Goal: Use online tool/utility: Utilize a website feature to perform a specific function

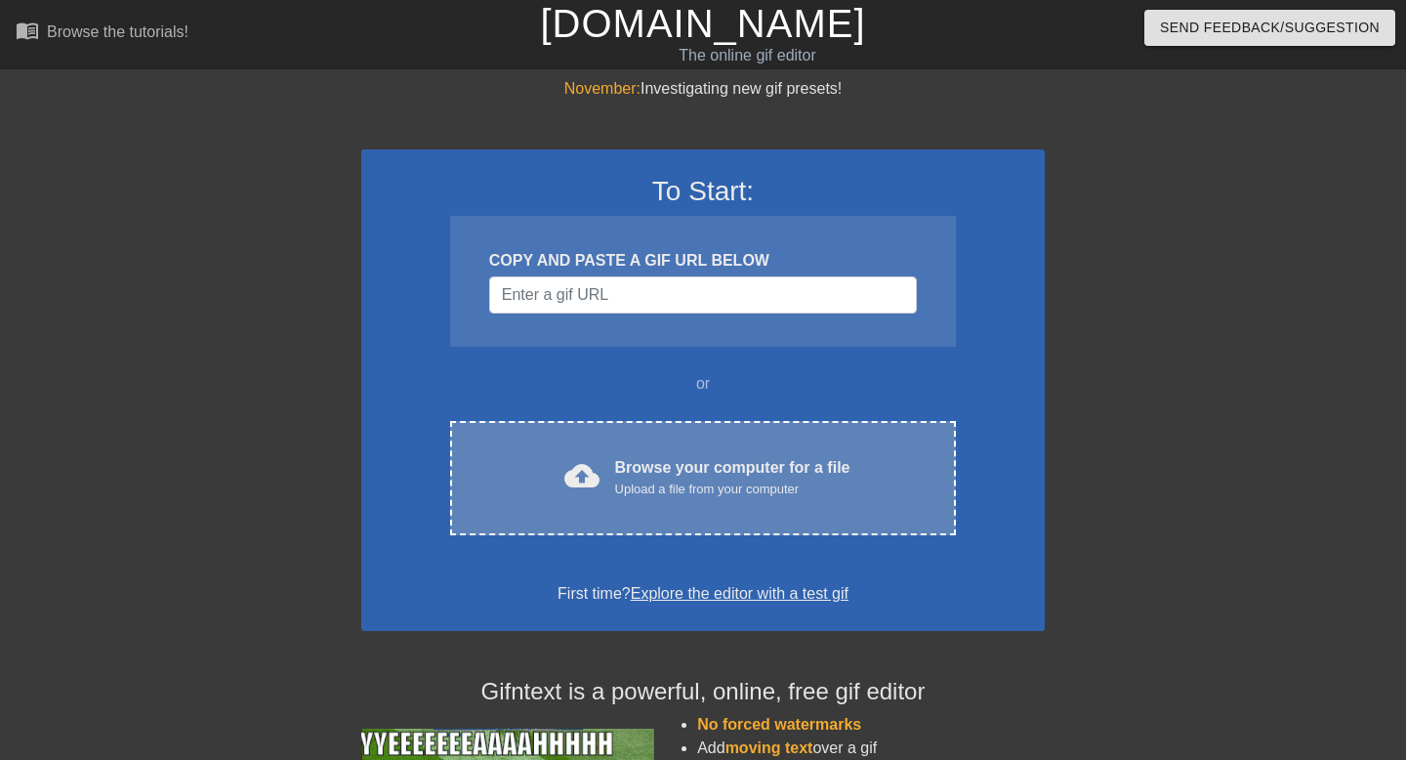
click at [624, 441] on div "cloud_upload Browse your computer for a file Upload a file from your computer C…" at bounding box center [703, 478] width 506 height 114
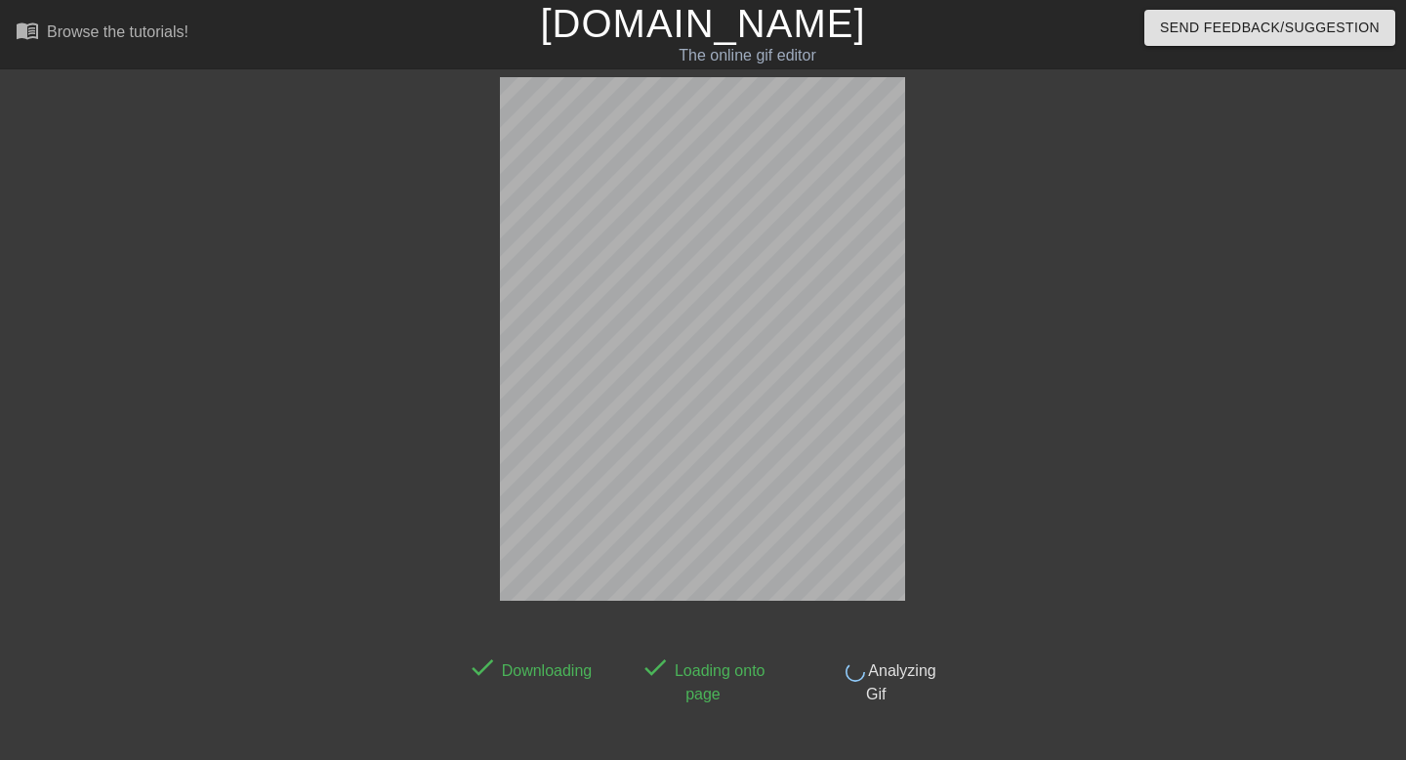
scroll to position [48, 0]
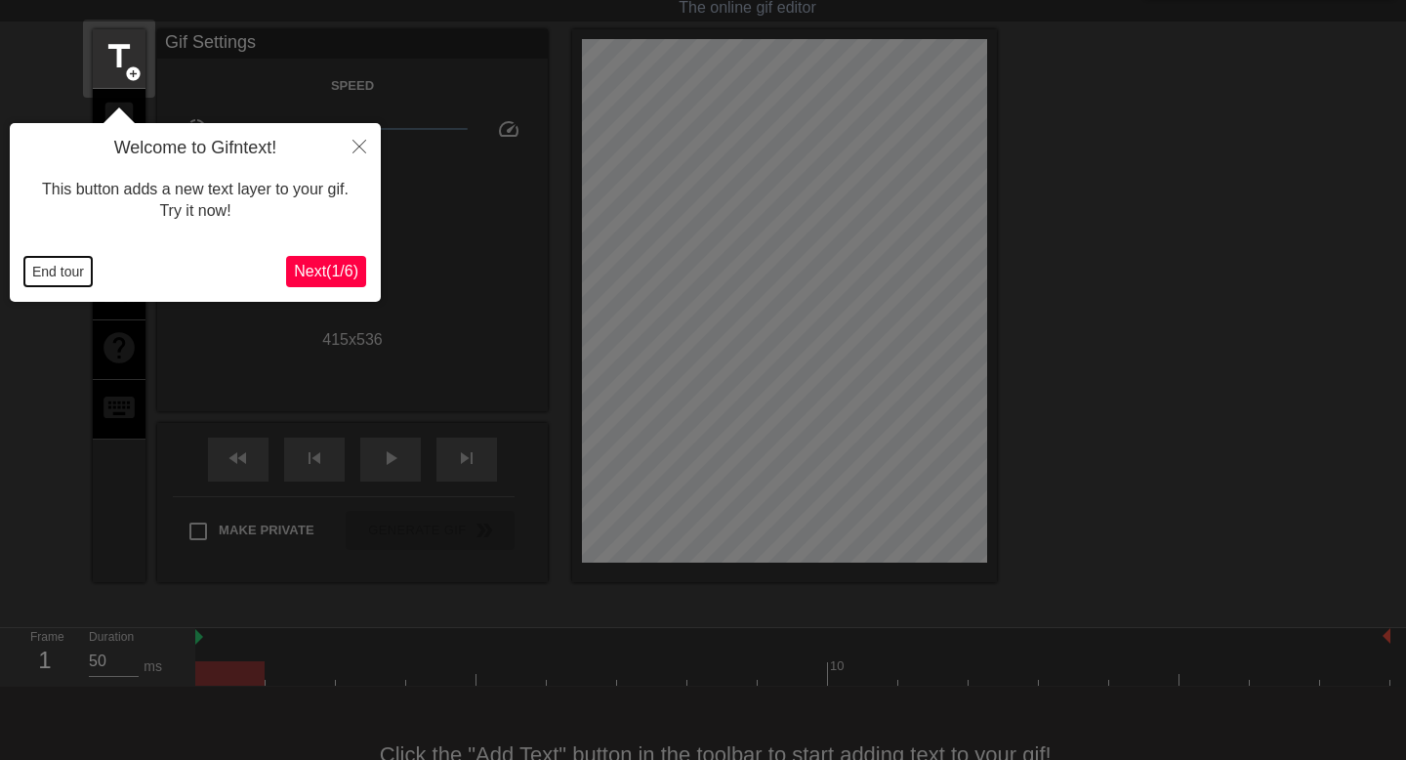
click at [54, 272] on button "End tour" at bounding box center [57, 271] width 67 height 29
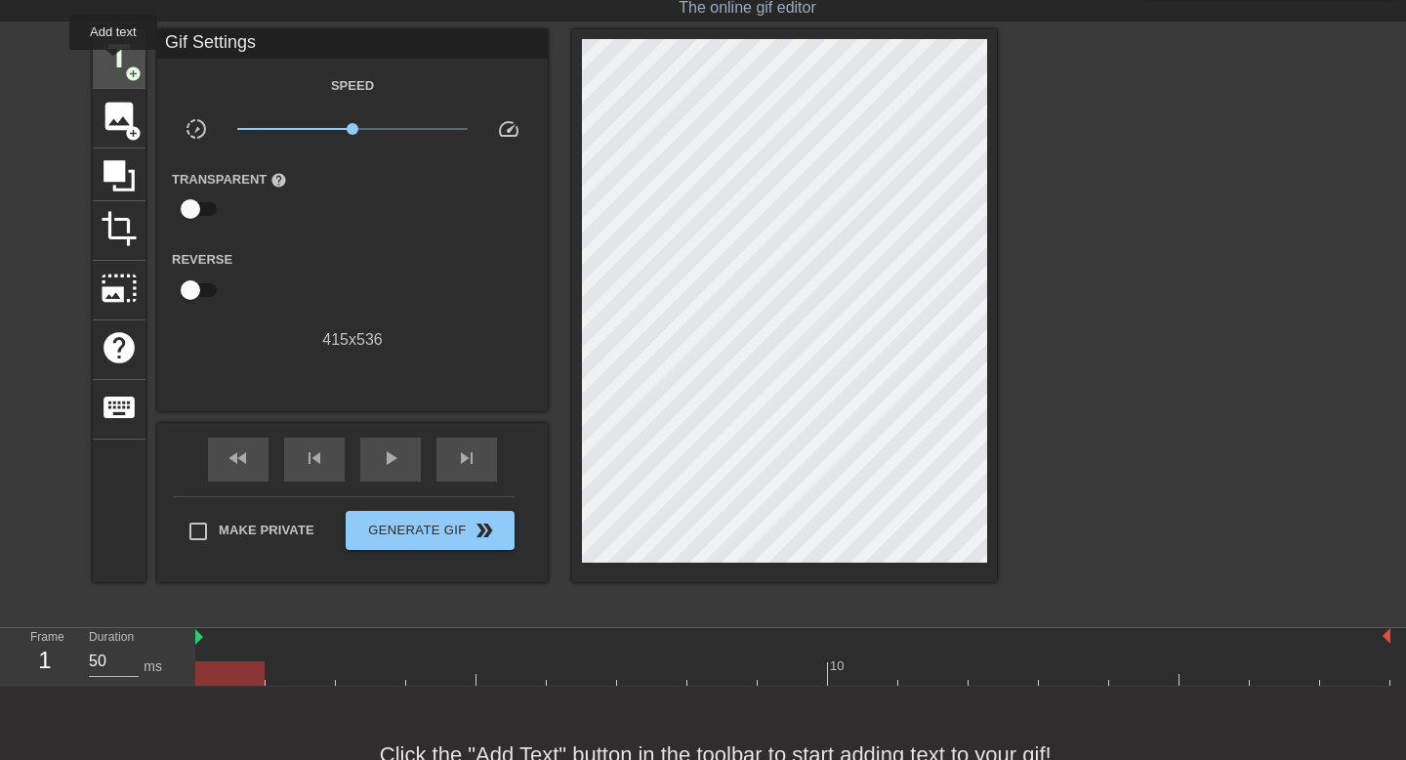
click at [114, 63] on span "title" at bounding box center [119, 56] width 37 height 37
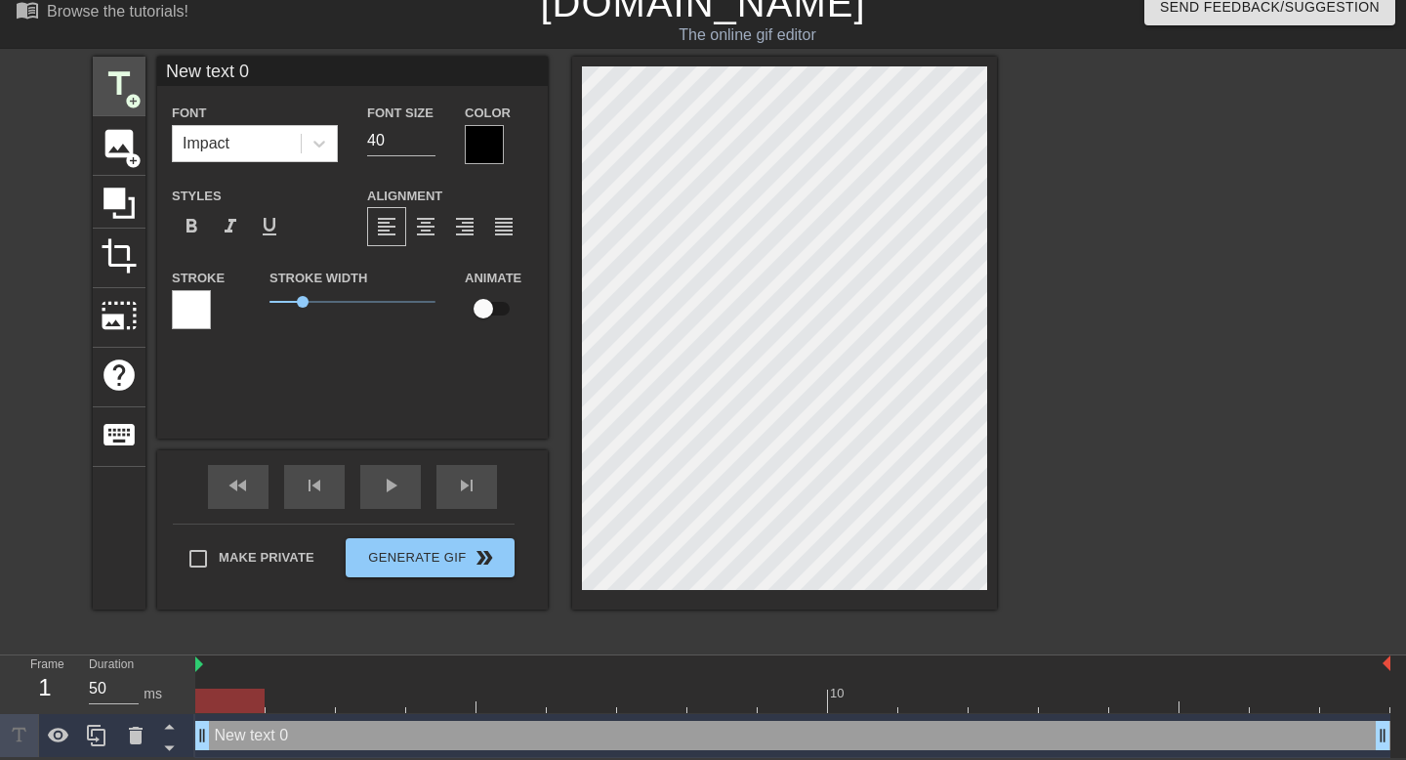
scroll to position [21, 0]
click at [303, 137] on div at bounding box center [319, 143] width 35 height 35
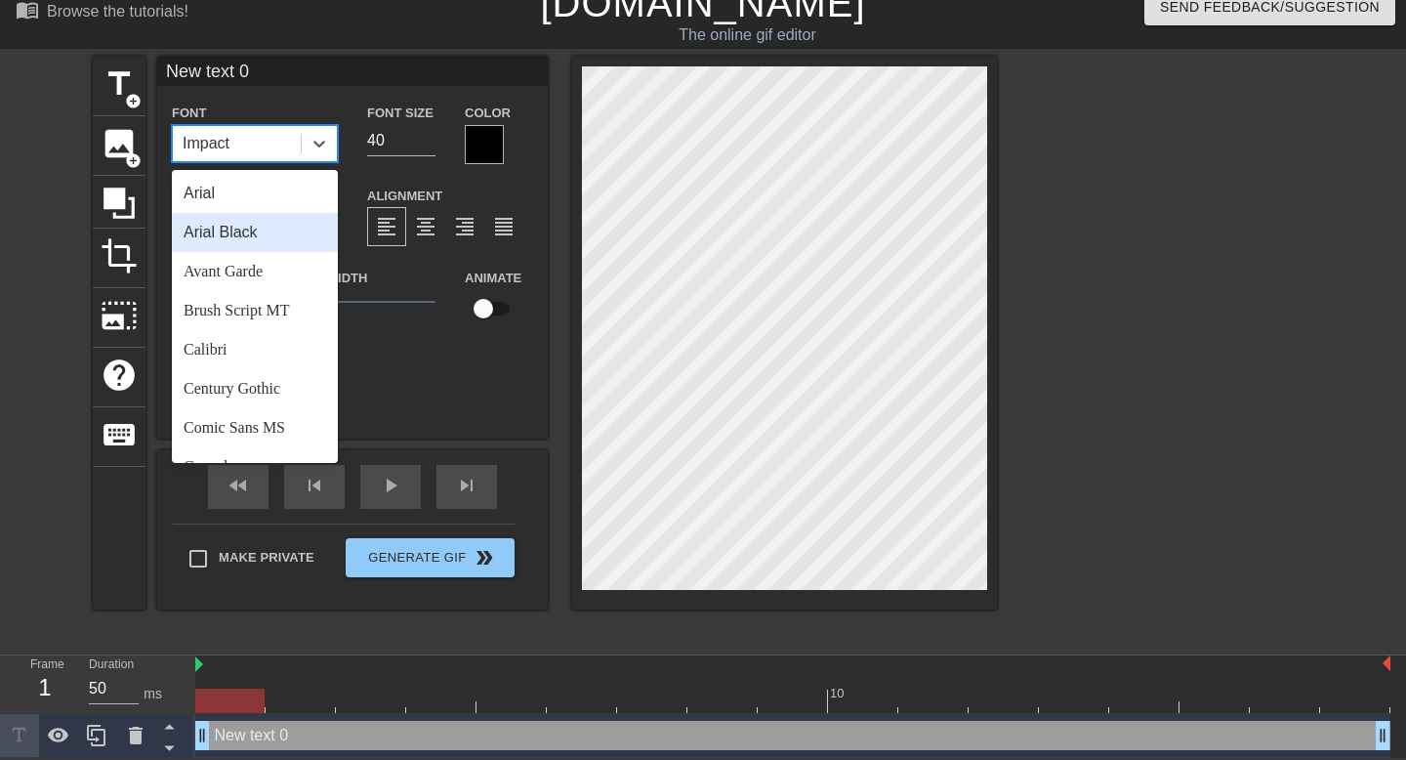
click at [243, 235] on div "Arial Black" at bounding box center [255, 232] width 166 height 39
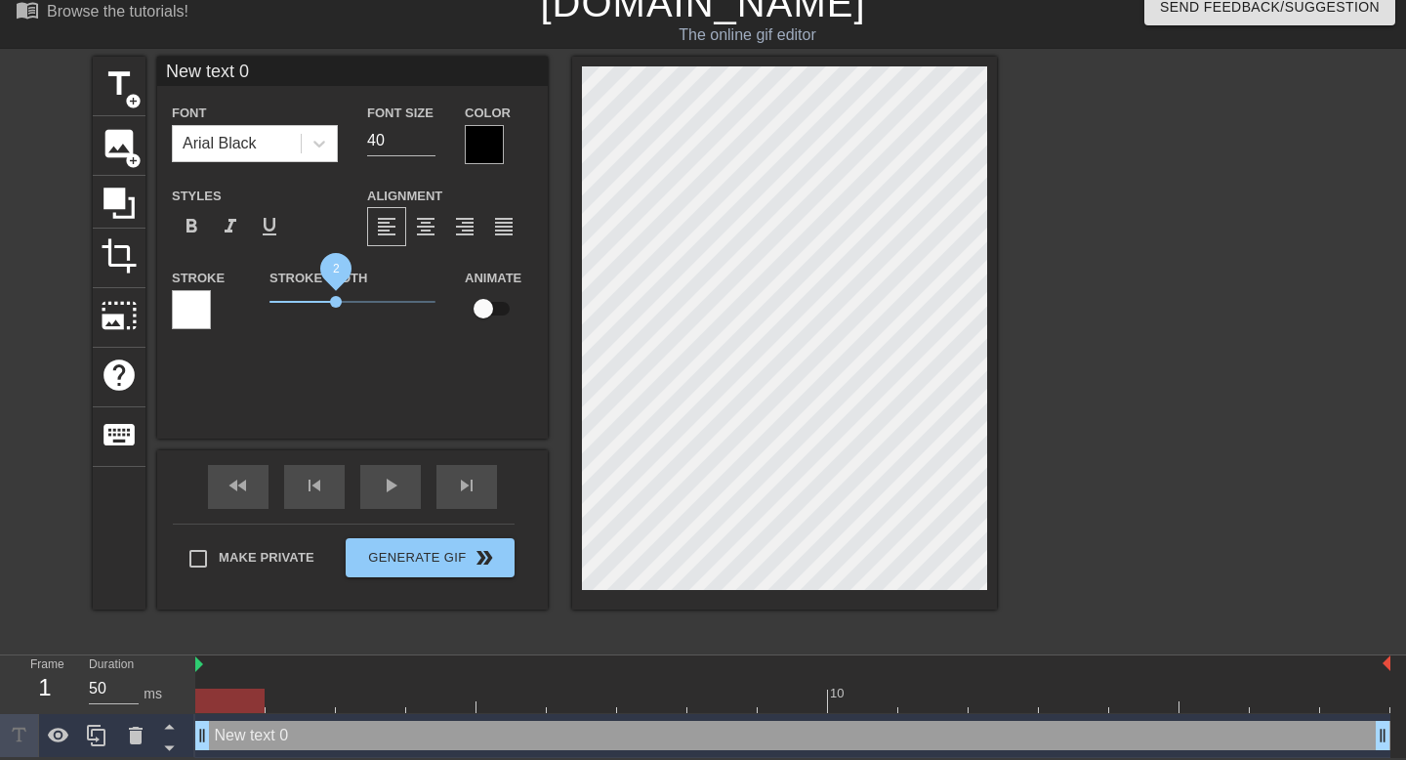
drag, startPoint x: 299, startPoint y: 302, endPoint x: 336, endPoint y: 302, distance: 37.1
click at [336, 302] on span "2" at bounding box center [336, 302] width 12 height 12
click at [489, 143] on div at bounding box center [484, 144] width 39 height 39
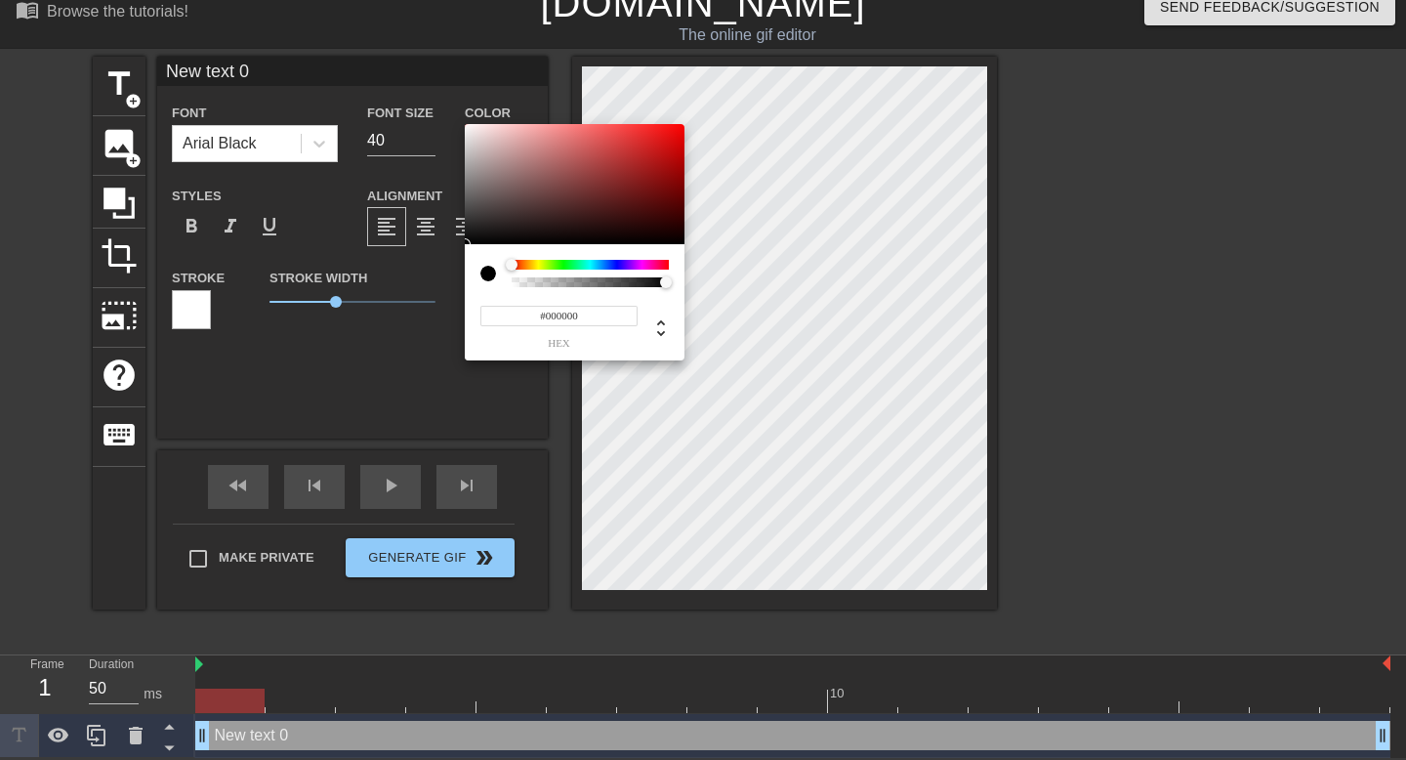
type input "0"
drag, startPoint x: 543, startPoint y: 280, endPoint x: 503, endPoint y: 280, distance: 40.0
click at [503, 280] on div at bounding box center [574, 273] width 188 height 27
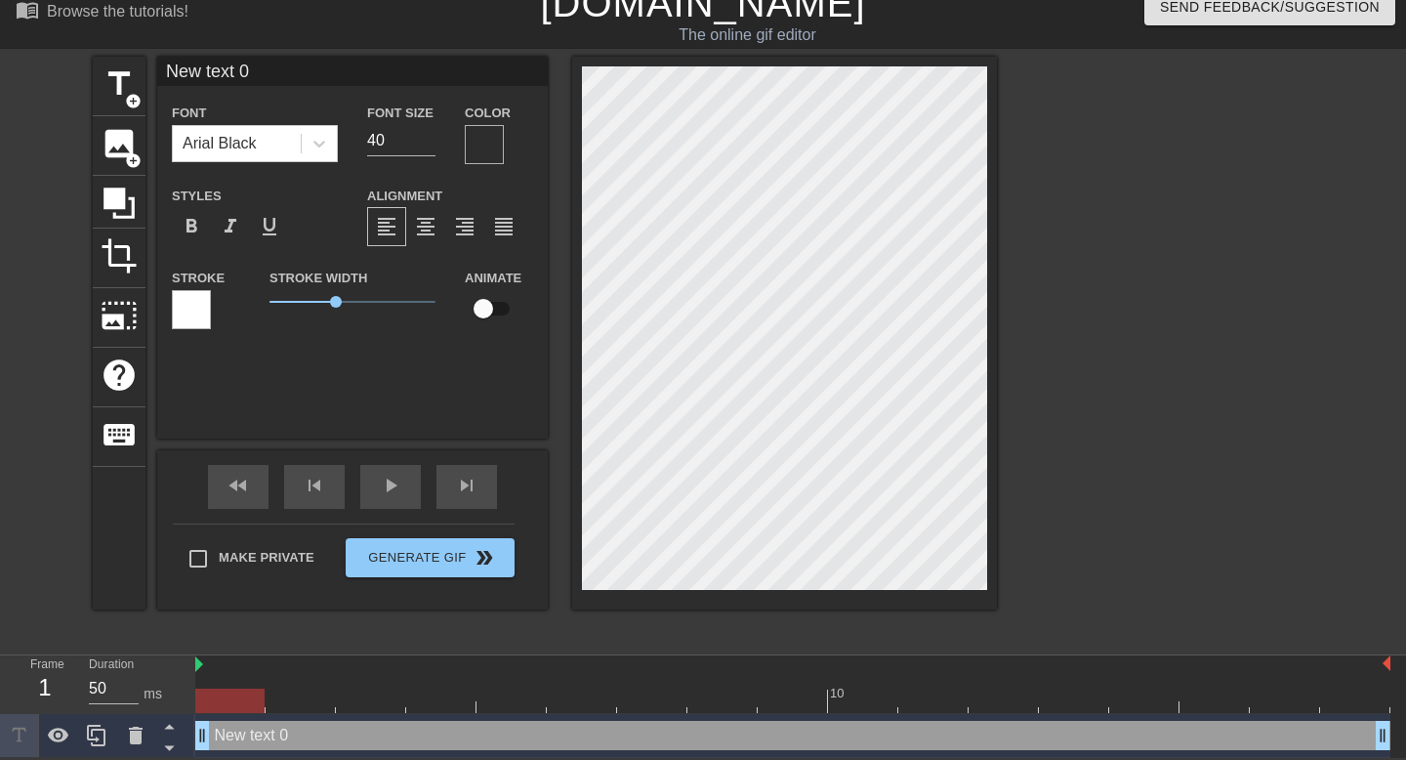
type input "G"
type textarea "G"
type input "GO"
type textarea "GO"
type input "GOO"
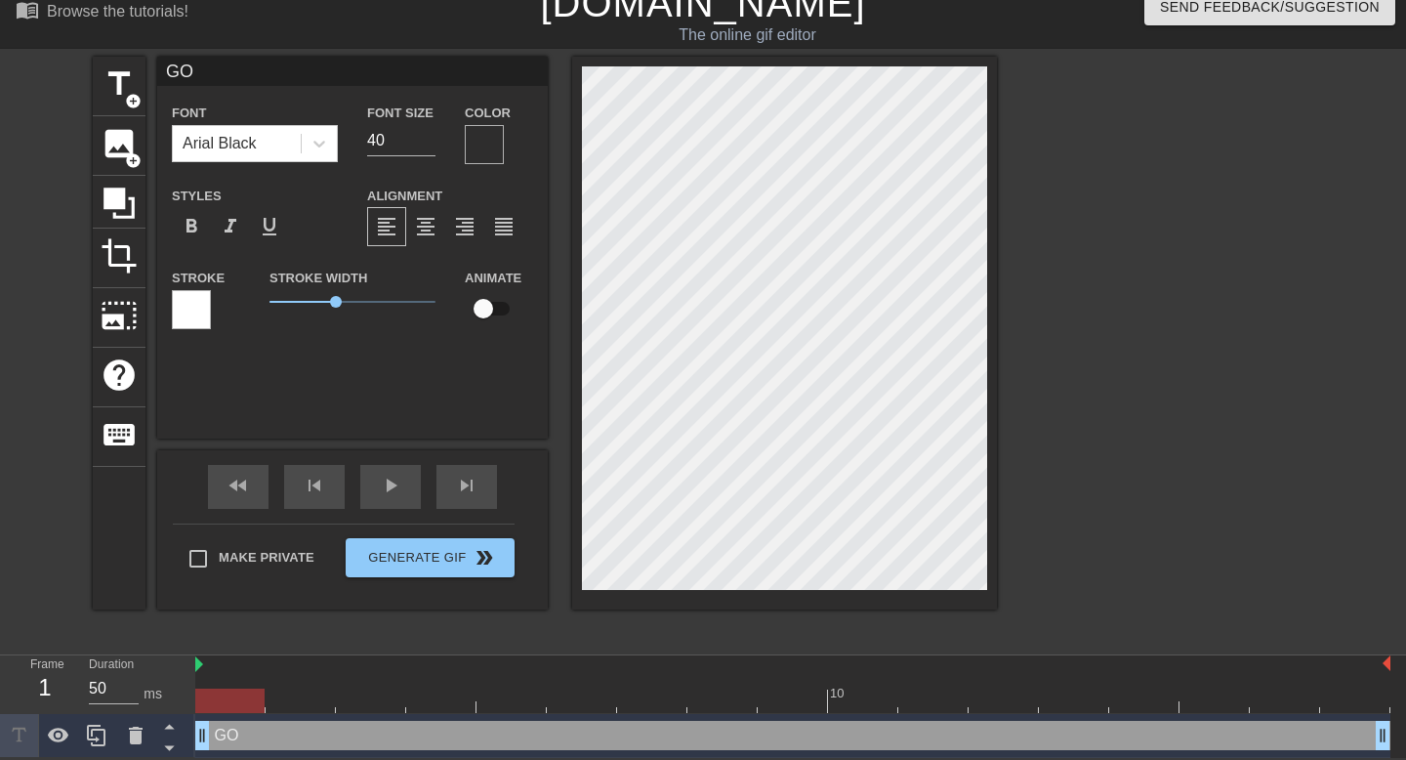
type textarea "GOO"
type input "GOON"
type textarea "GOON"
type input "GOON"
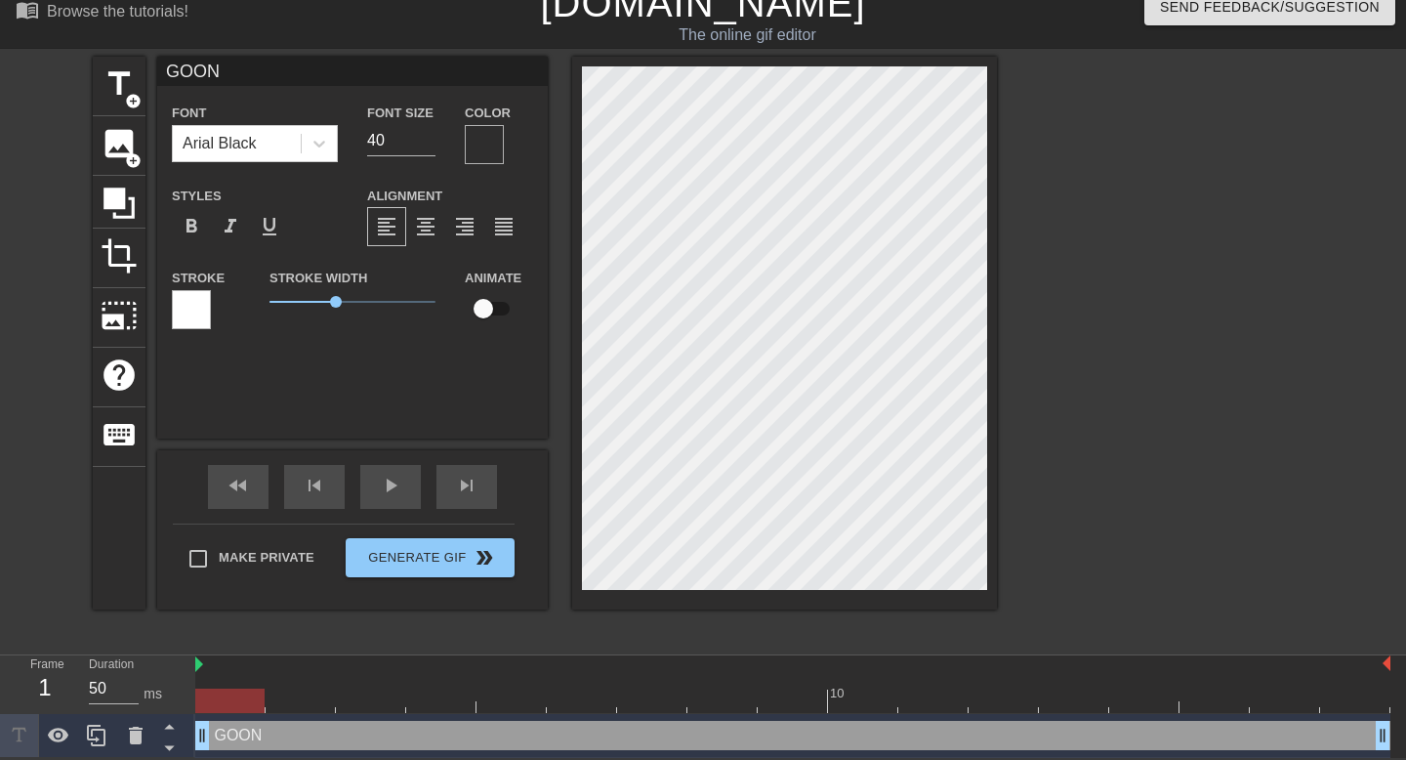
type textarea "GOON"
type input "GOONT"
type textarea "GOON T"
type input "GOONTO"
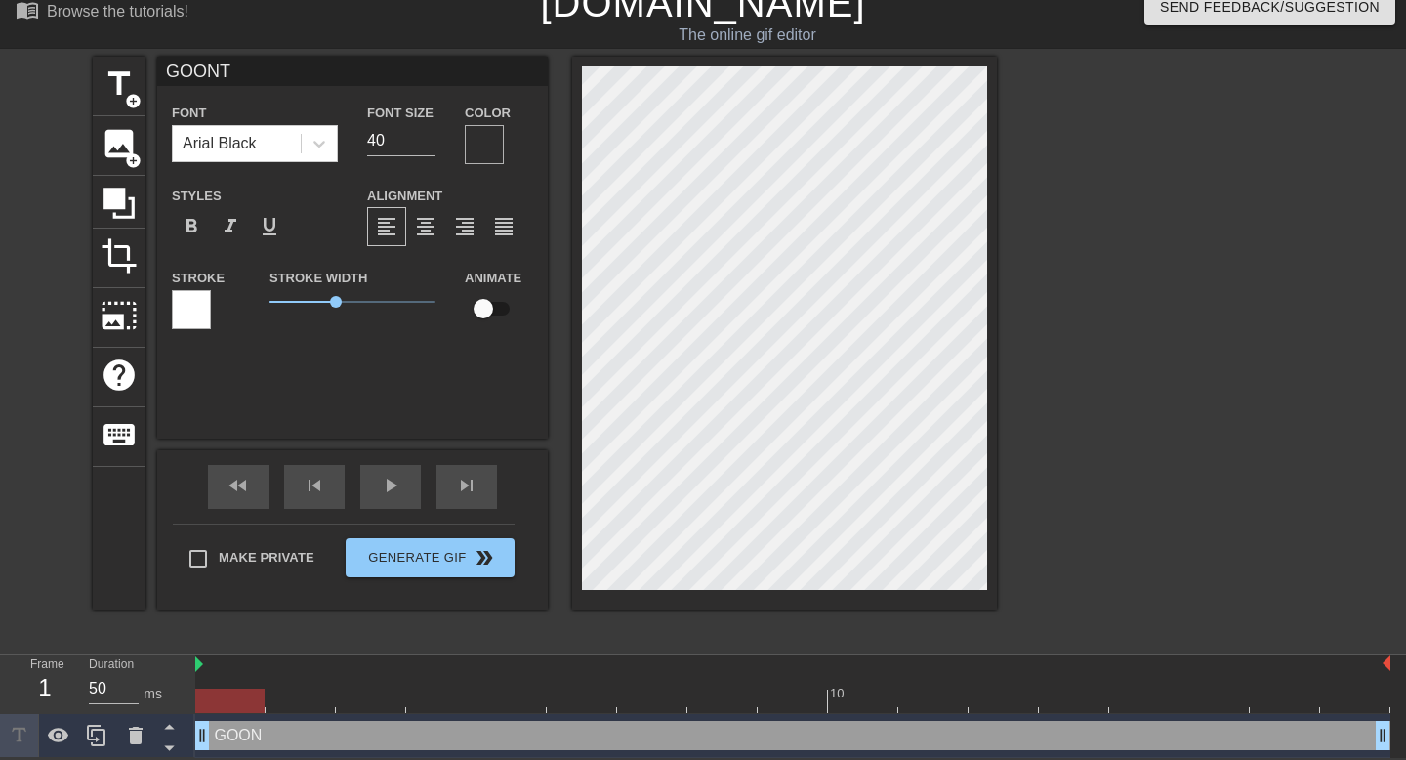
type textarea "GOON TO"
type input "GOONTO"
type textarea "GOON TO"
type input "GOONTOA"
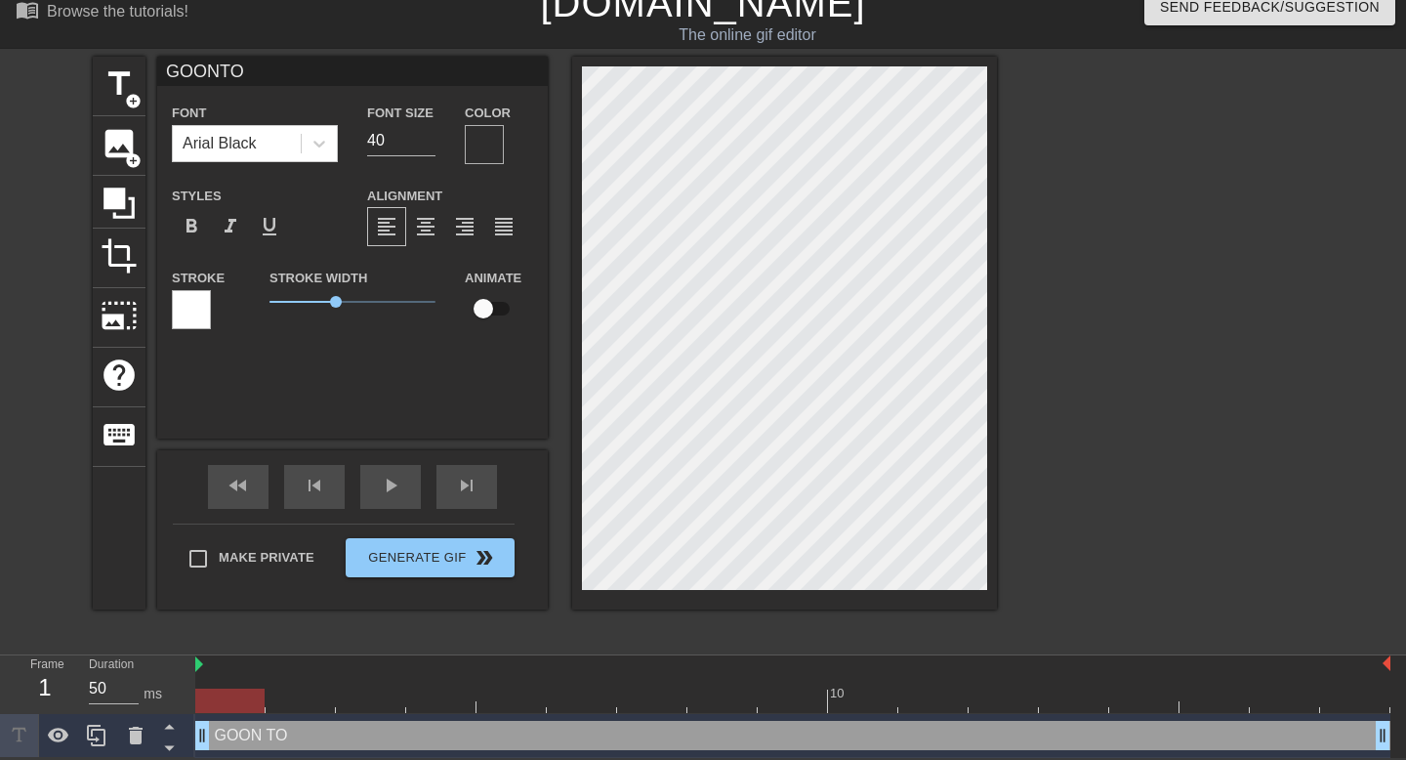
type textarea "GOON TO A"
type input "GOONTOAS"
type textarea "GOON TO AS"
type input "GOONTOASS"
type textarea "GOON TO ASS"
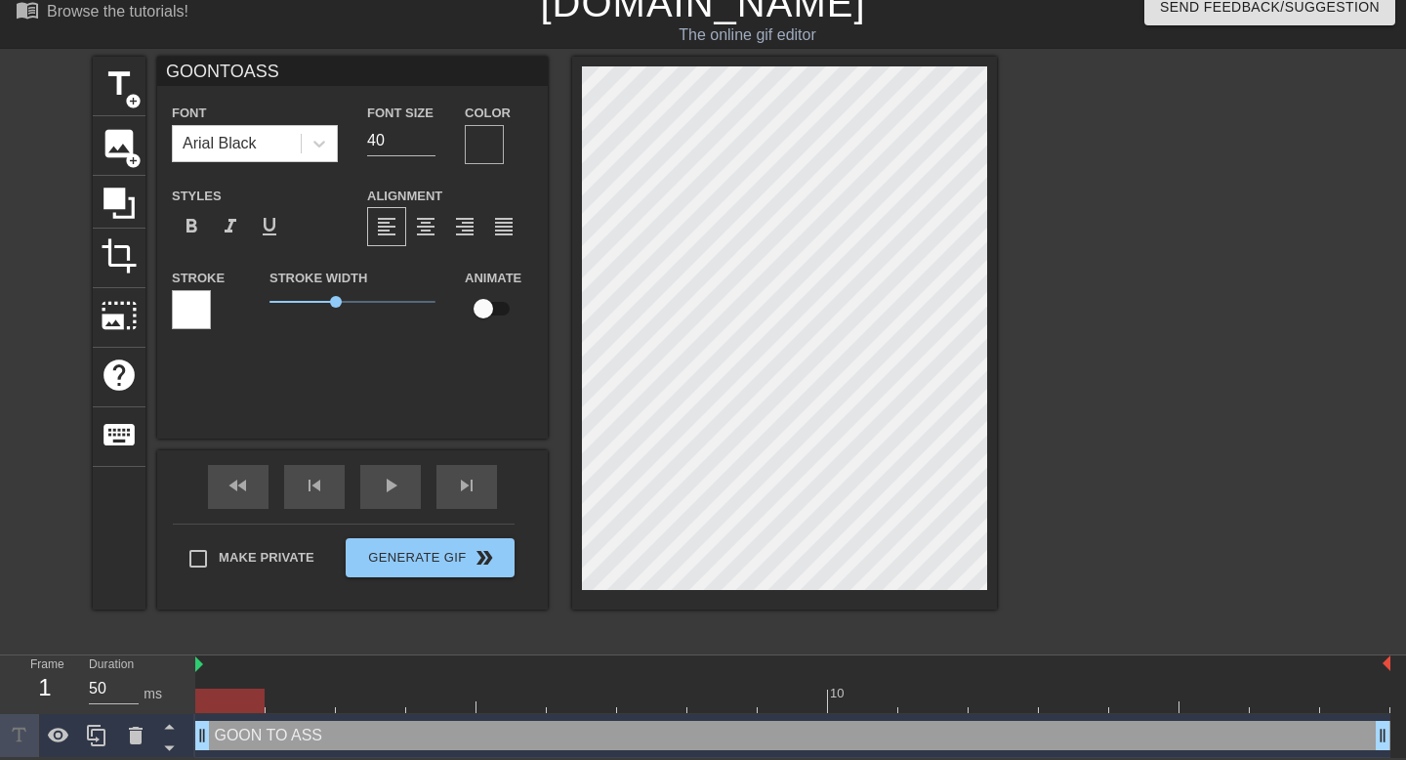
type input "GOONTOASS"
type textarea "GOON TO ASS"
type input "GOONTOASSM"
type textarea "GOON TO ASS M"
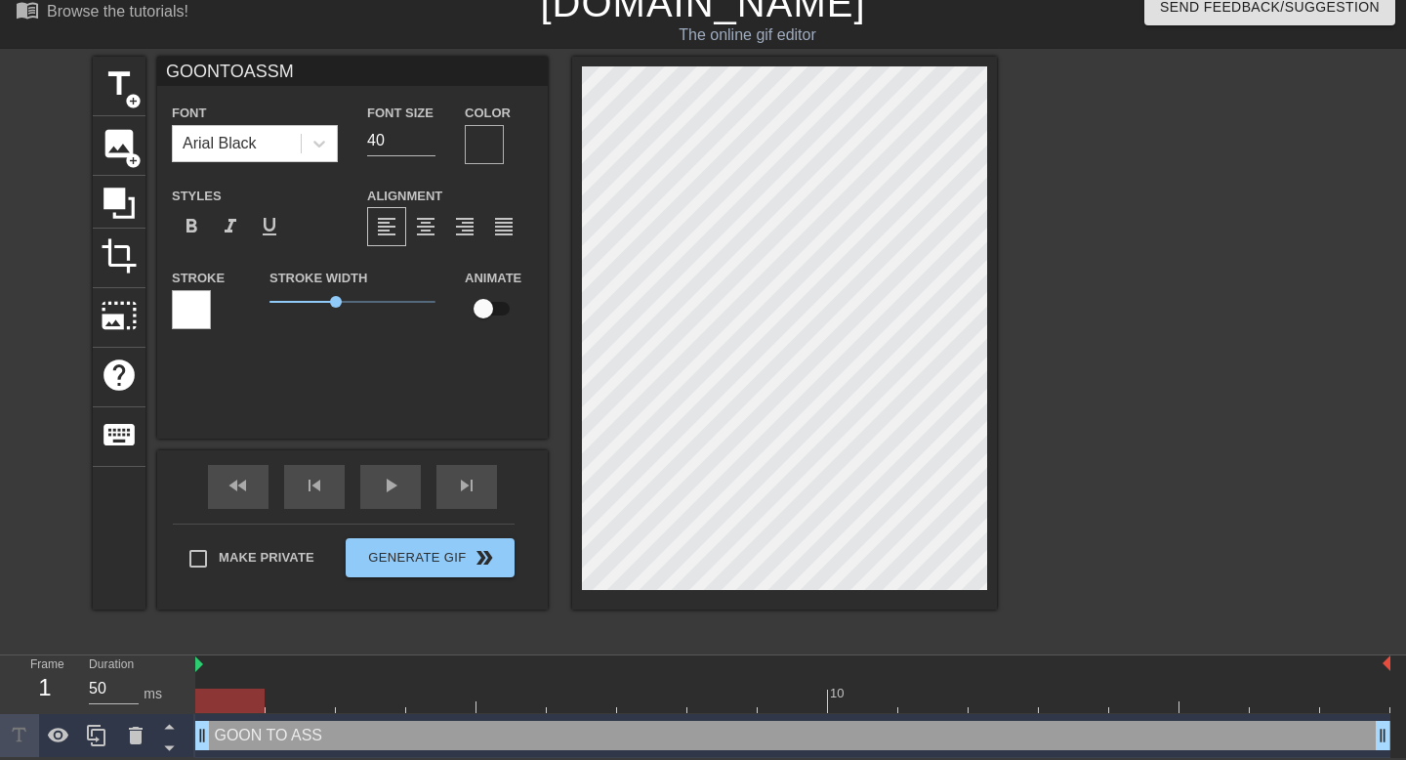
type input "GOONTOASSME"
type textarea "GOON TO ASS ME"
type input "GOONTOASSMEA"
type textarea "GOON TO ASS MEA"
type input "GOONTOASSMEAT"
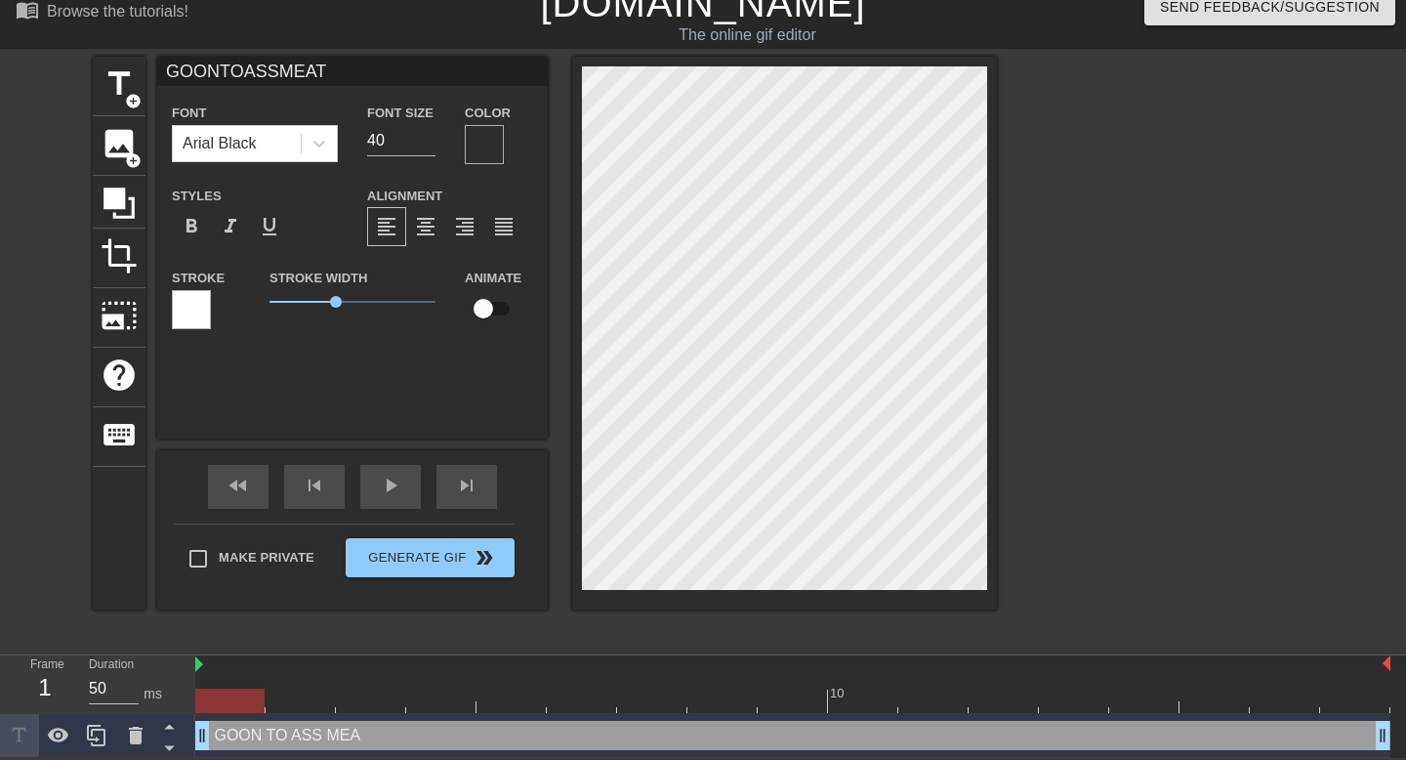
scroll to position [3, 1]
type textarea "GOON TO ASS MEAT"
click at [424, 224] on span "format_align_center" at bounding box center [425, 226] width 23 height 23
click at [461, 222] on span "format_align_right" at bounding box center [464, 226] width 23 height 23
click at [394, 230] on span "format_align_left" at bounding box center [386, 226] width 23 height 23
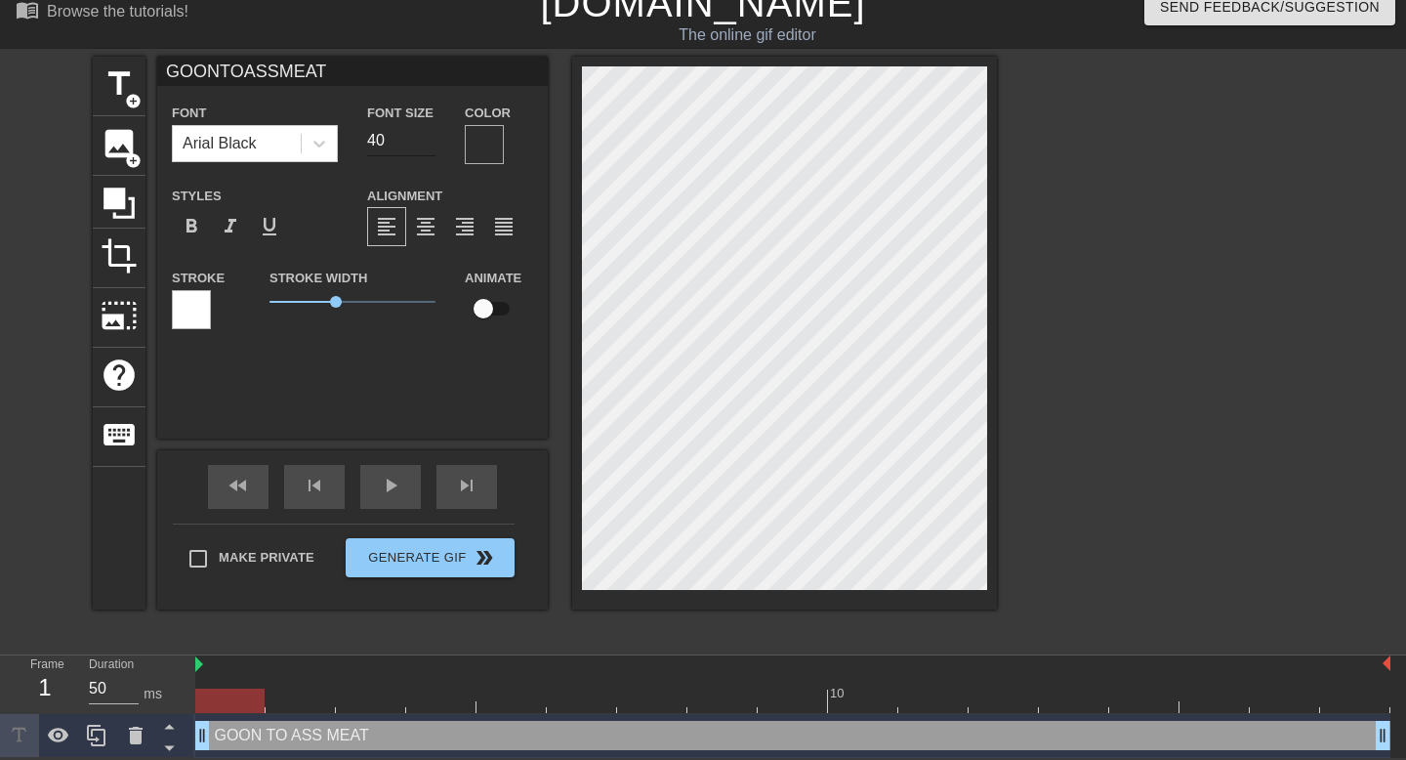
type input "GOONTOASSMEAT"
type input "41"
type input "GOONTOASSMEAT"
type input "42"
type input "GOONTOASSMEAT"
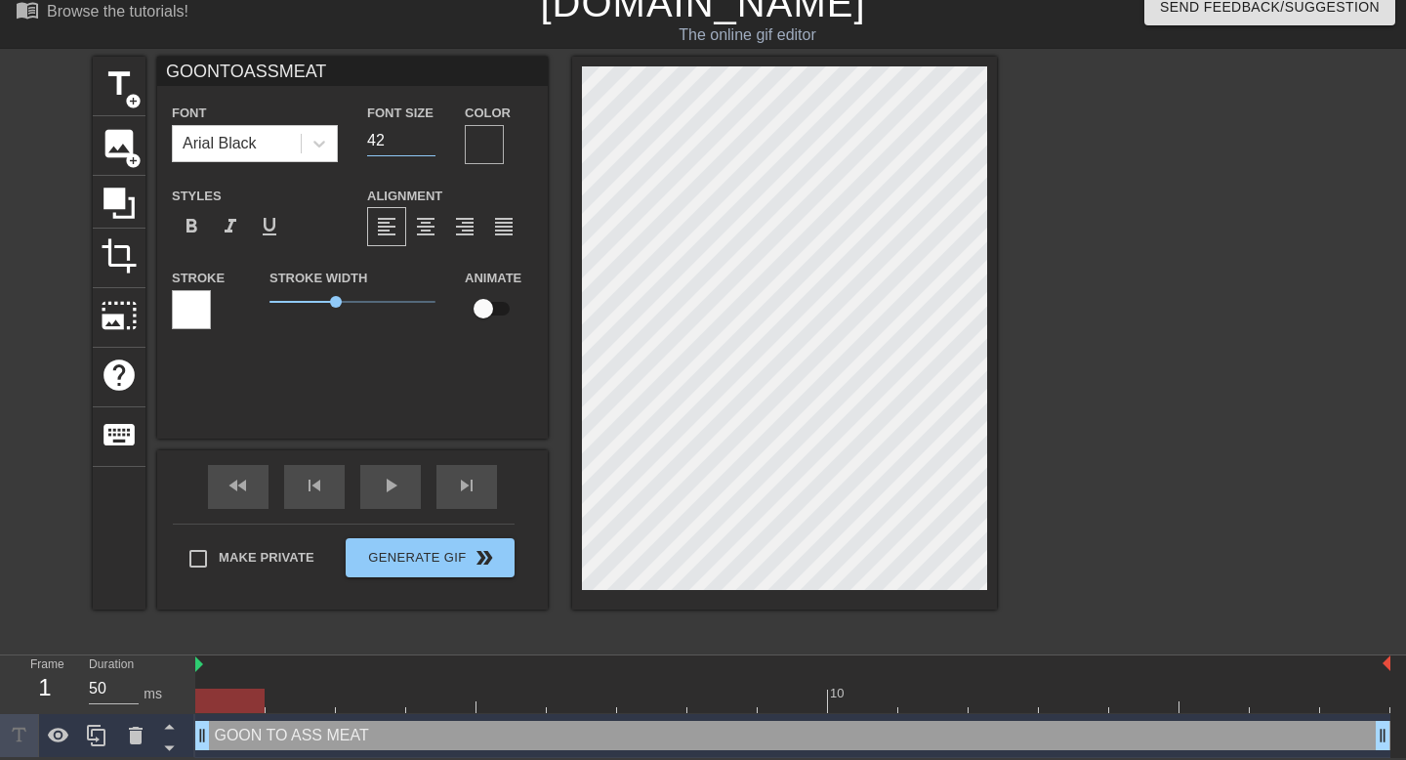
type input "43"
type input "GOONTOASSMEAT"
type input "44"
type input "GOONTOASSMEAT"
type input "45"
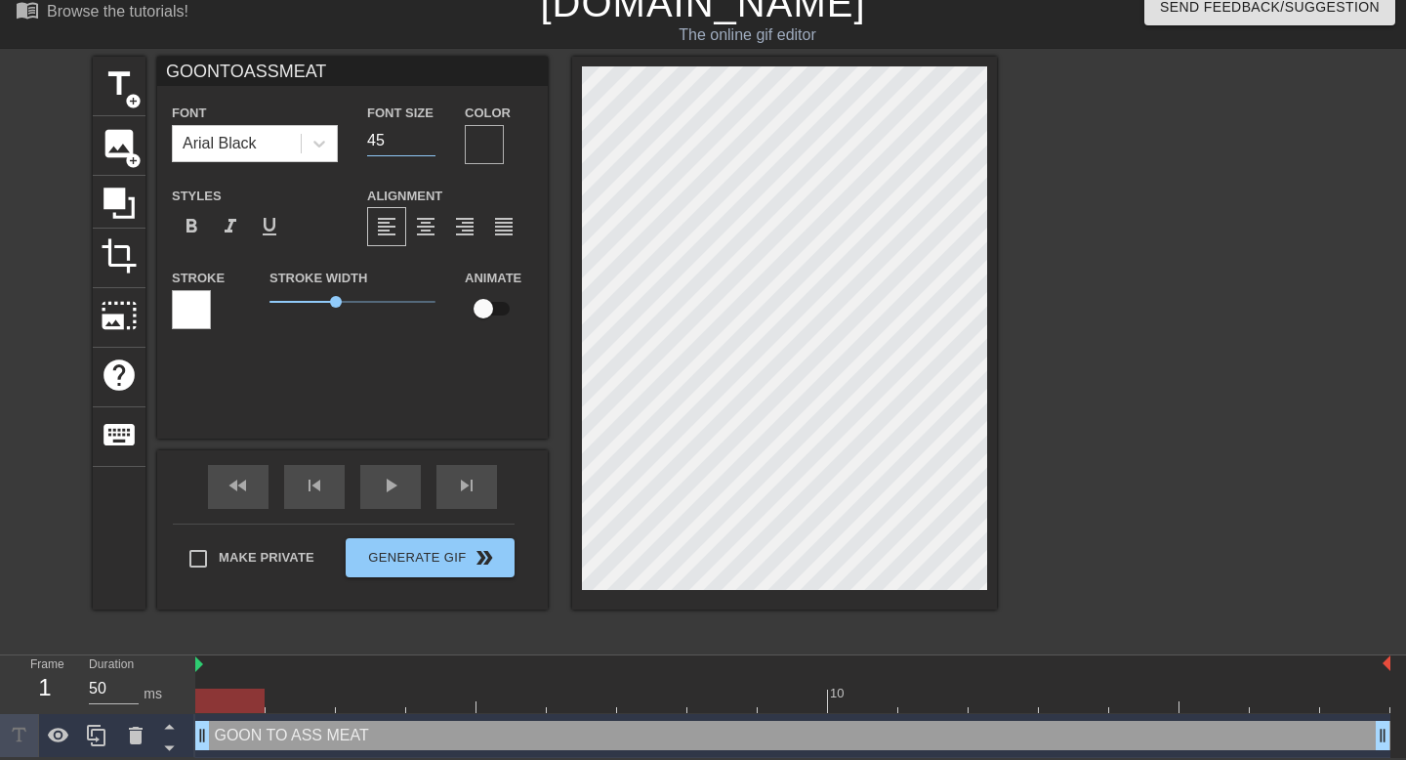
type input "GOONTOASSMEAT"
type input "46"
type input "GOONTOASSMEAT"
type input "47"
type input "GOONTOASSMEAT"
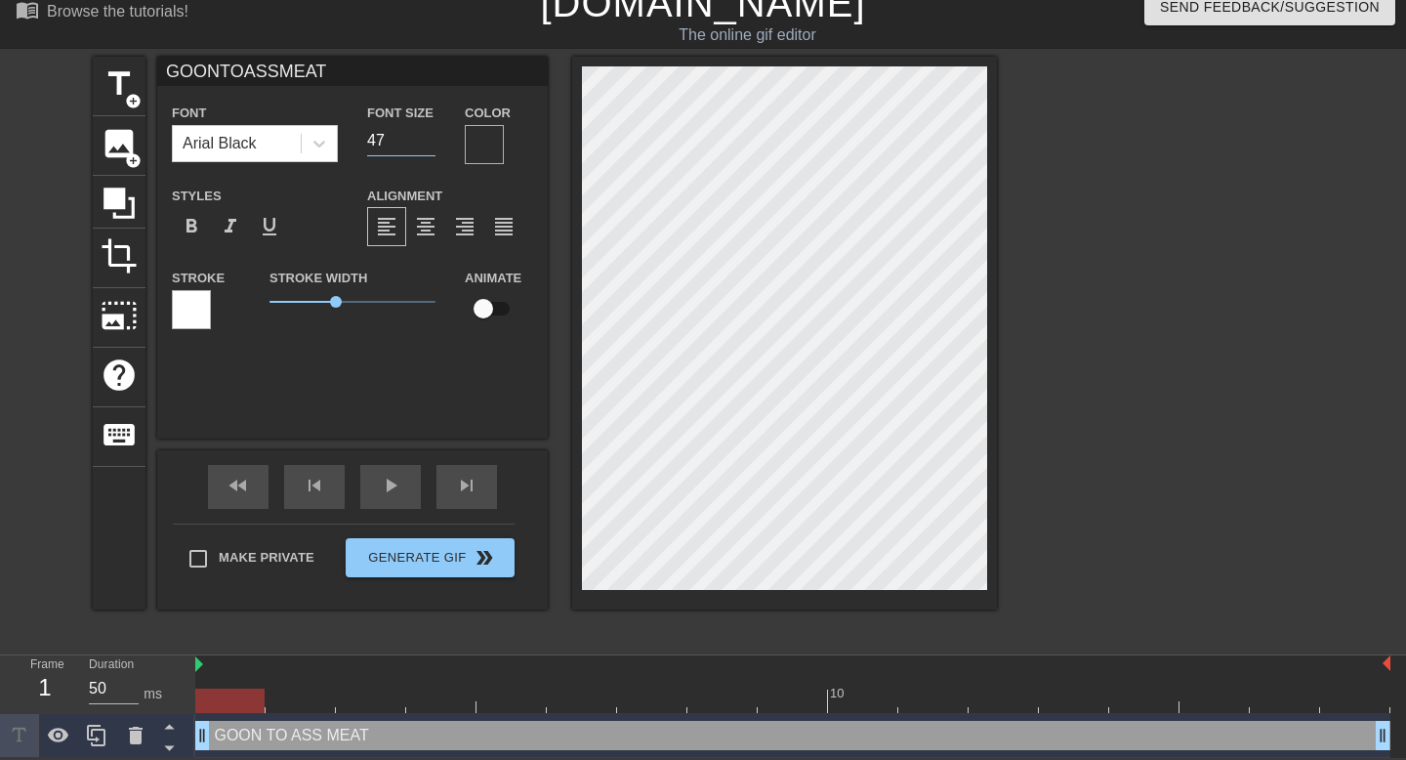
type input "48"
type input "GOONTOASSMEAT"
type input "49"
type input "GOONTOASSMEAT"
type input "50"
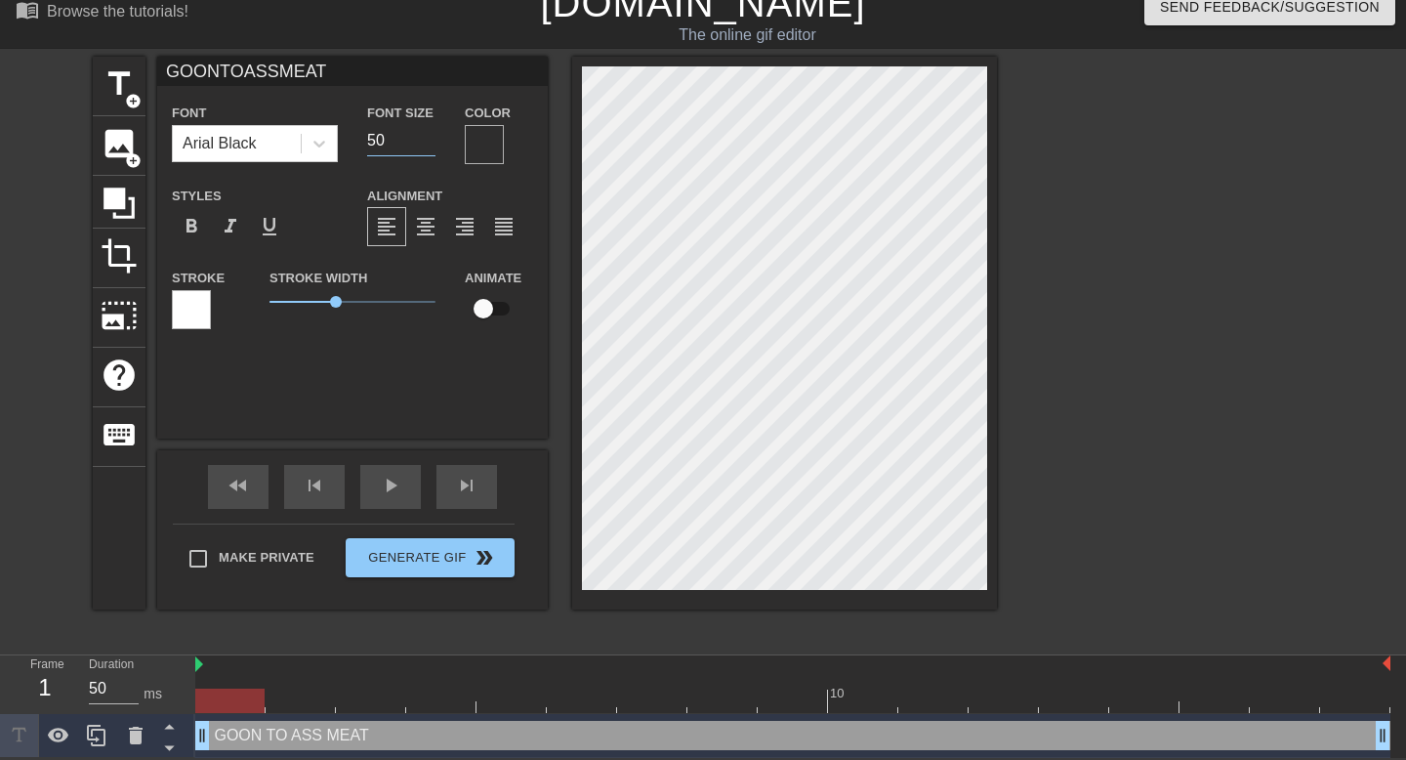
type input "GOONTOASSMEAT"
type input "51"
type input "GOONTOASSMEAT"
type input "52"
type input "GOONTOASSMEAT"
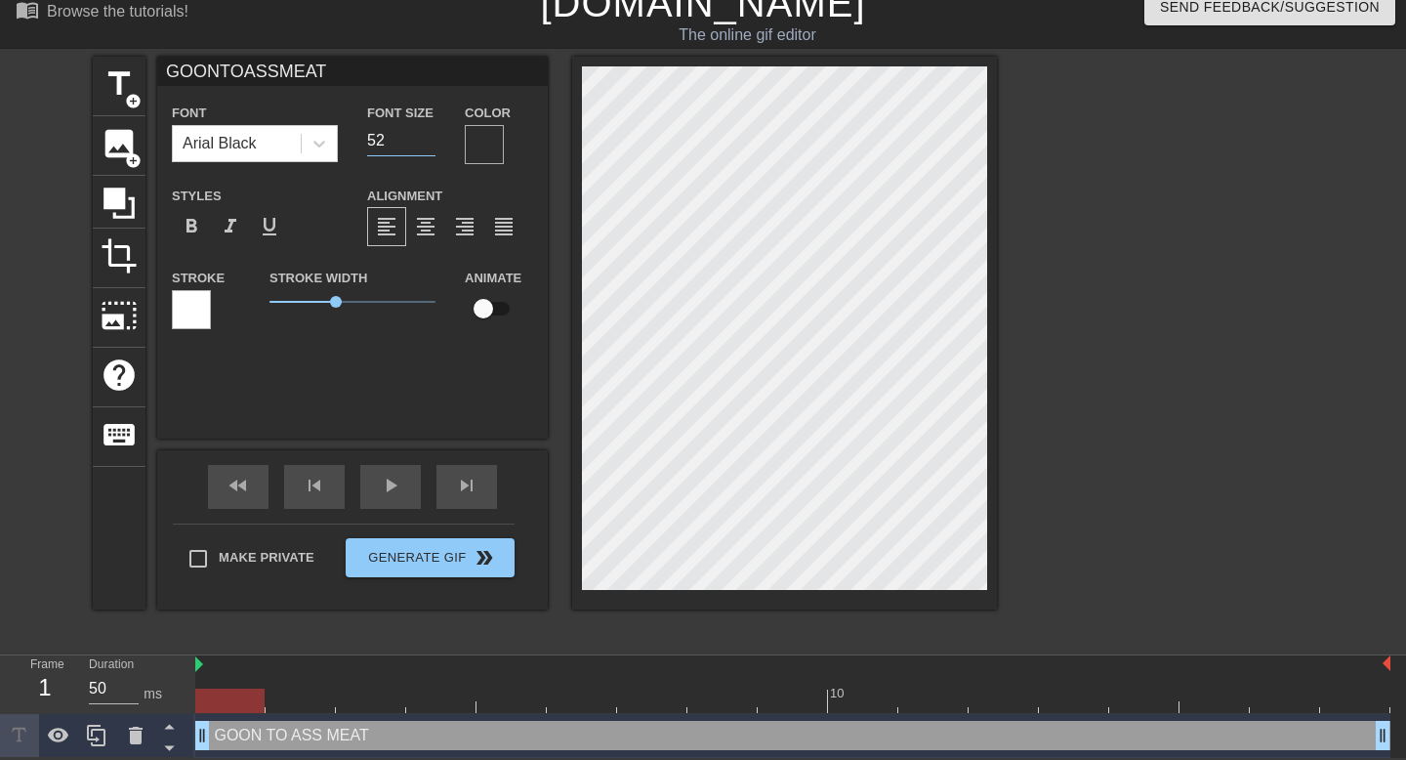
type input "53"
type input "GOONTOASSMEAT"
type input "54"
type input "GOONTOASSMEAT"
type input "55"
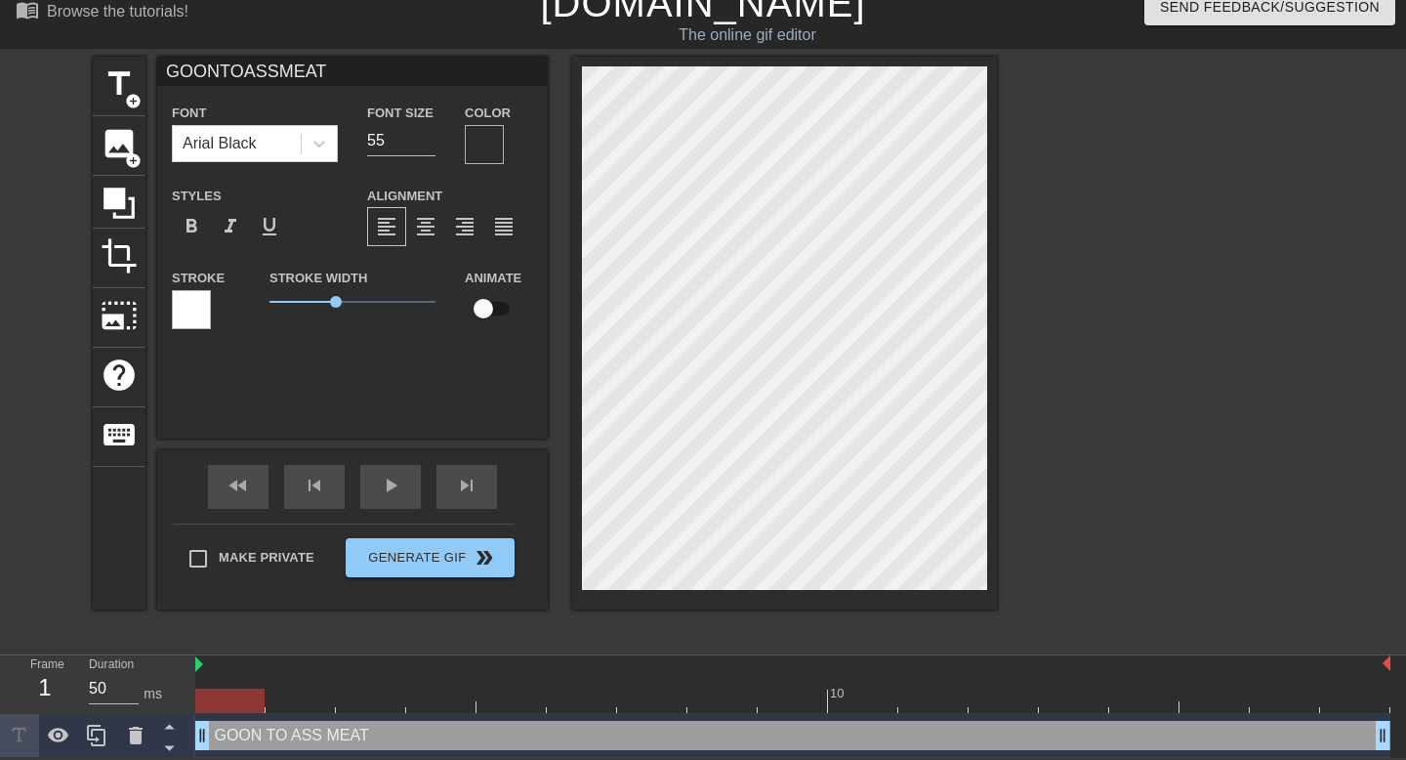
type input "GOONTOASSMEAT"
type input "56"
type input "GOONTOASSMEAT"
type input "57"
type input "GOONTOASSMEAT"
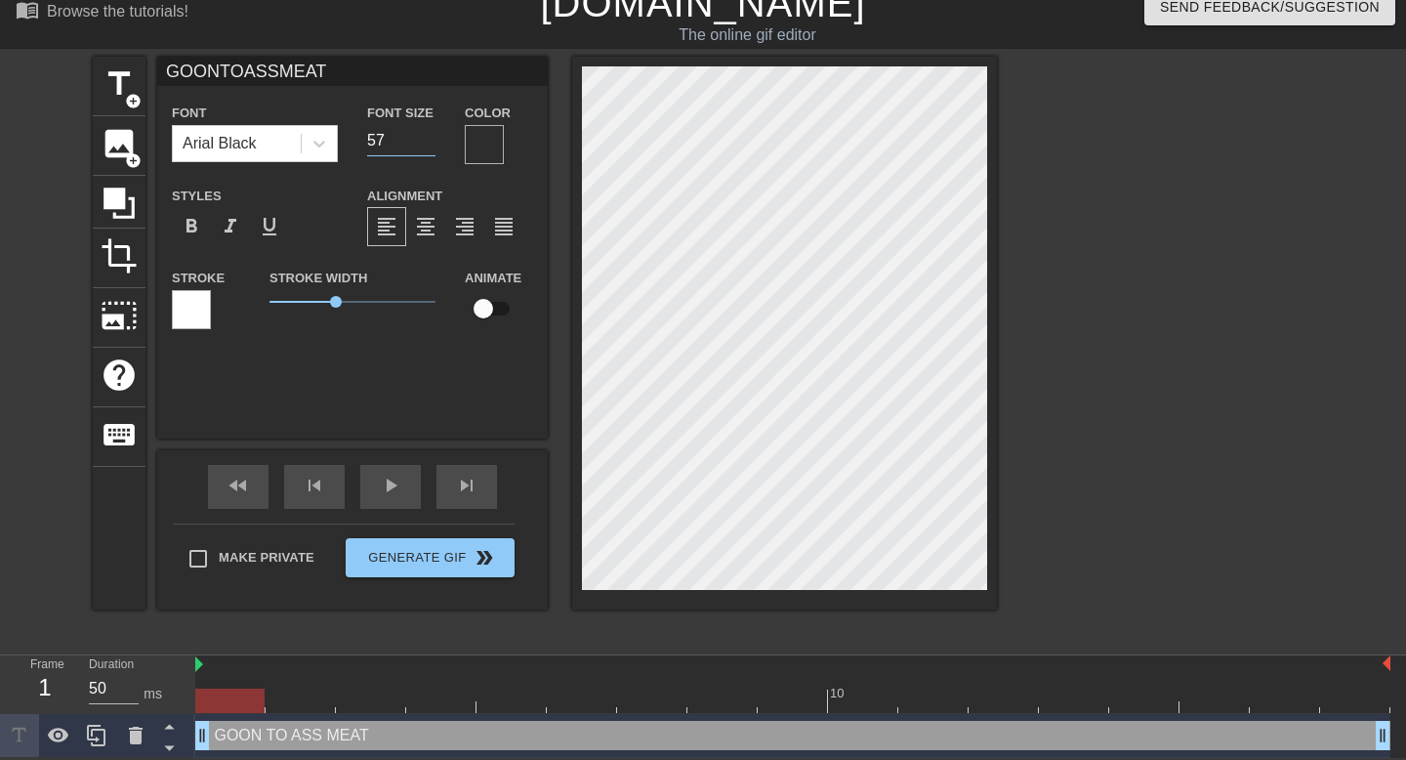
type input "58"
type input "GOONTOASSMEAT"
type input "59"
type input "GOONTOASSMEAT"
type input "60"
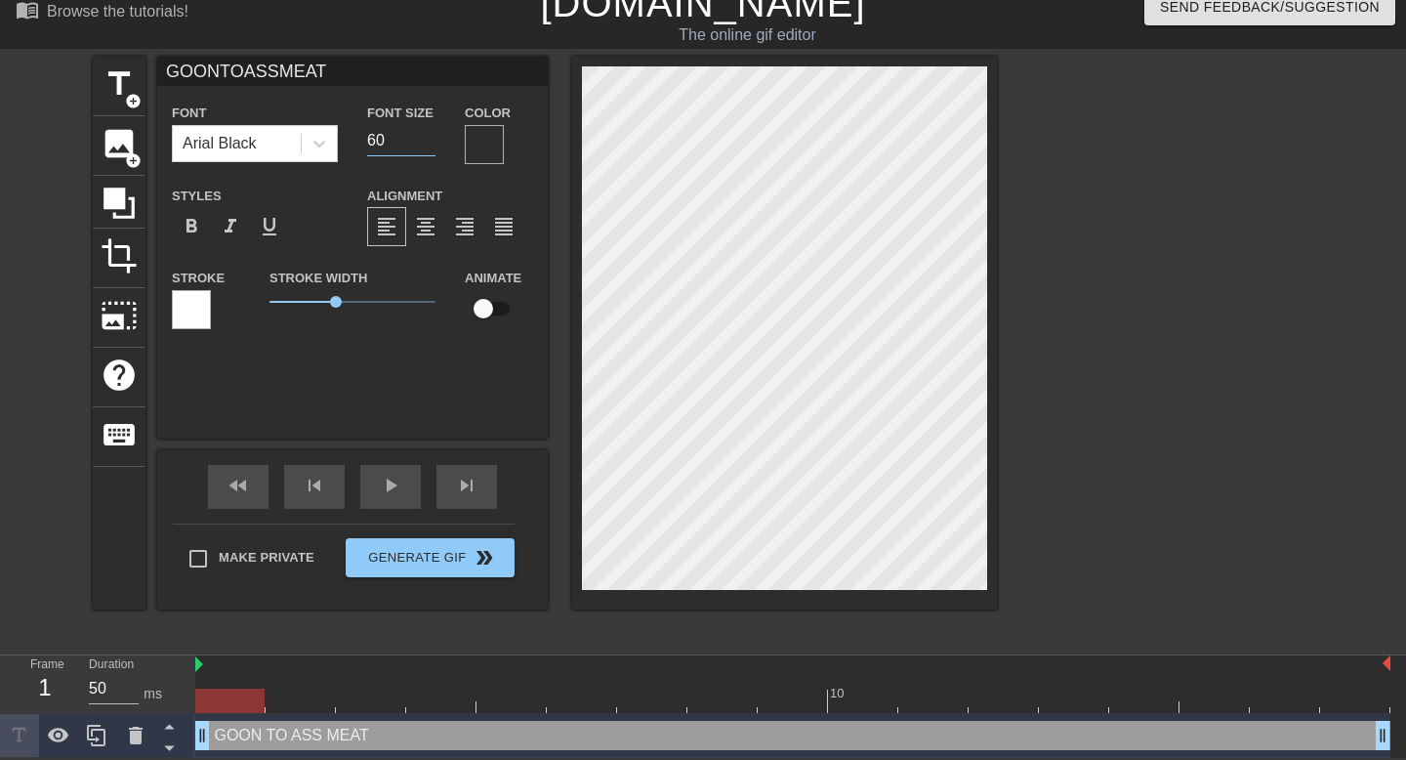
type input "GOONTOASSMEAT"
type input "61"
type input "GOONTOASSMEAT"
type input "62"
type input "GOONTOASSMEAT"
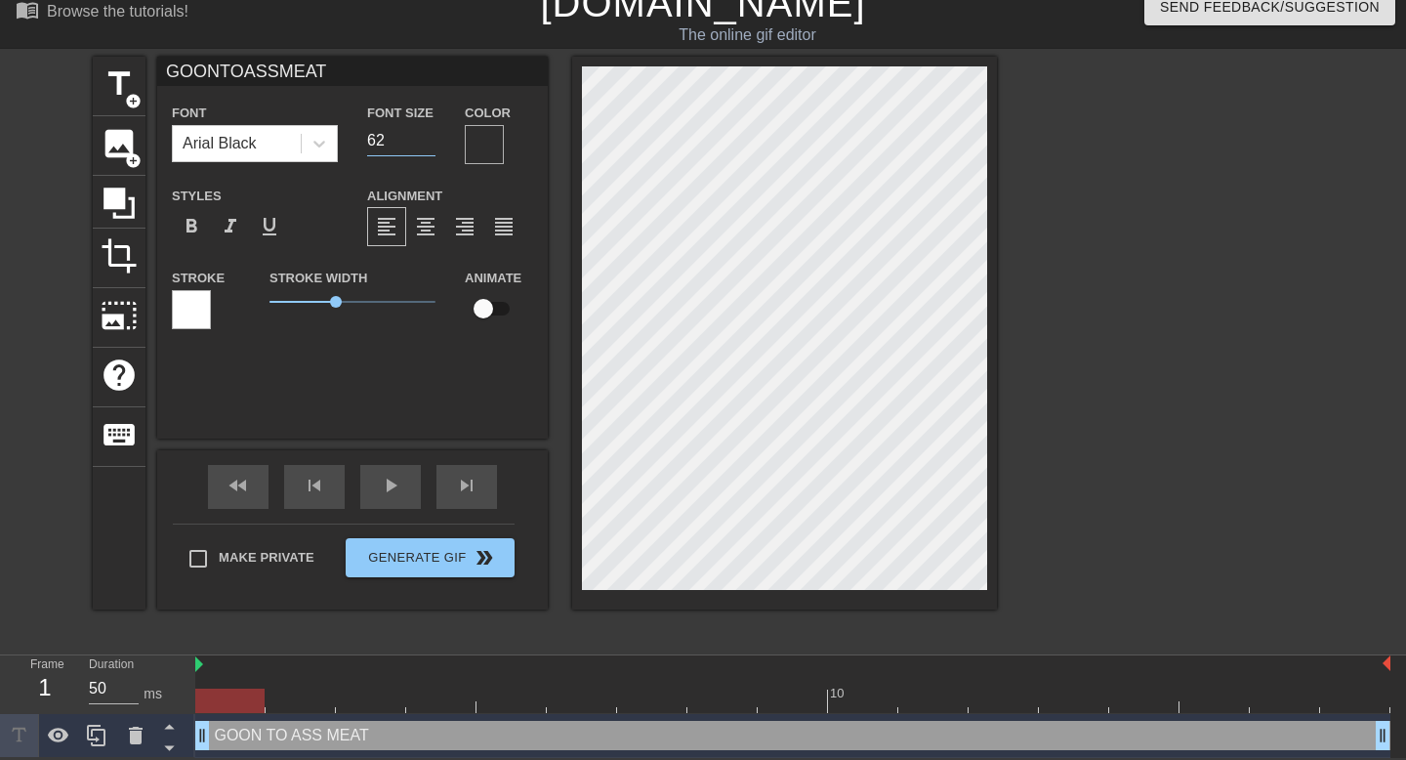
type input "63"
type input "GOONTOASSMEAT"
type input "64"
type input "GOONTOASSMEAT"
type input "65"
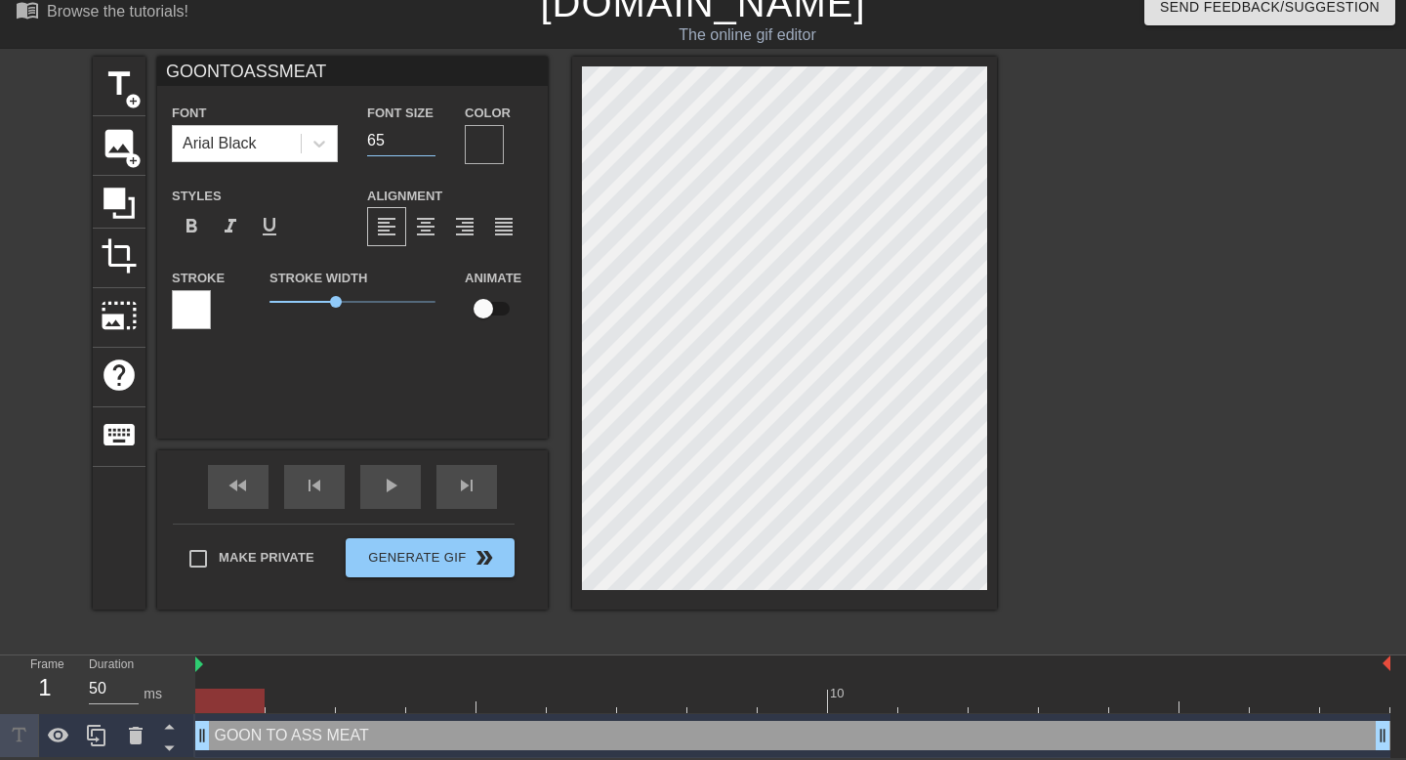
type input "GOONTOASSMEAT"
type input "66"
type input "GOONTOASSMEAT"
type input "67"
type input "GOONTOASSMEAT"
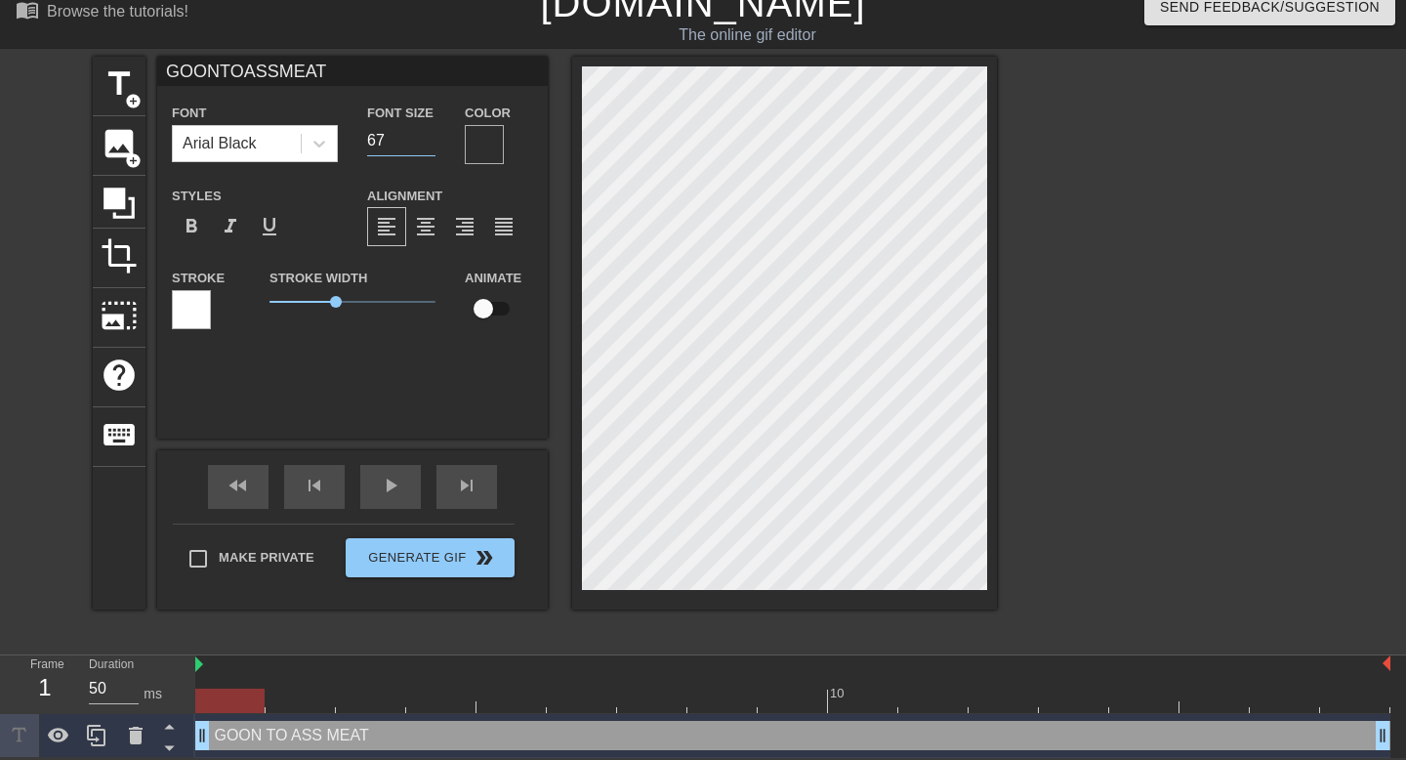
type input "68"
type input "GOONTOASSMEAT"
type input "69"
type input "GOONTOASSMEAT"
type input "70"
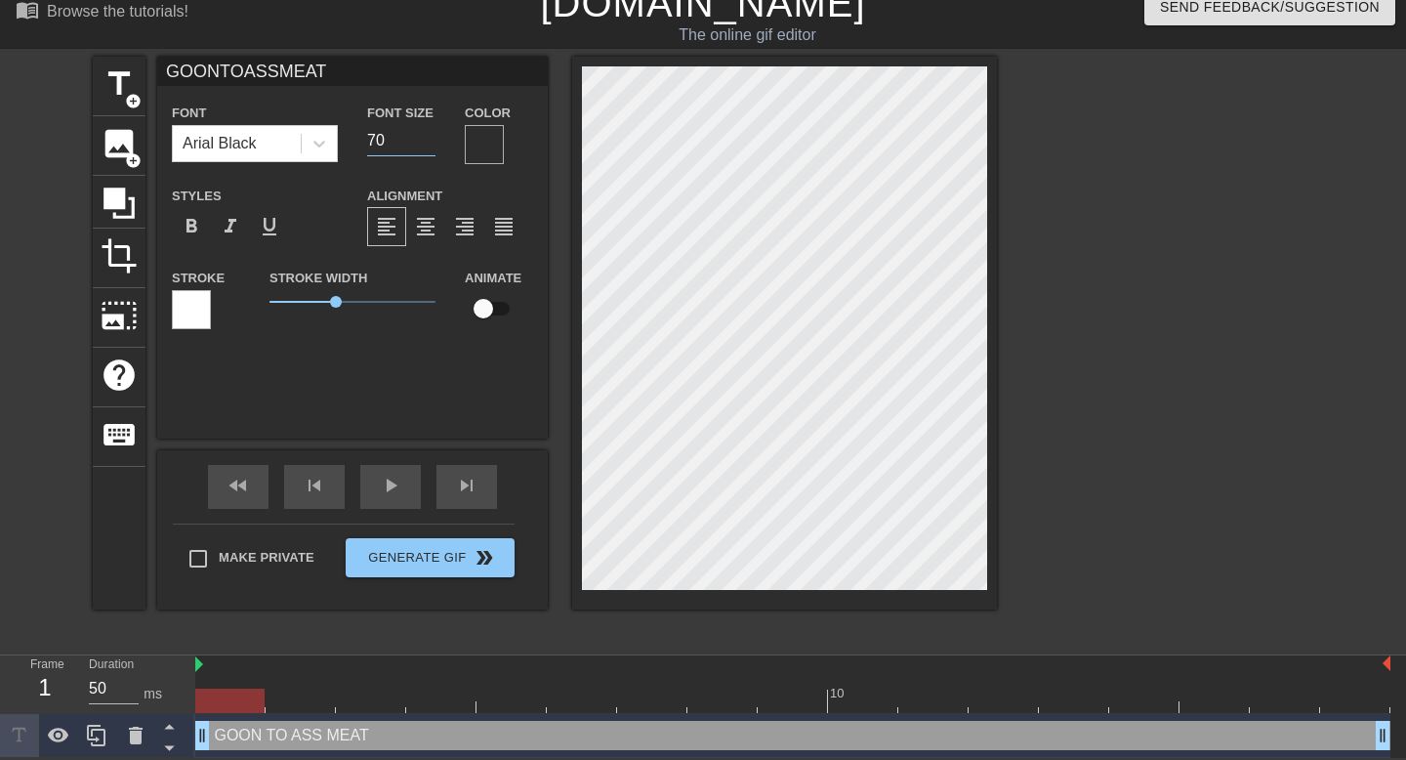
type input "GOONTOASSMEAT"
type input "71"
type input "GOONTOASSMEAT"
type input "72"
type input "GOONTOASSMEAT"
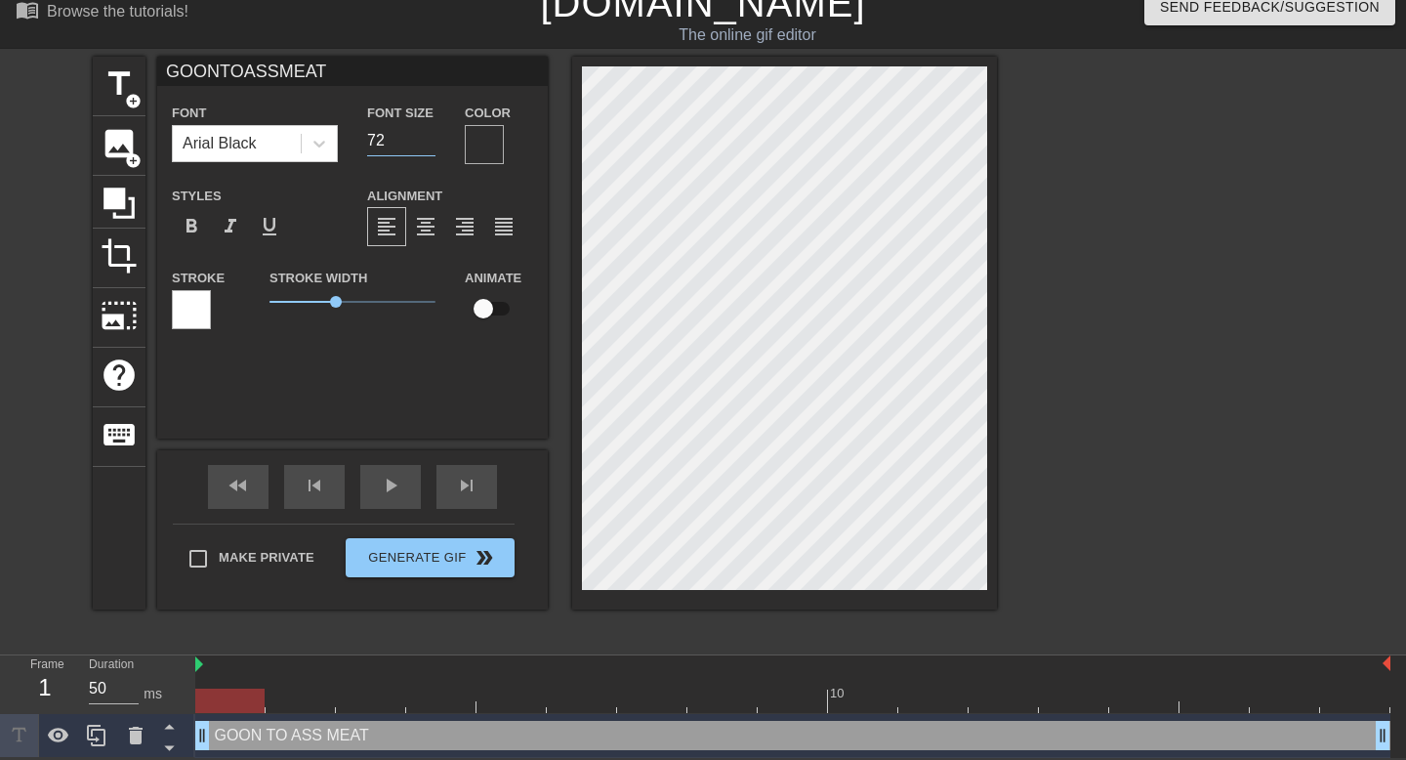
type input "73"
type input "GOONTOASSMEAT"
type input "74"
type input "GOONTOASSMEAT"
type input "75"
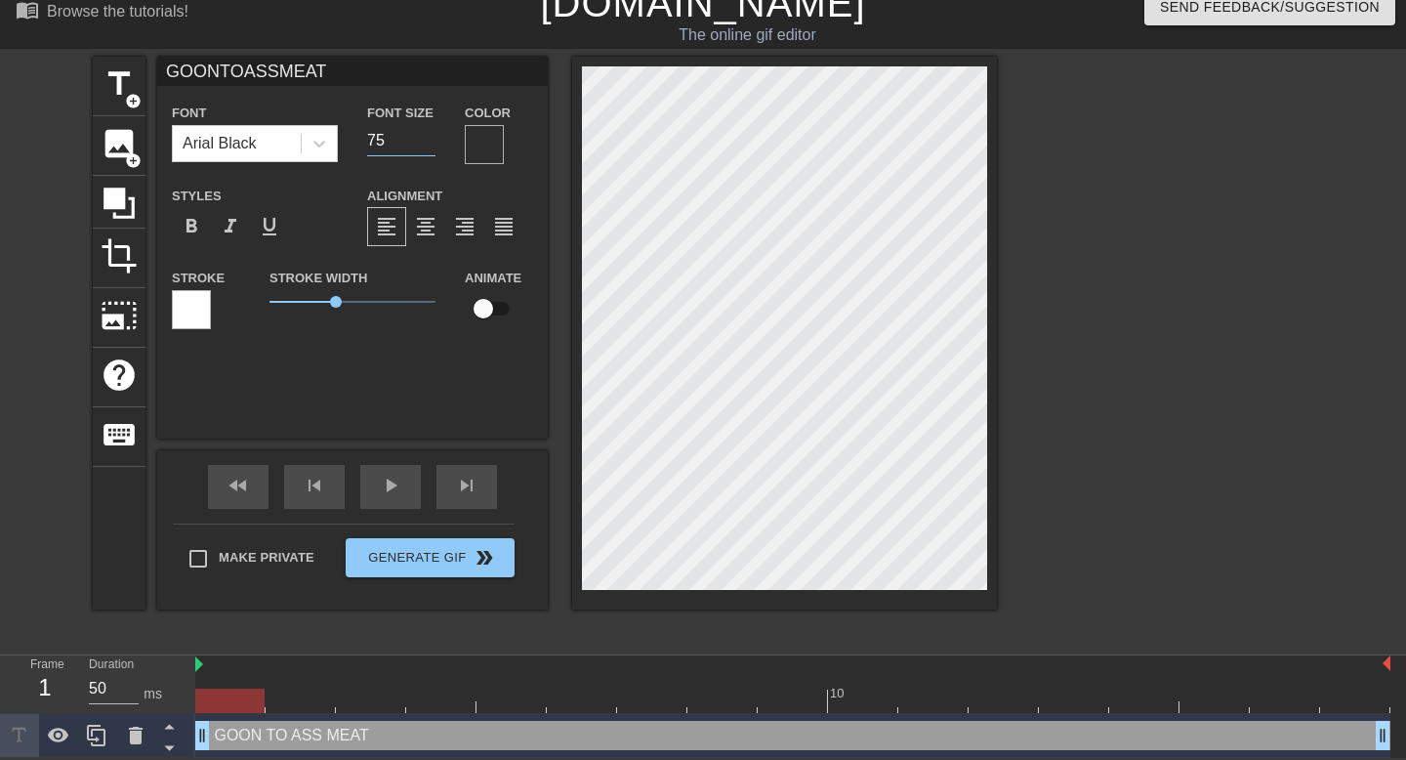
type input "GOONTOASSMEAT"
type input "76"
type input "GOONTOASSMEAT"
type input "77"
type input "GOONTOASSMEAT"
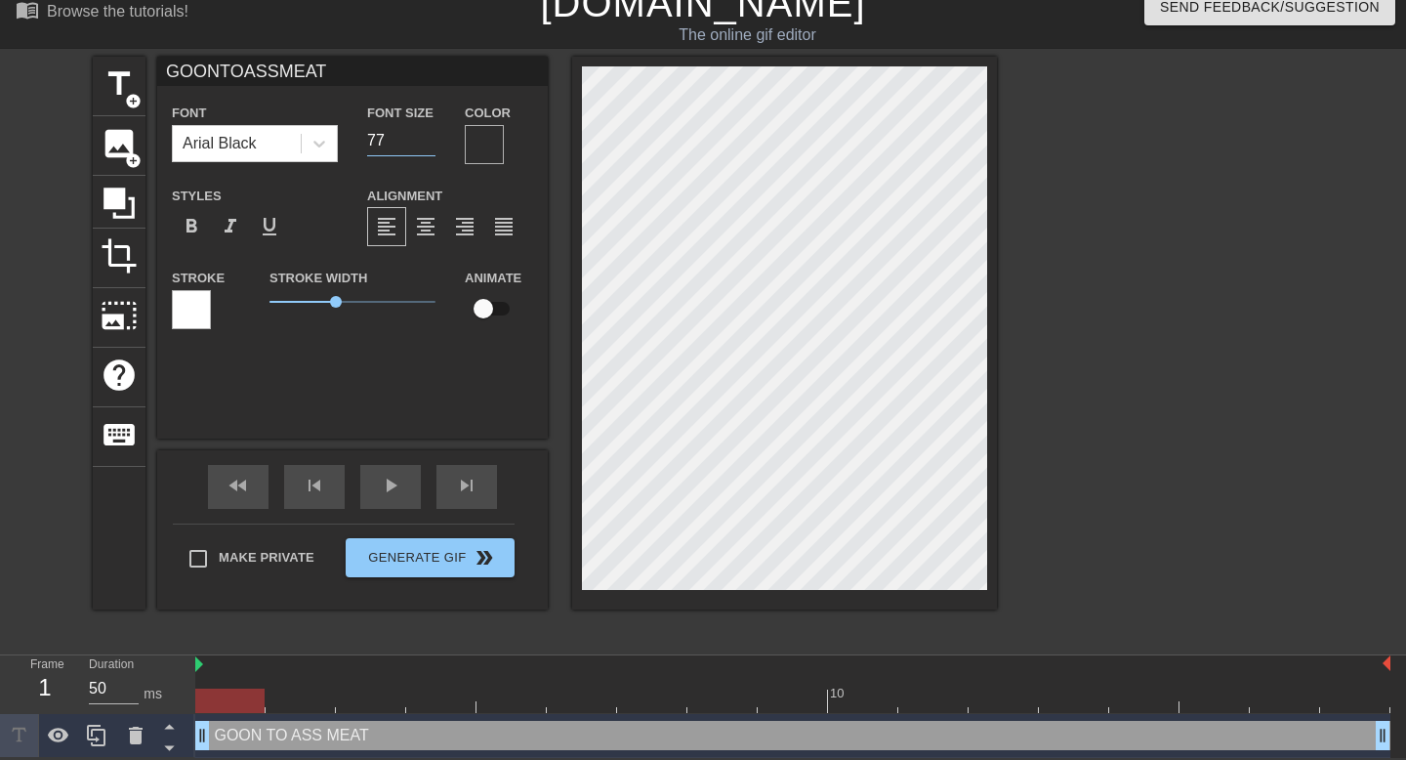
type input "78"
type input "GOONTOASSMEAT"
type input "79"
type input "GOONTOASSMEAT"
type input "80"
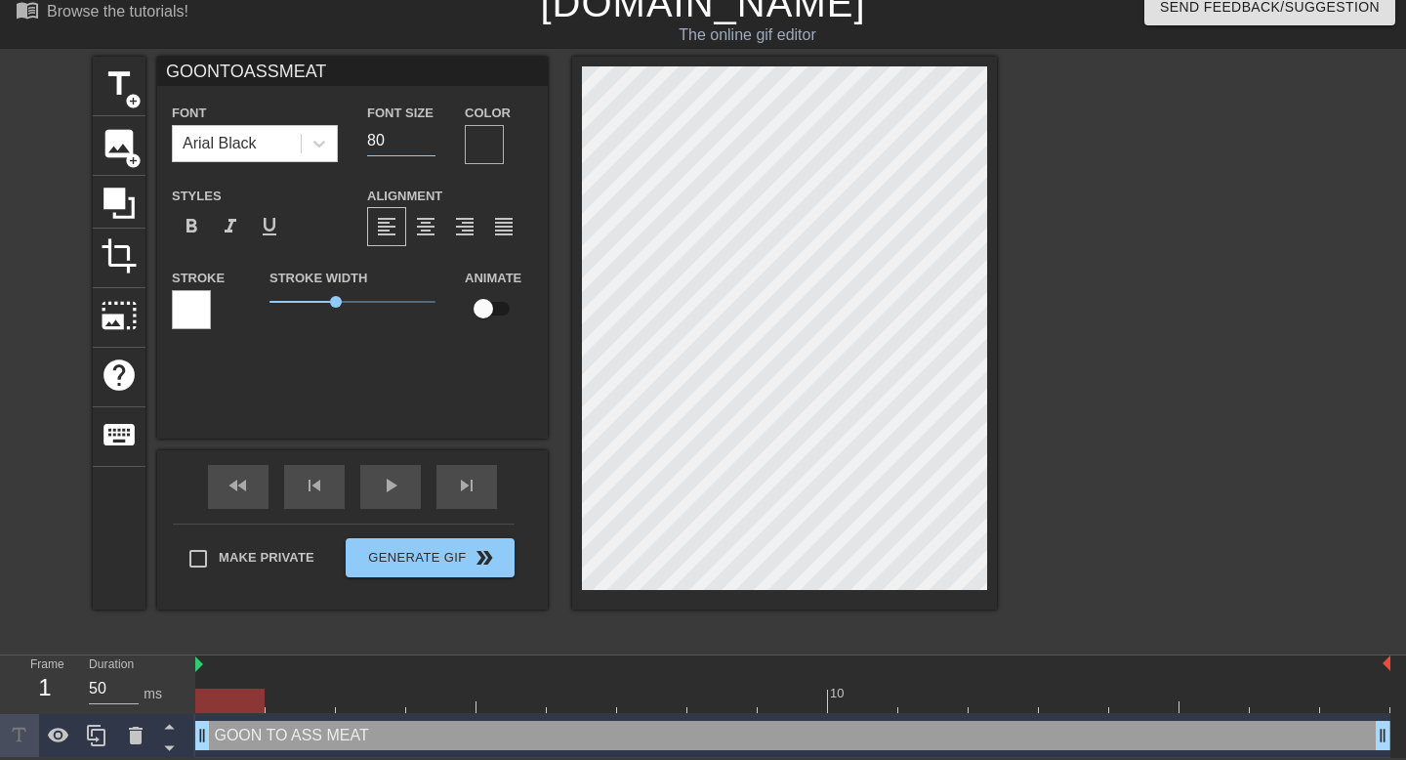
type input "GOONTOASSMEAT"
type input "81"
type input "GOONTOASSMEAT"
type input "82"
type input "GOONTOASSMEAT"
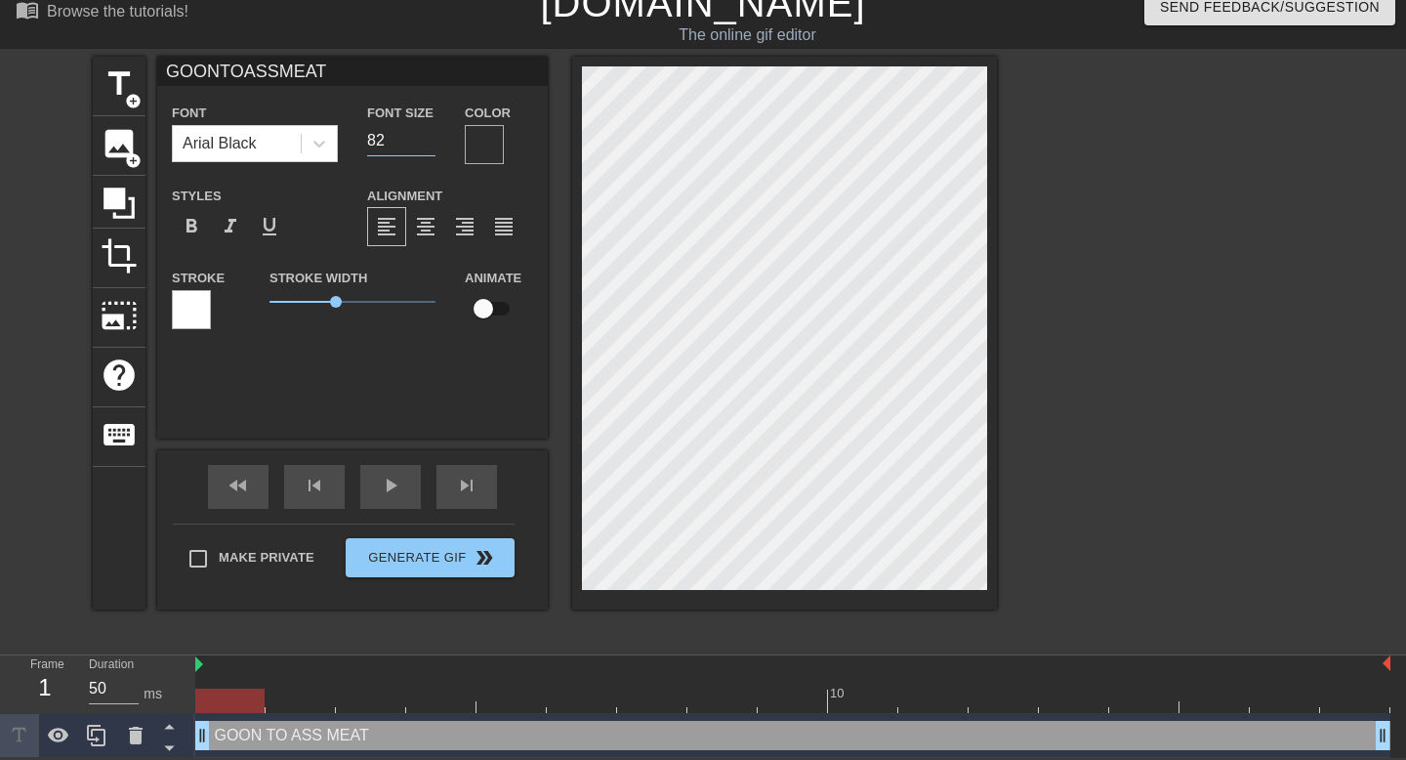
type input "83"
type input "GOONTOASSMEAT"
type input "84"
type input "GOONTOASSMEAT"
type input "85"
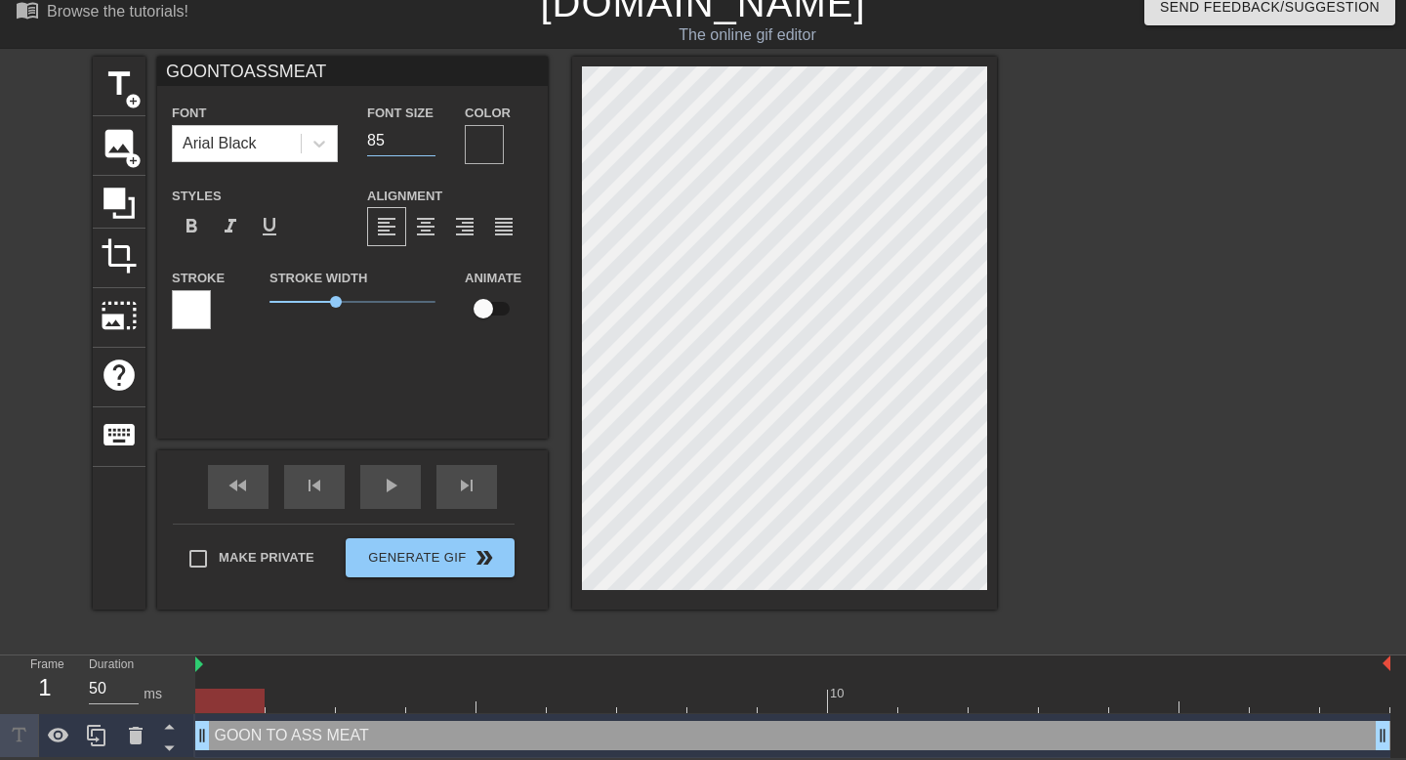
type input "GOONTOASSMEAT"
type input "86"
type input "GOONTOASSMEAT"
type input "87"
type input "GOONTOASSMEAT"
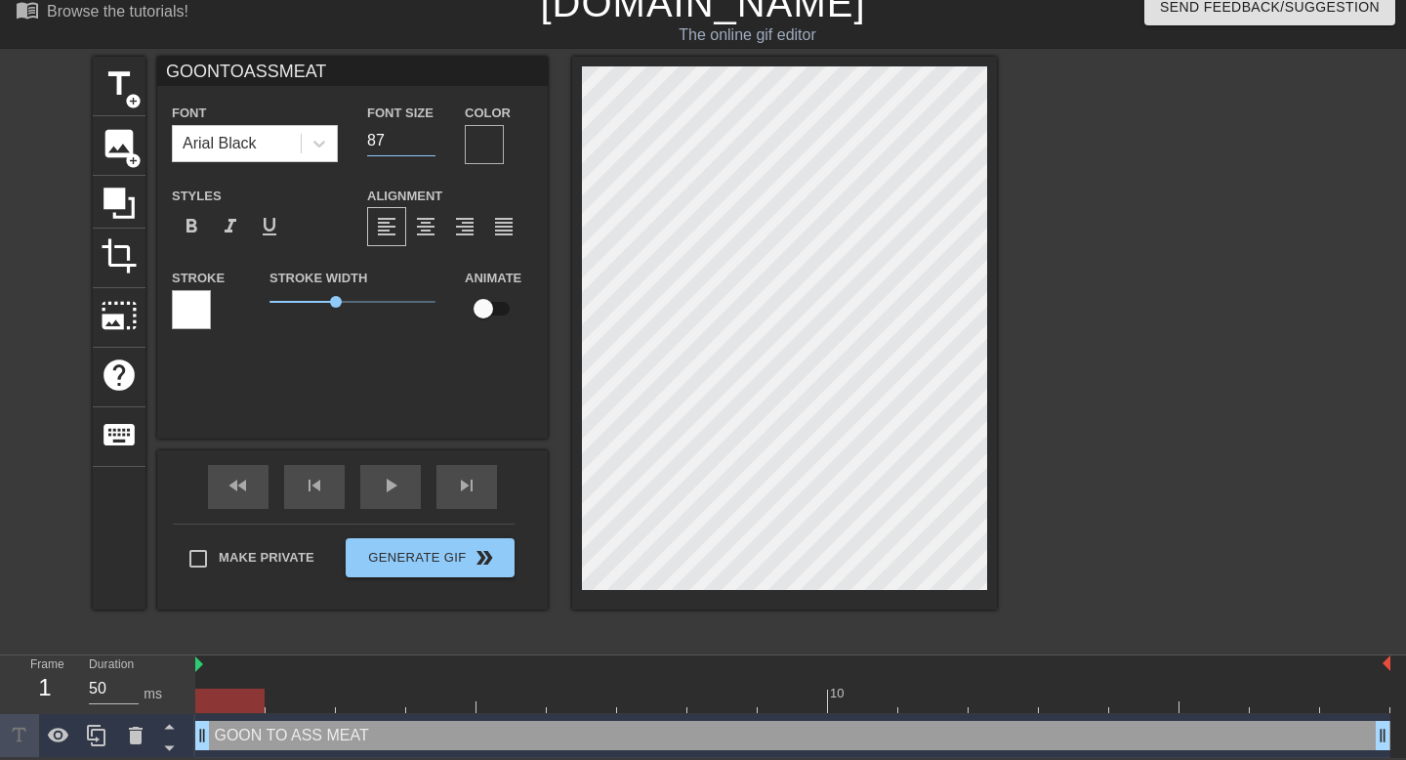
type input "88"
type input "GOONTOASSMEAT"
type input "89"
type input "GOONTOASSMEAT"
type input "90"
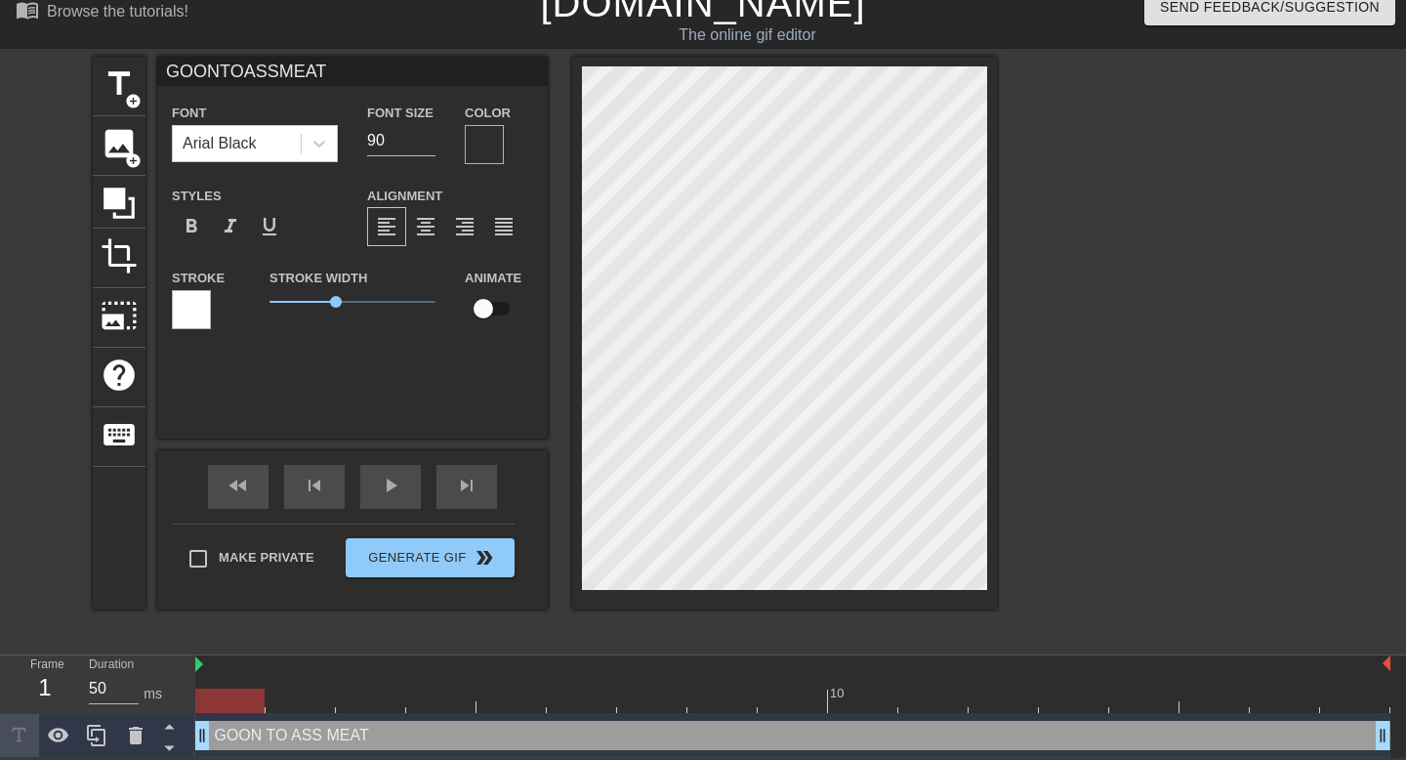
type input "GOONTOASSMEAT"
type input "91"
type input "GOONTOASSMEAT"
type input "92"
type input "GOONTOASSMEAT"
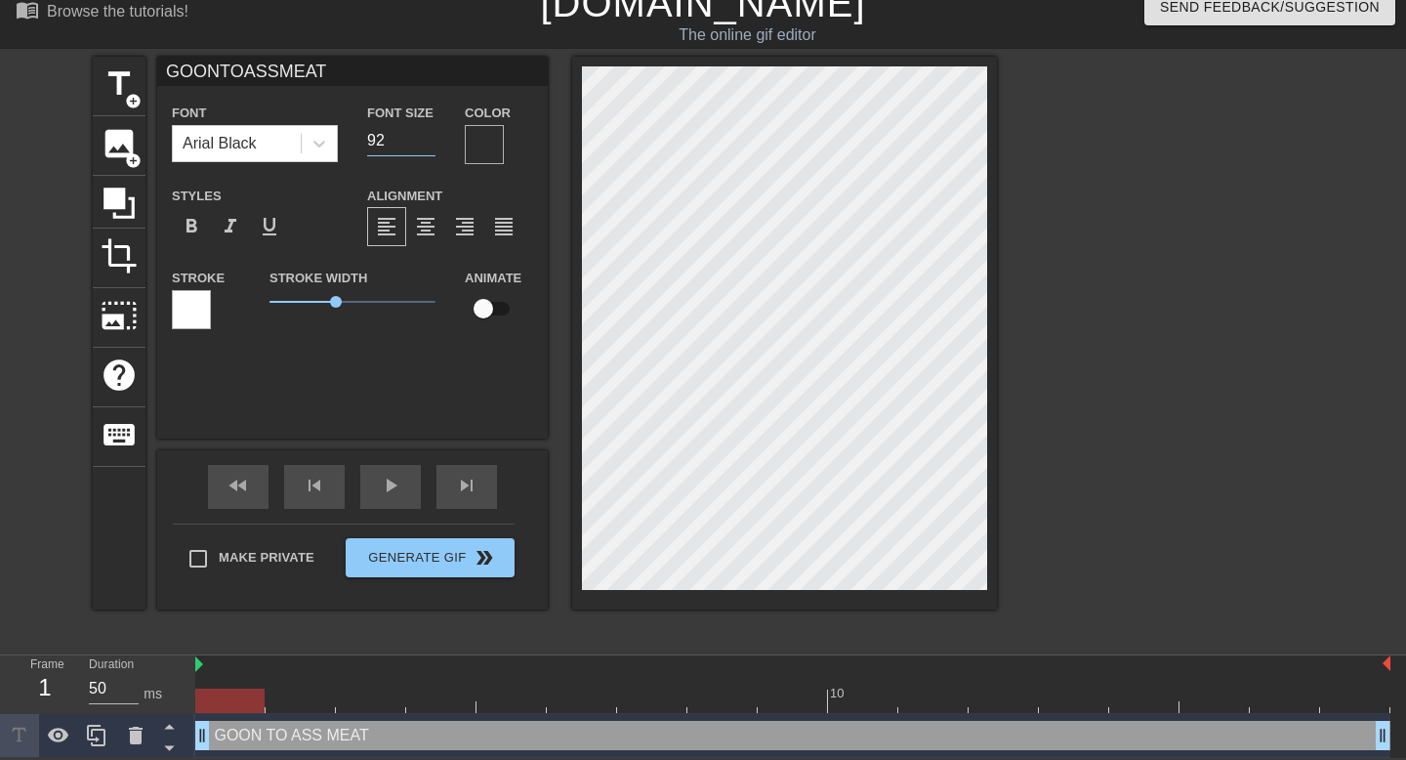
type input "93"
type input "GOONTOASSMEAT"
type input "94"
type input "GOONTOASSMEAT"
type input "95"
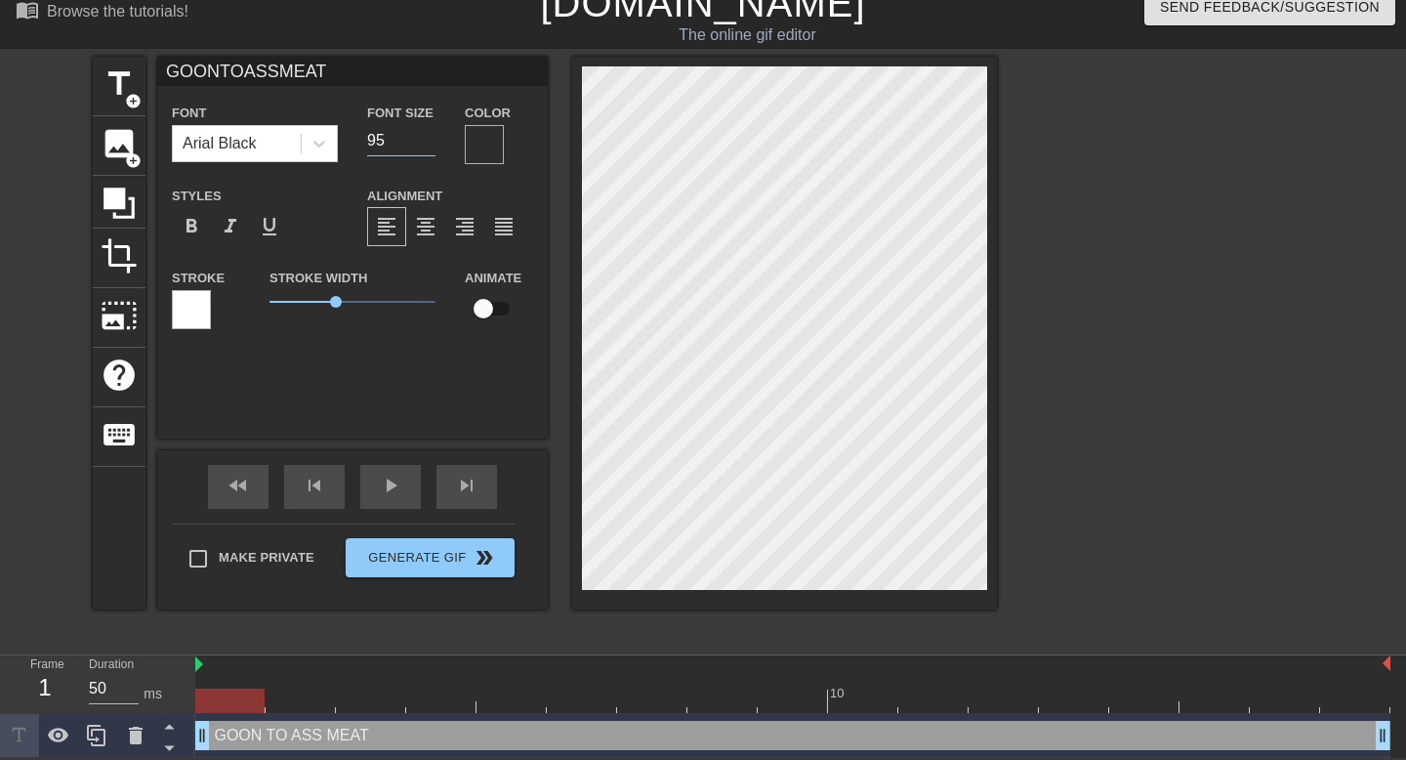
type input "GOONTOASSMEAT"
type input "96"
type input "GOONTOASSMEAT"
type input "97"
type input "GOONTOASSMEAT"
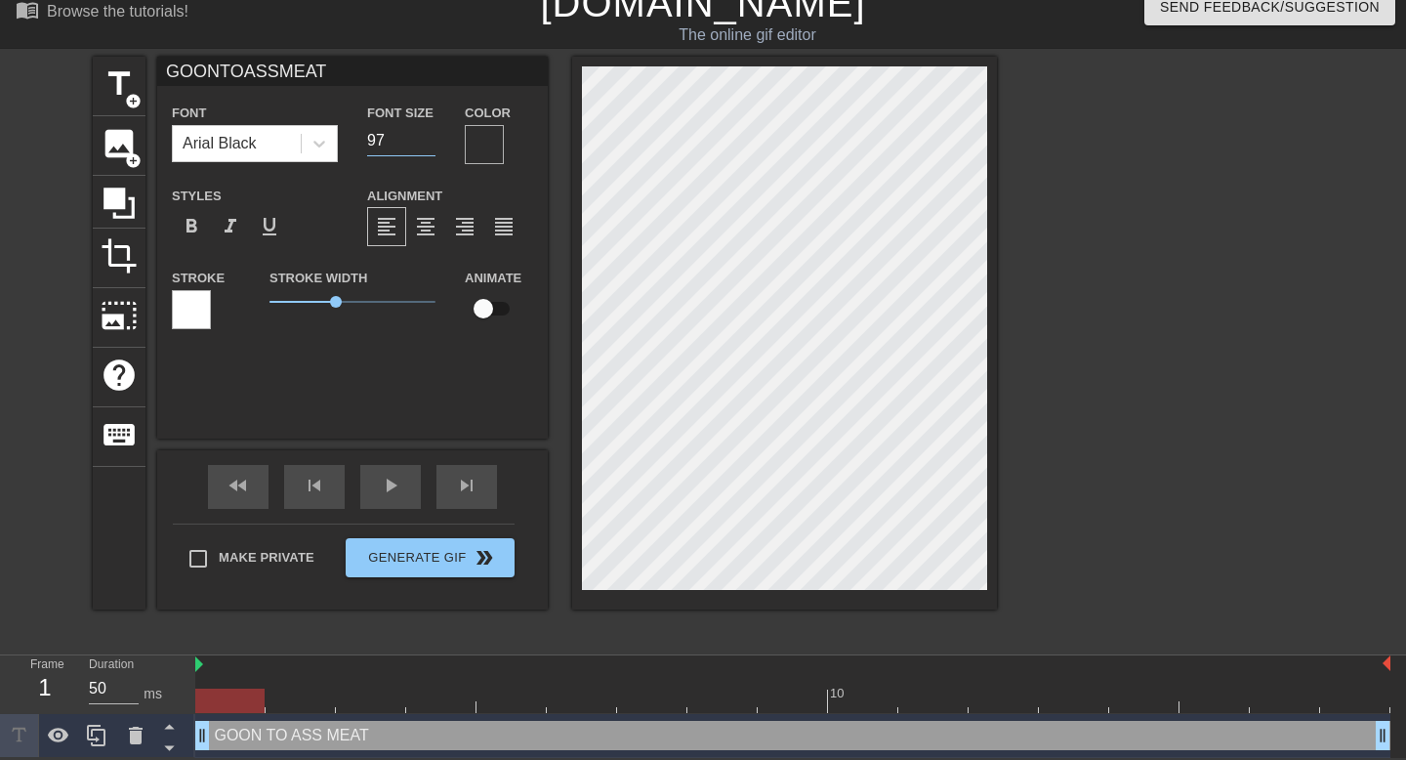
type input "98"
type input "GOONTOASSMEAT"
type input "99"
type input "GOONTOASSMEAT"
type input "100"
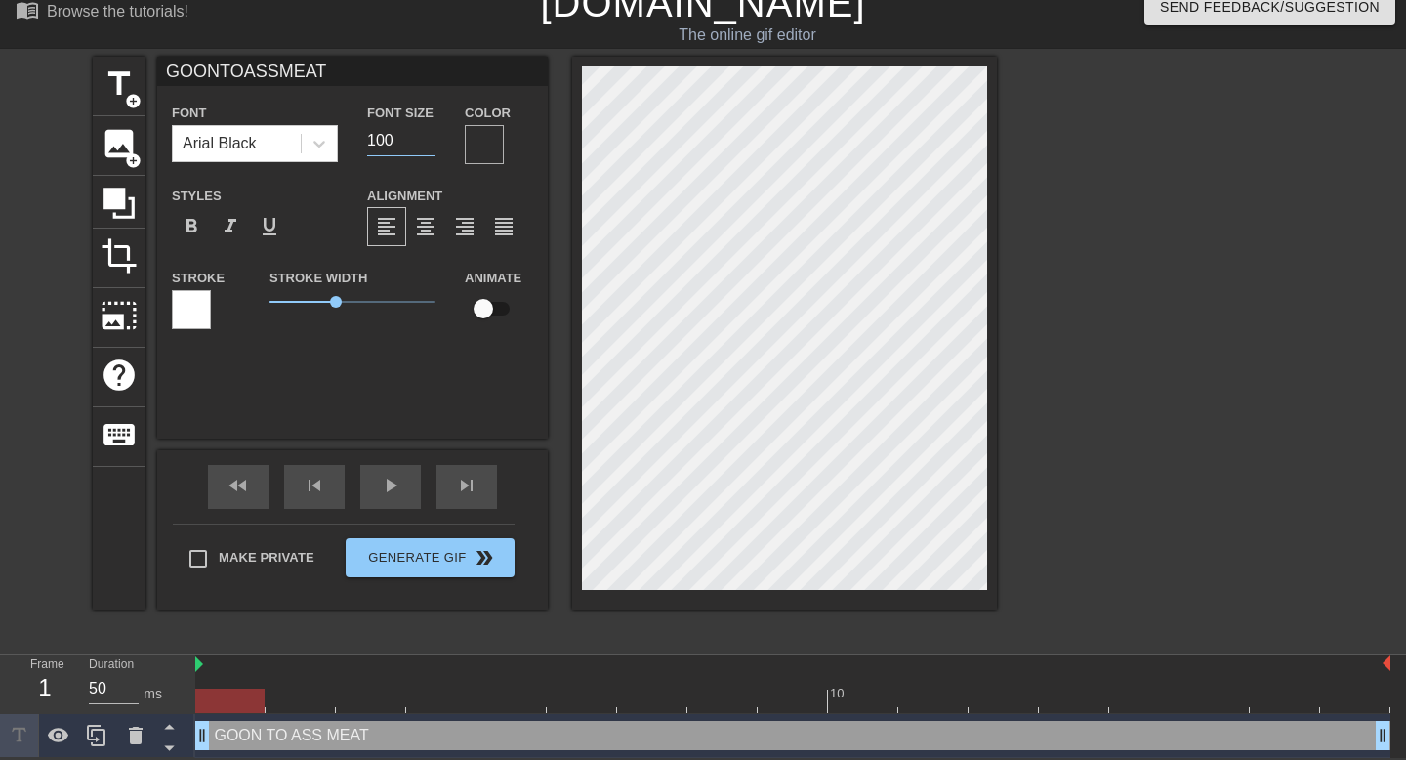
type input "GOONTOASSMEAT"
type input "101"
type input "GOONTOASSMEAT"
type input "102"
type input "GOONTOASSMEAT"
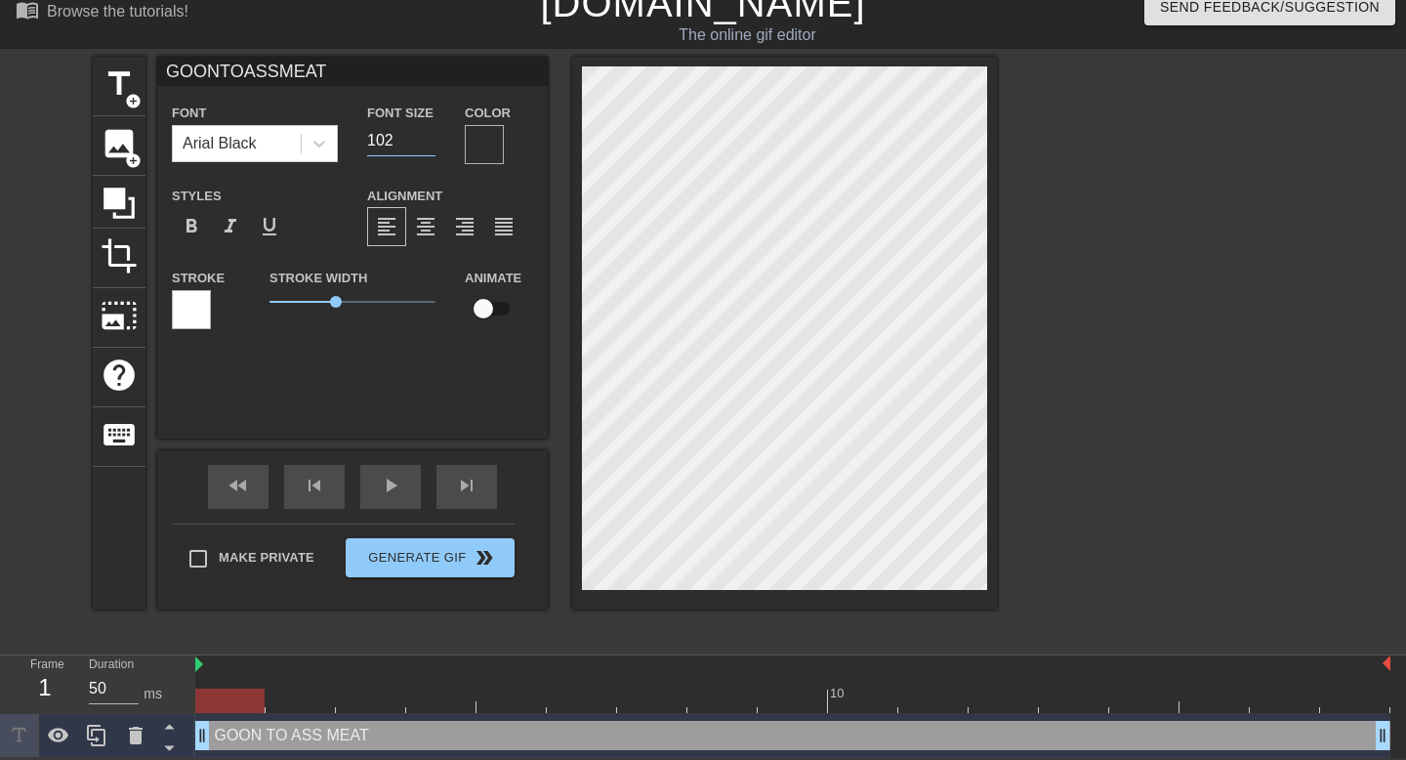
type input "103"
type input "GOONTOASSMEAT"
type input "104"
type input "GOONTOASSMEAT"
type input "105"
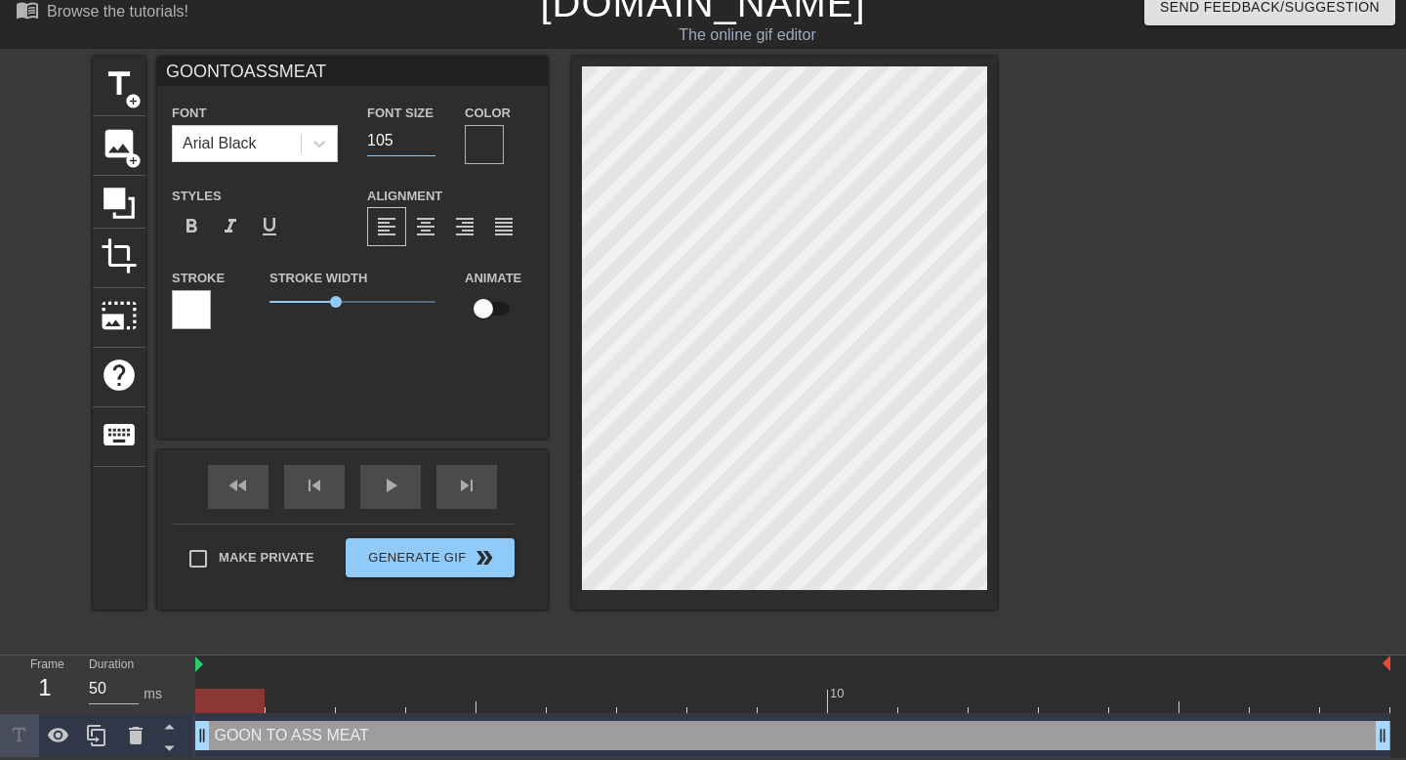
type input "GOONTOASSMEAT"
type input "106"
type input "GOONTOASSMEAT"
type input "107"
type input "GOONTOASSMEAT"
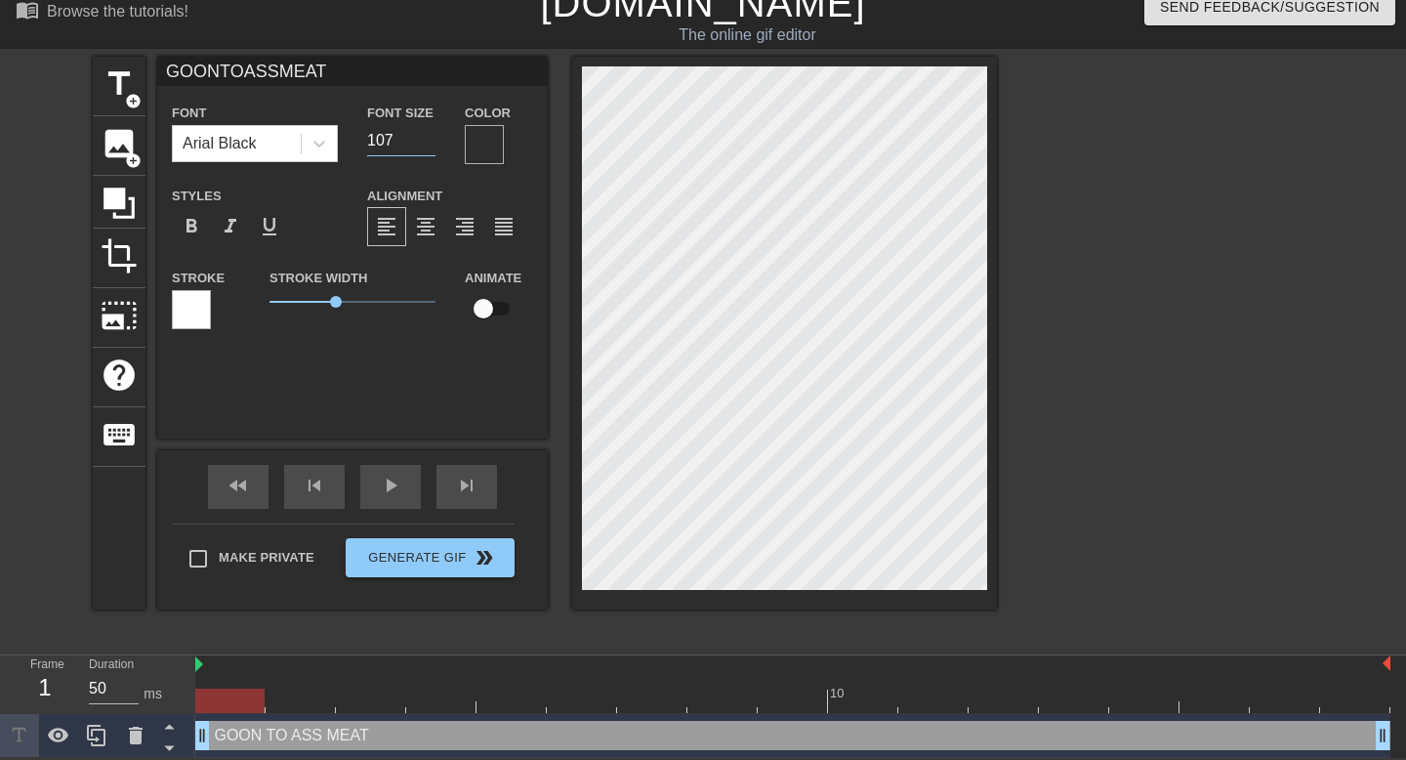
type input "108"
type input "GOONTOASSMEAT"
type input "109"
type input "GOONTOASSMEAT"
type input "110"
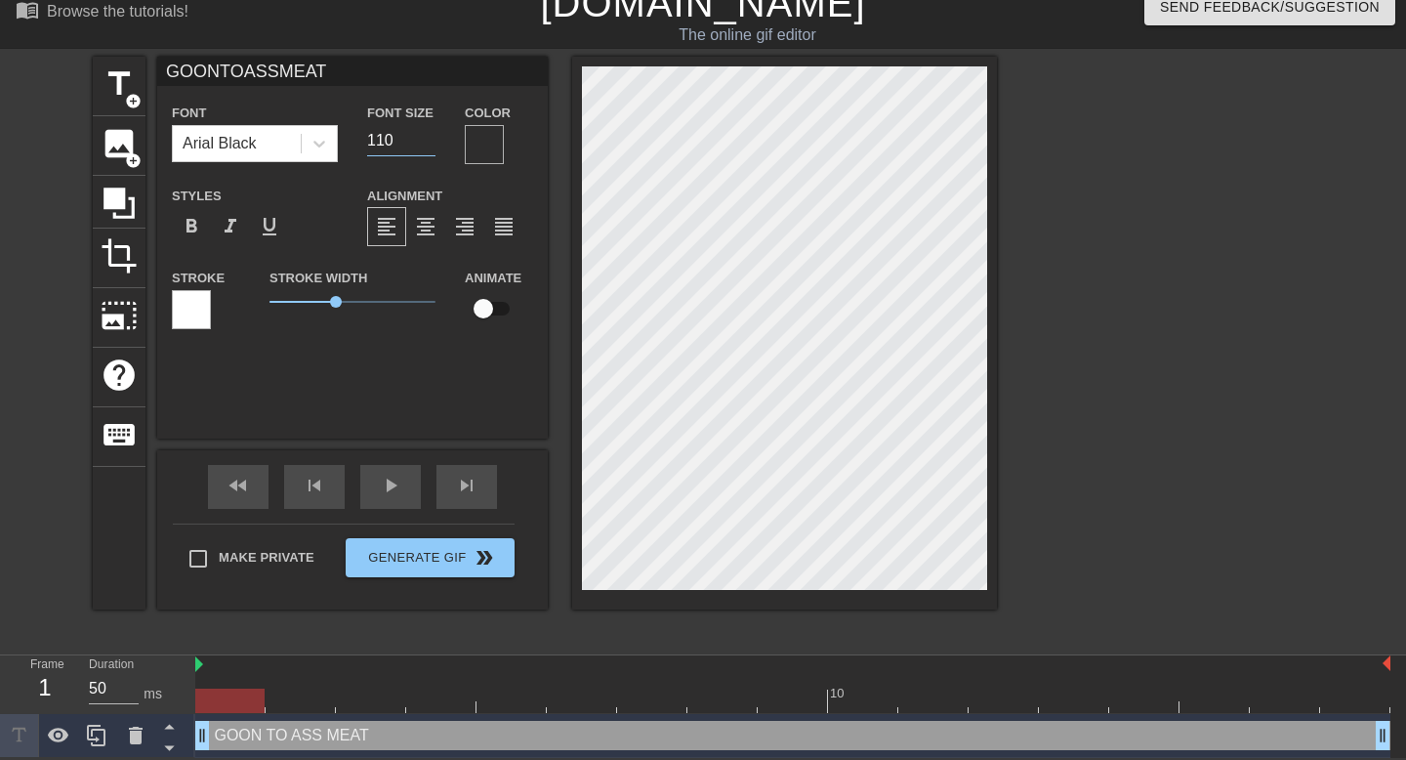
type input "GOONTOASSMEAT"
type input "111"
click at [430, 133] on input "111" at bounding box center [401, 140] width 68 height 31
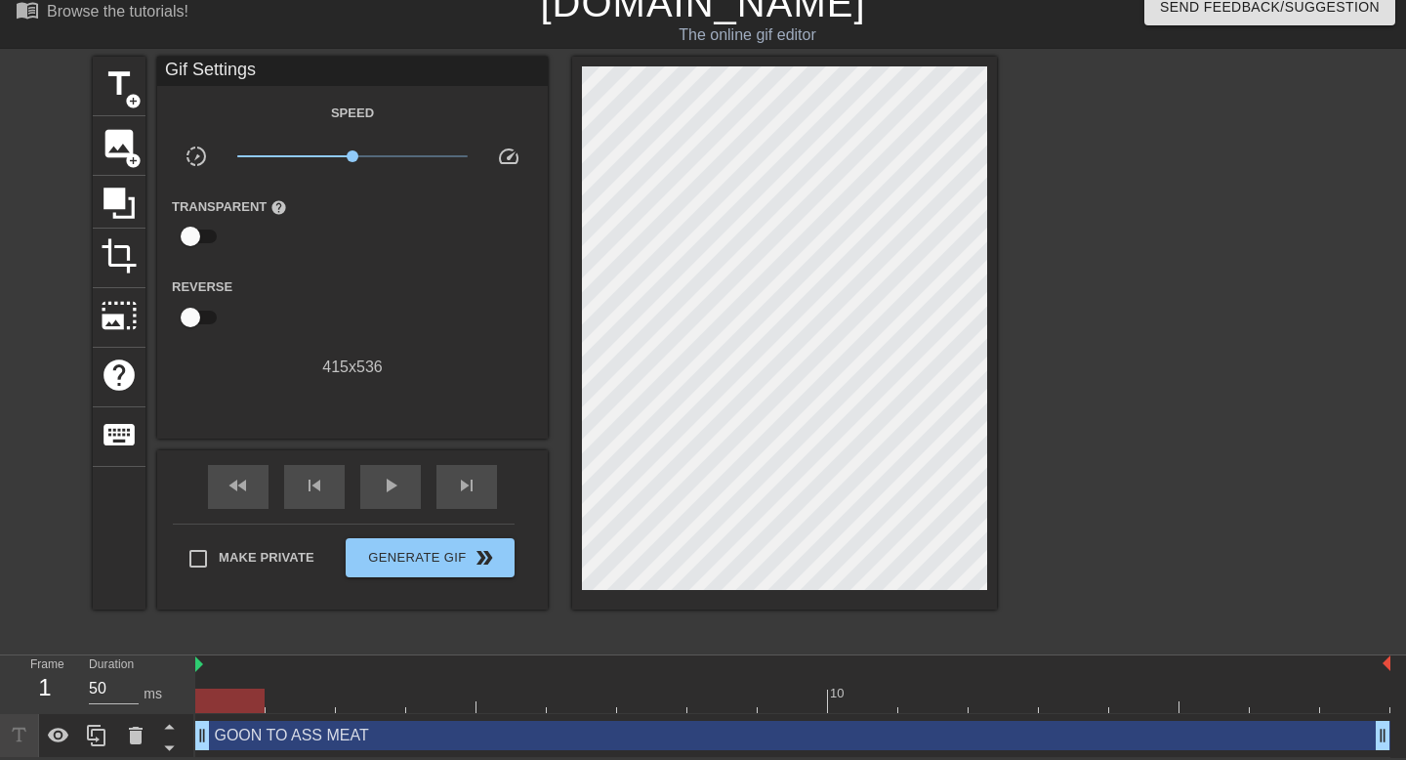
click at [1094, 270] on div at bounding box center [1166, 350] width 293 height 586
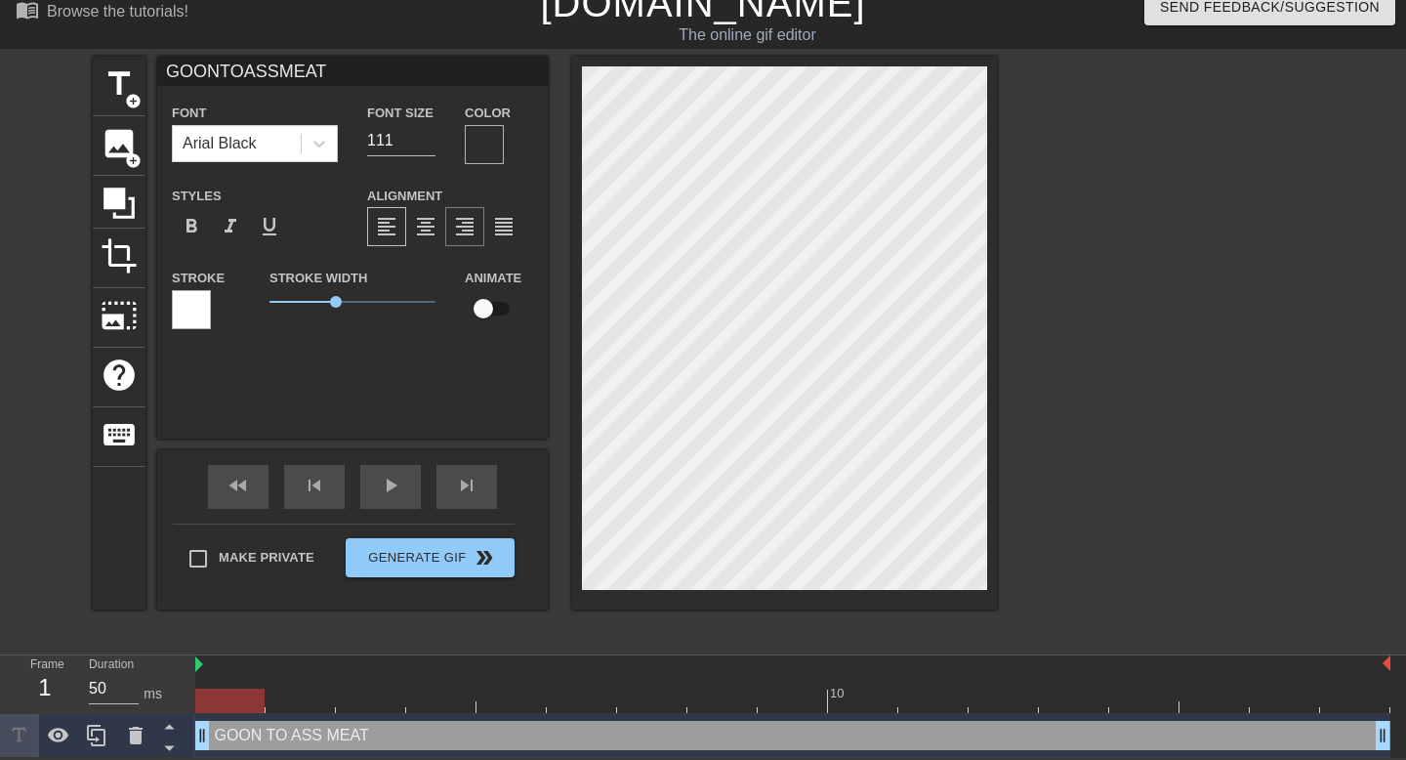
click at [461, 235] on span "format_align_right" at bounding box center [464, 226] width 23 height 23
click at [364, 485] on div "play_arrow" at bounding box center [390, 487] width 61 height 44
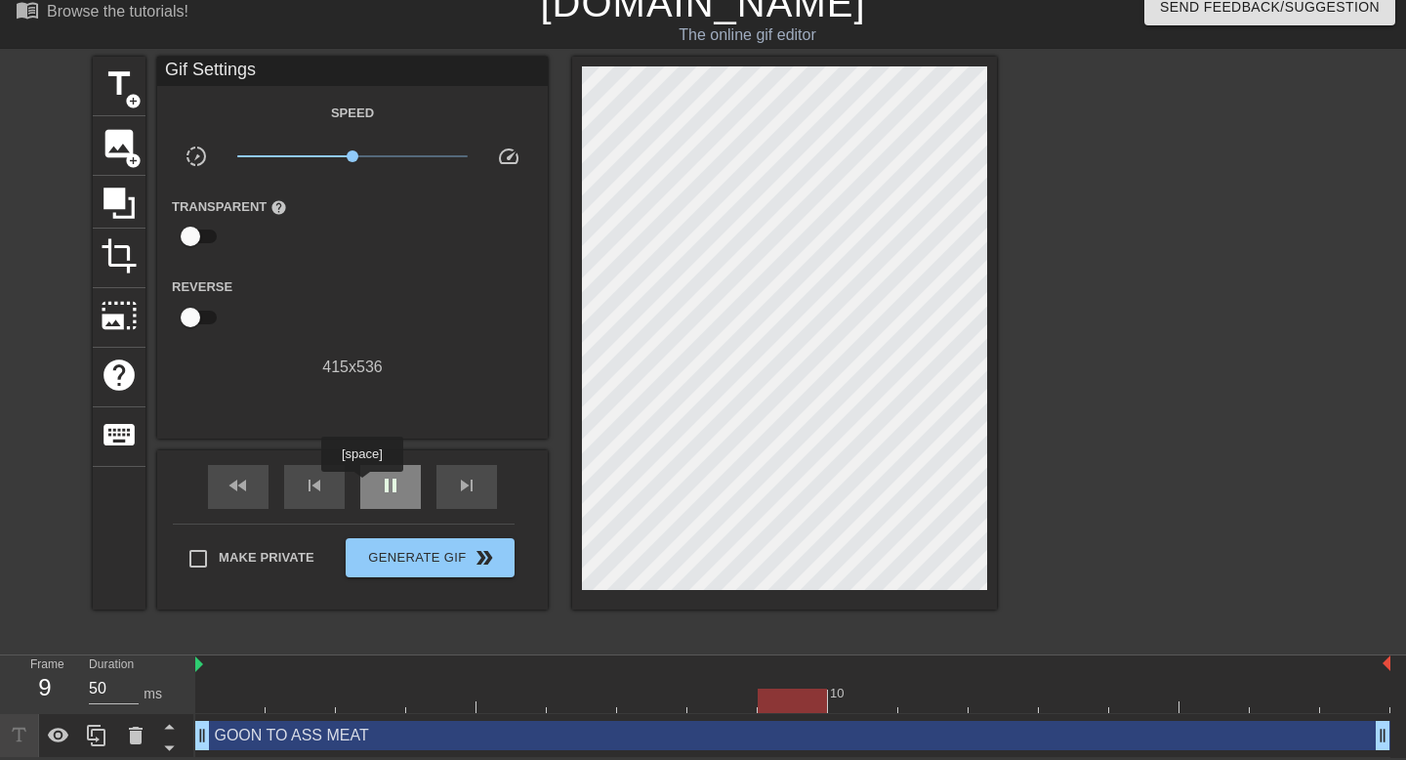
click at [364, 485] on div "pause" at bounding box center [390, 487] width 61 height 44
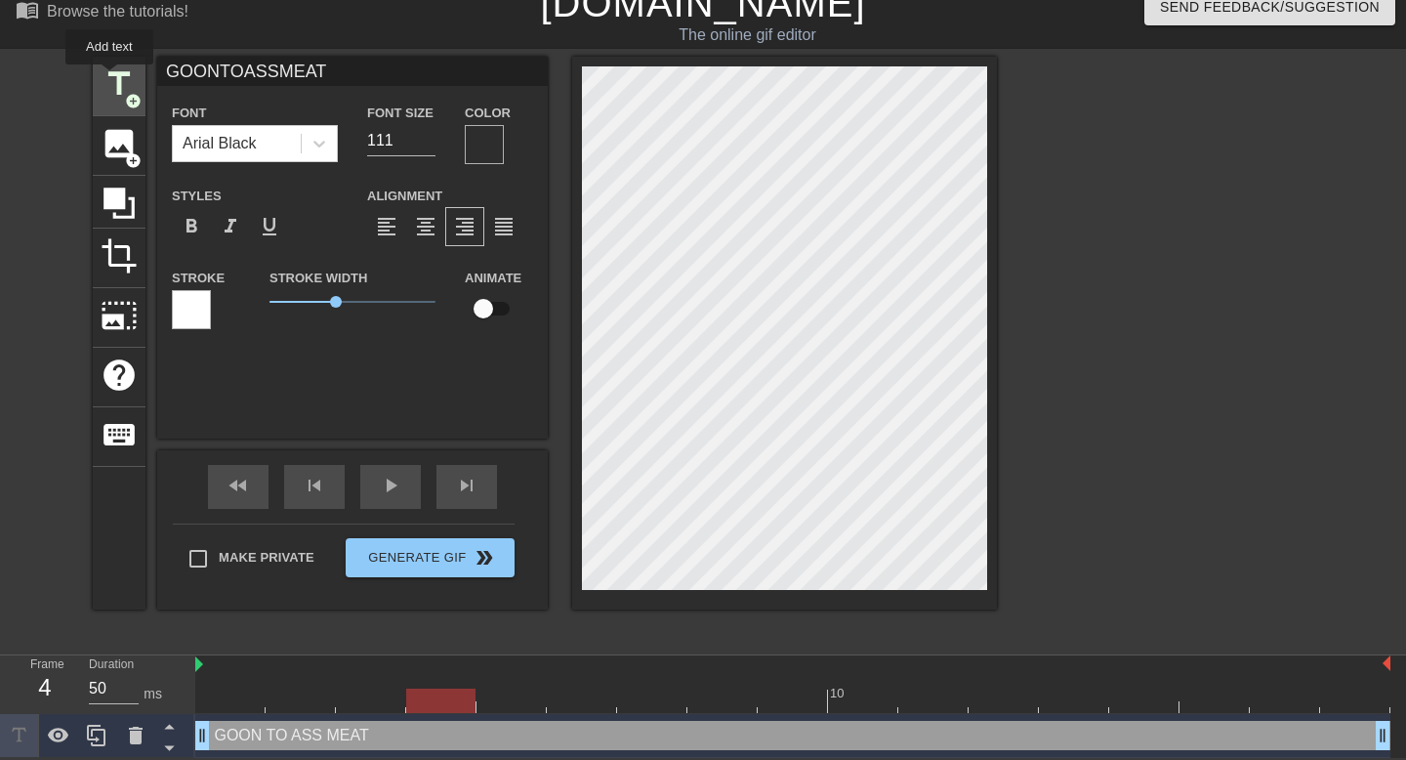
click at [110, 78] on span "title" at bounding box center [119, 83] width 37 height 37
type input "New text 1"
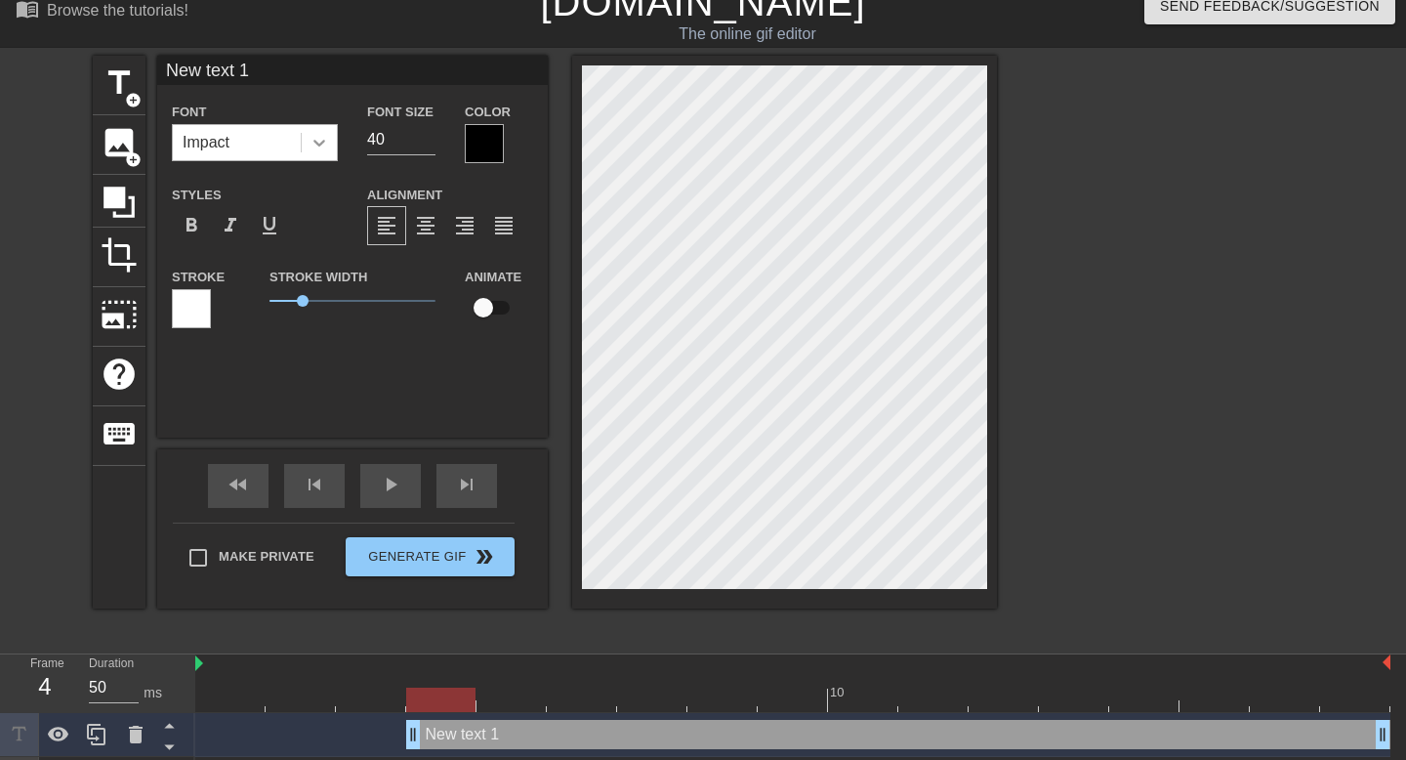
click at [314, 150] on icon at bounding box center [320, 143] width 20 height 20
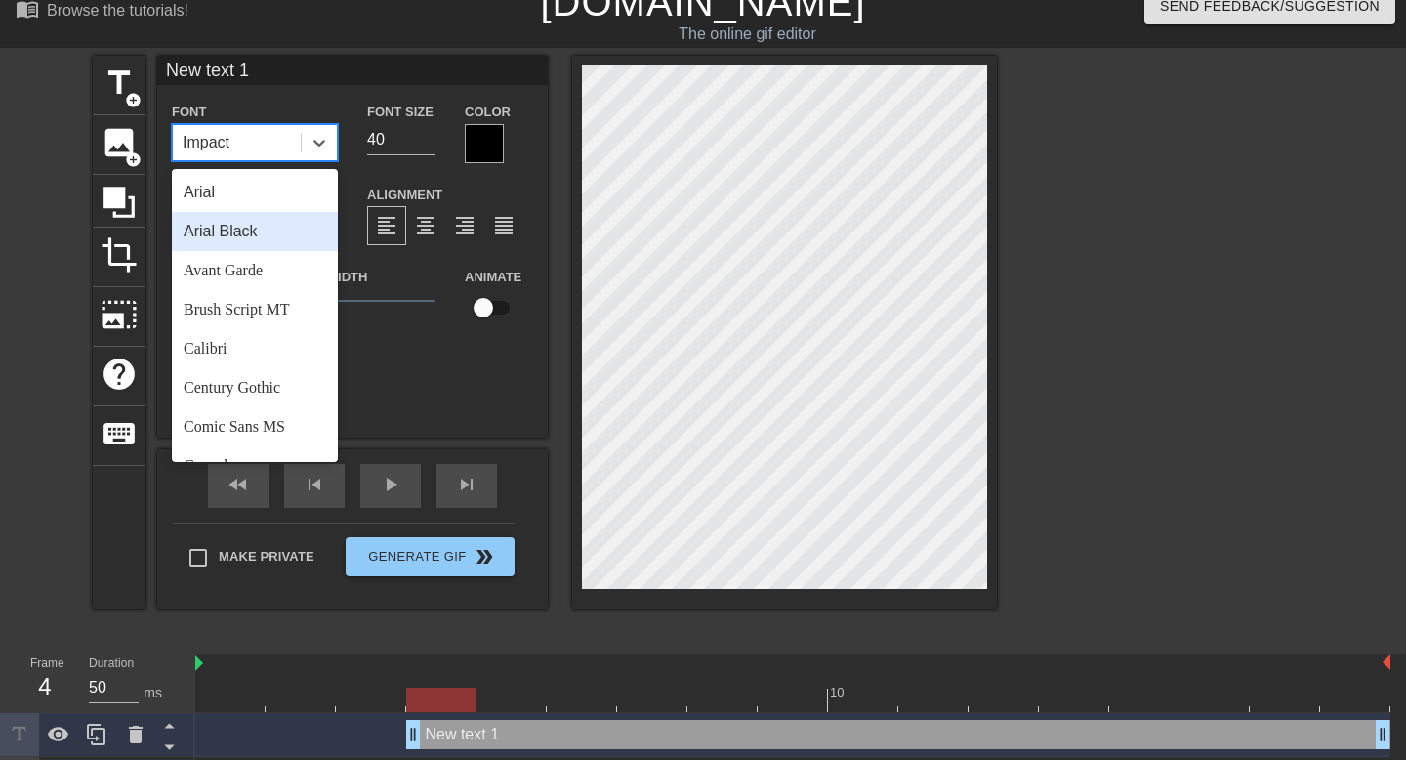
click at [287, 224] on div "Arial Black" at bounding box center [255, 231] width 166 height 39
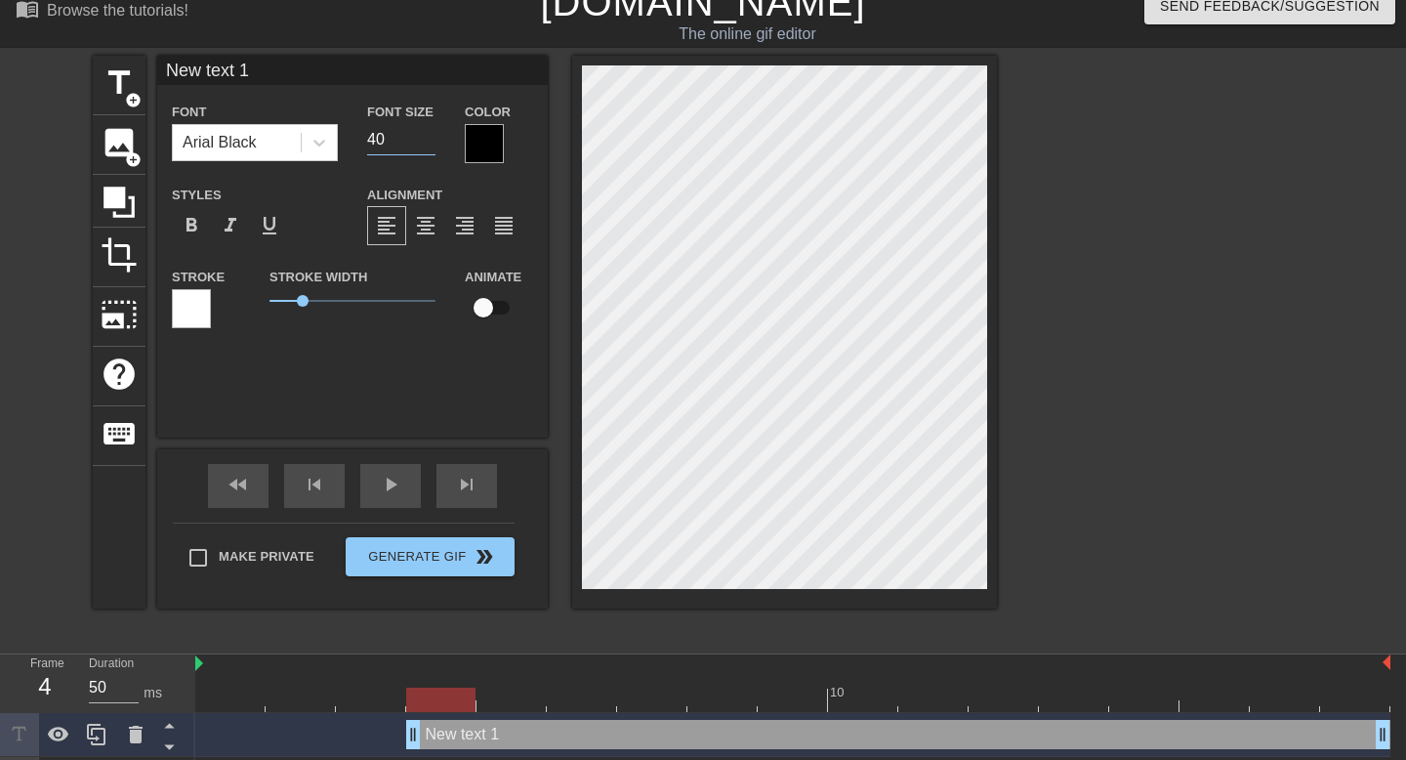
drag, startPoint x: 403, startPoint y: 143, endPoint x: 338, endPoint y: 140, distance: 65.5
click at [338, 140] on div "Font Arial Black Font Size 40 Color" at bounding box center [352, 131] width 391 height 63
type input "111"
drag, startPoint x: 306, startPoint y: 295, endPoint x: 336, endPoint y: 295, distance: 30.3
click at [336, 295] on span "2" at bounding box center [352, 300] width 166 height 23
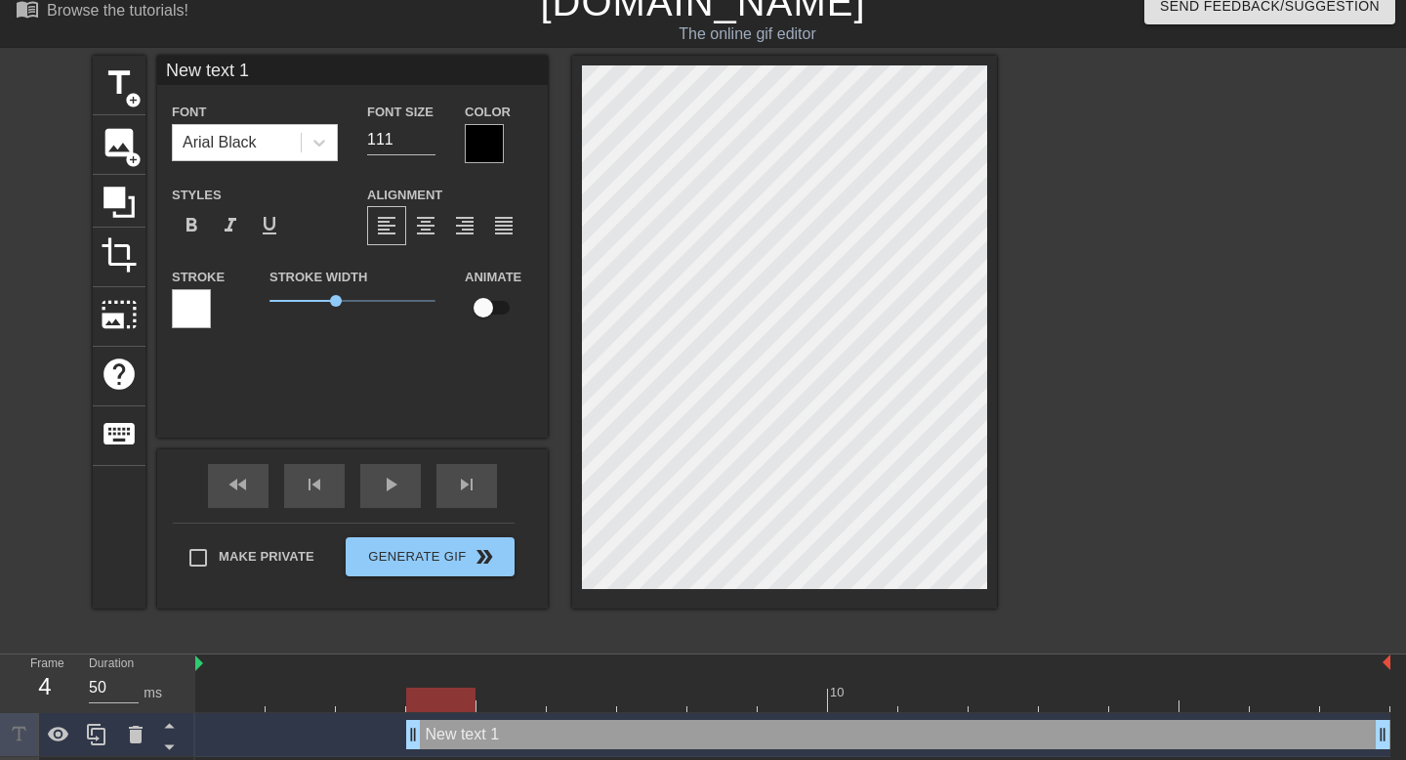
click at [474, 144] on div at bounding box center [484, 143] width 39 height 39
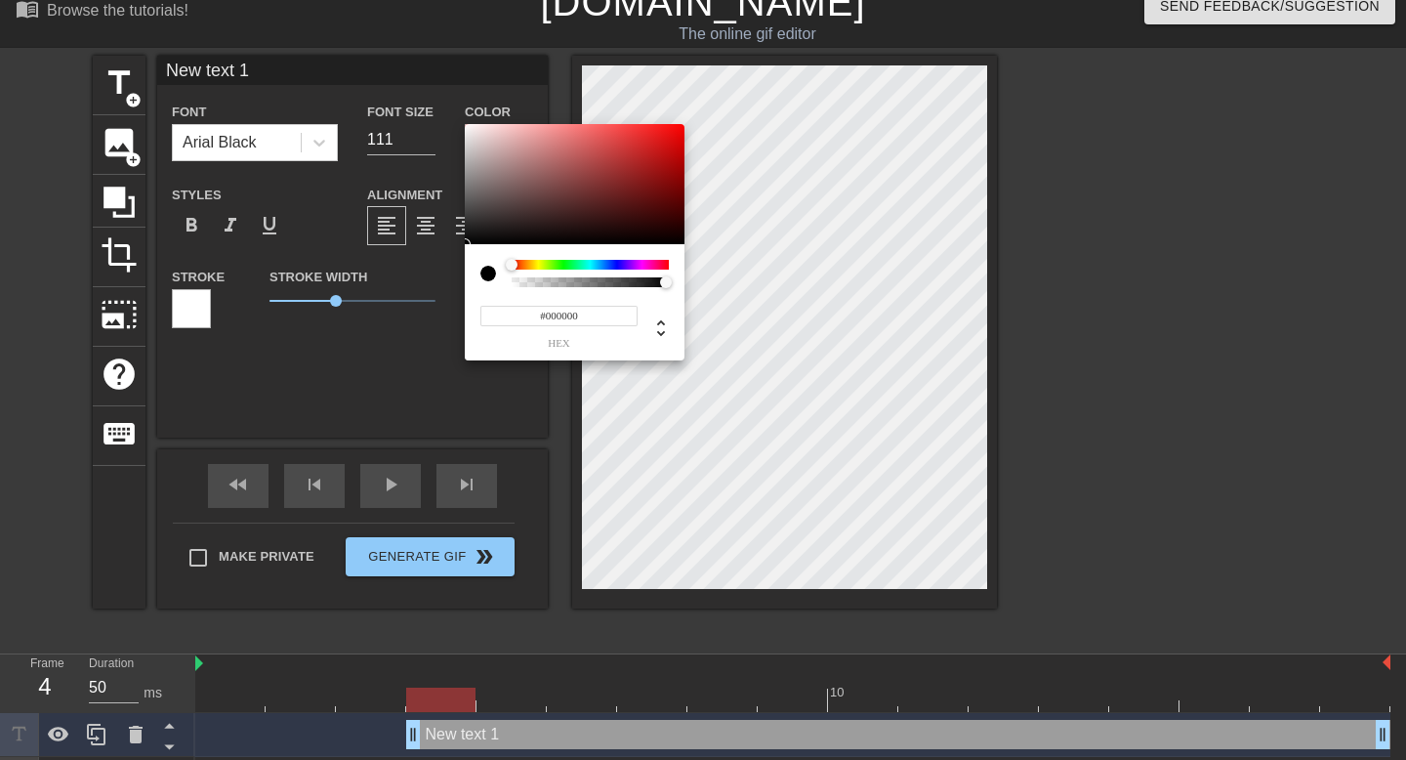
type input "0"
drag, startPoint x: 669, startPoint y: 279, endPoint x: 504, endPoint y: 278, distance: 165.0
click at [504, 278] on div at bounding box center [574, 273] width 188 height 27
type input "86"
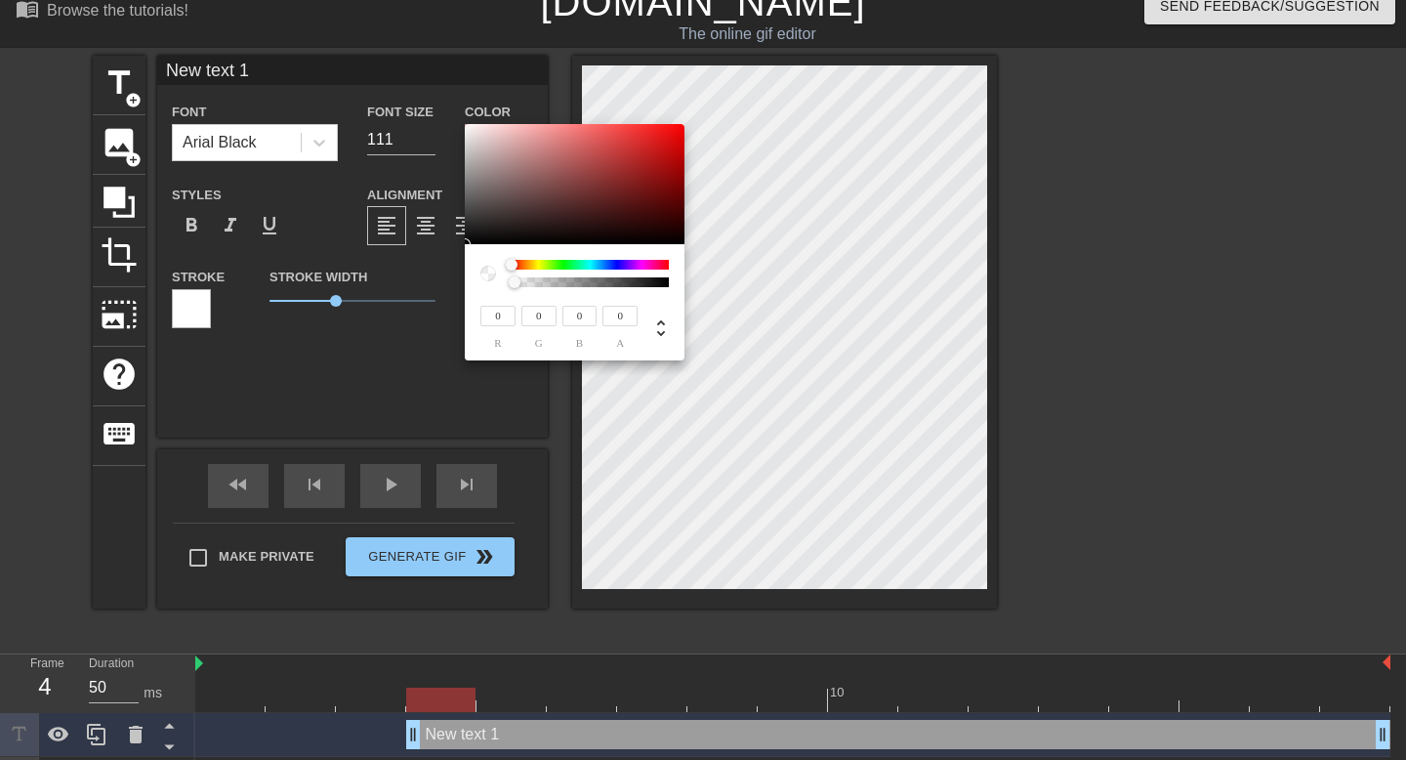
type input "58"
type input "88"
type input "59"
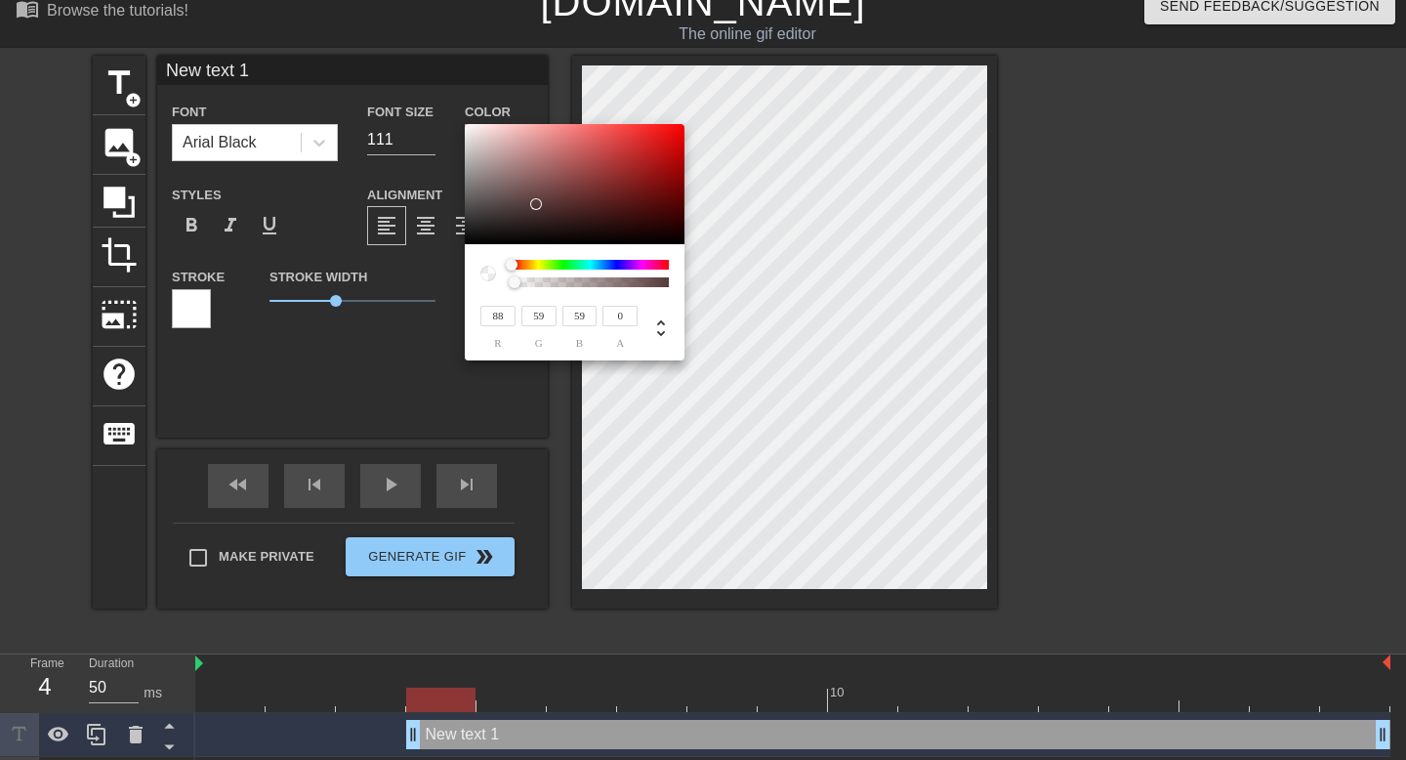
type input "109"
type input "67"
type input "179"
type input "64"
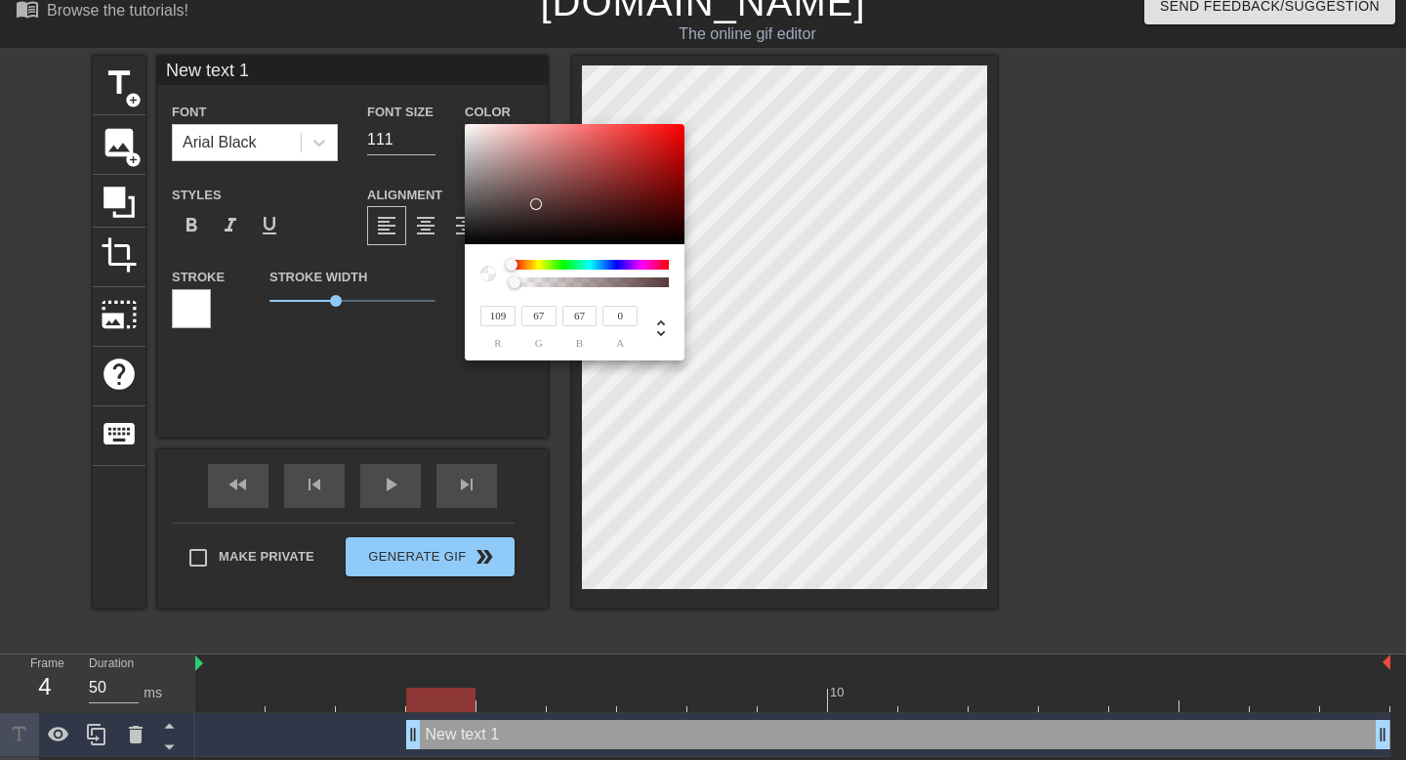
type input "64"
type input "206"
type input "36"
type input "224"
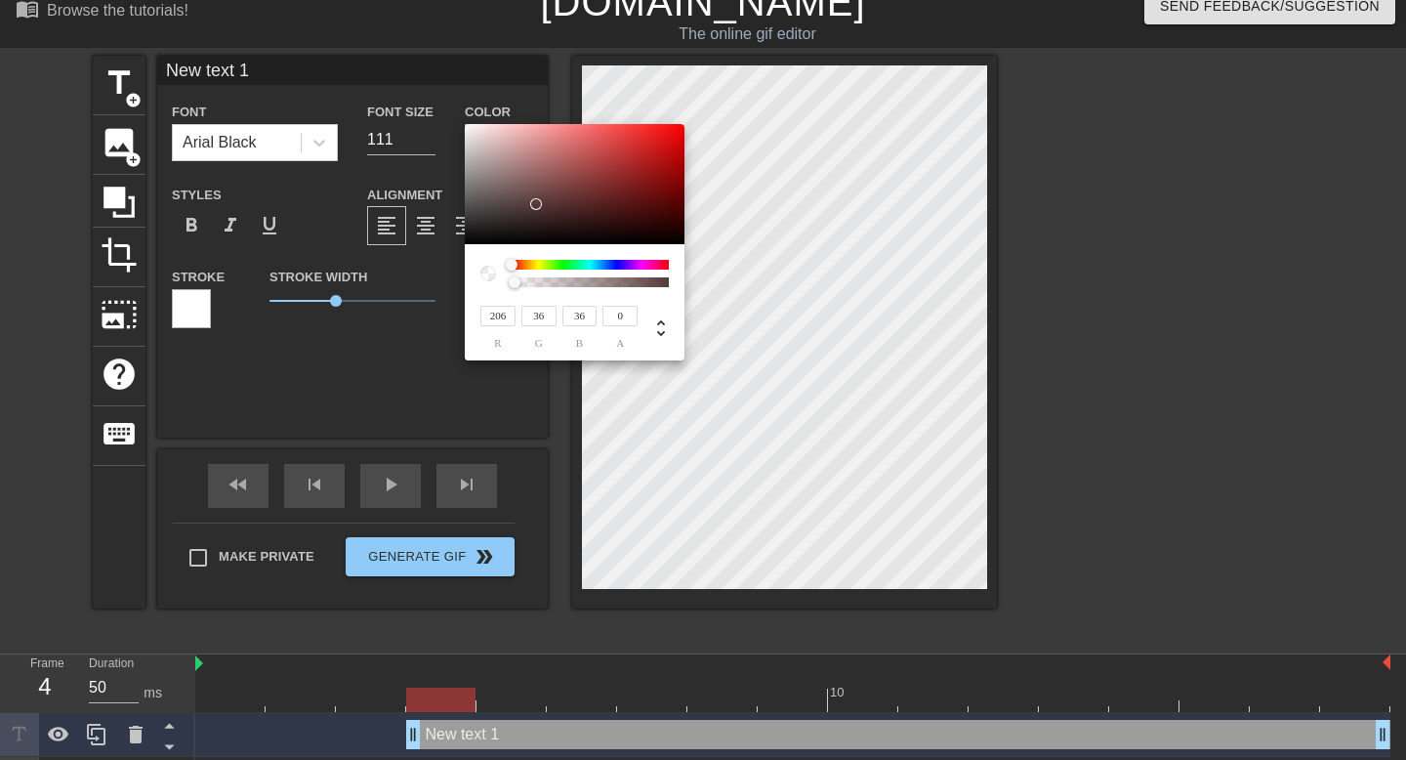
type input "17"
type input "239"
type input "8"
drag, startPoint x: 536, startPoint y: 203, endPoint x: 692, endPoint y: 115, distance: 179.2
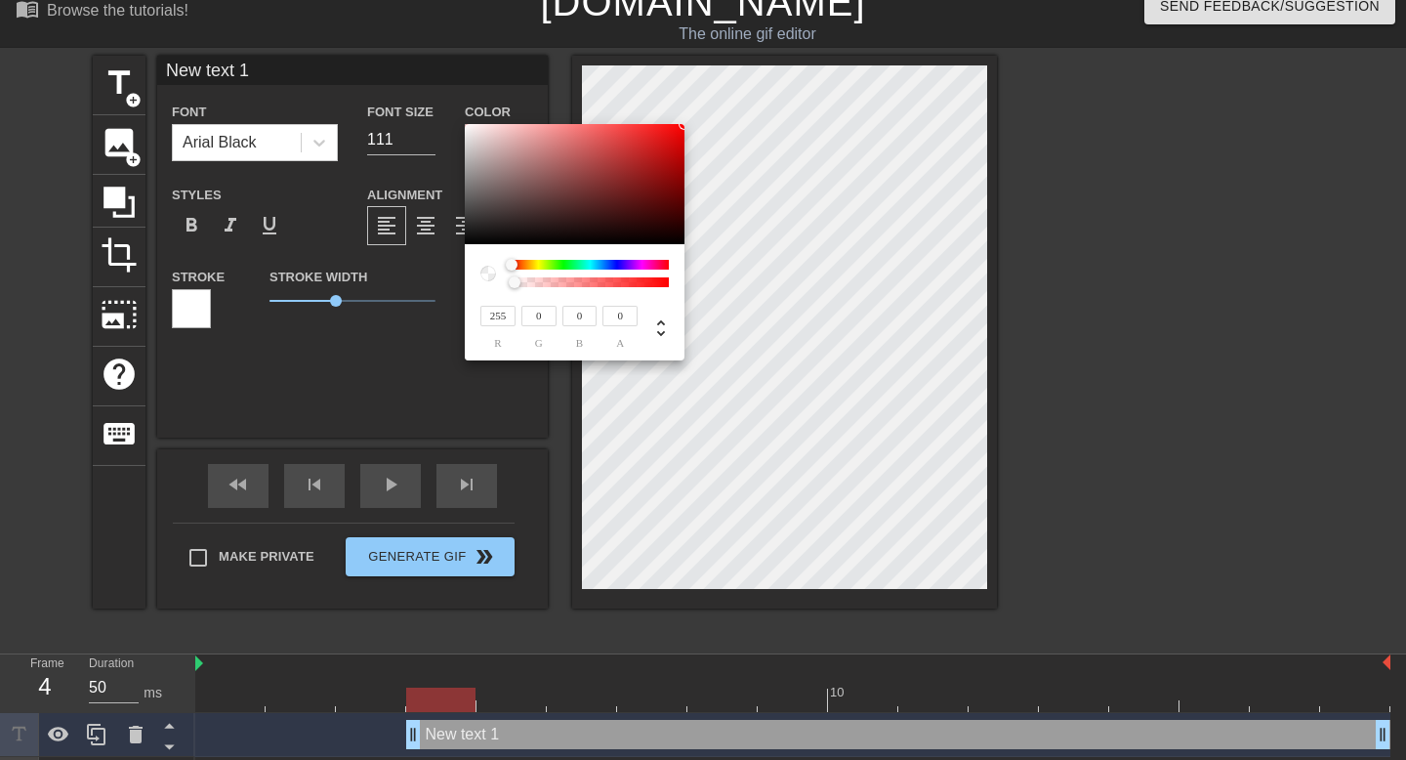
click at [692, 115] on div "255 r 0 g 0 b 0 a" at bounding box center [703, 380] width 1406 height 760
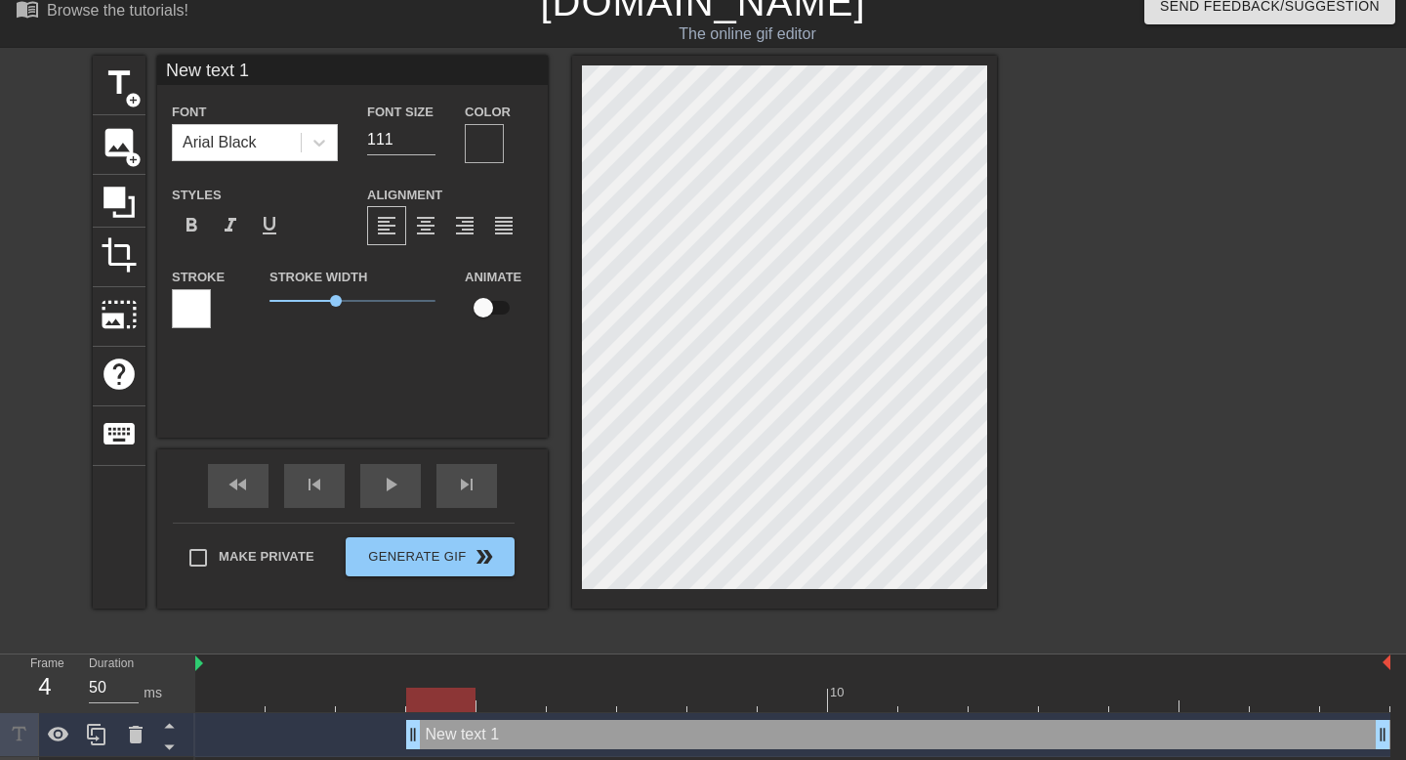
click at [481, 147] on div at bounding box center [484, 143] width 39 height 39
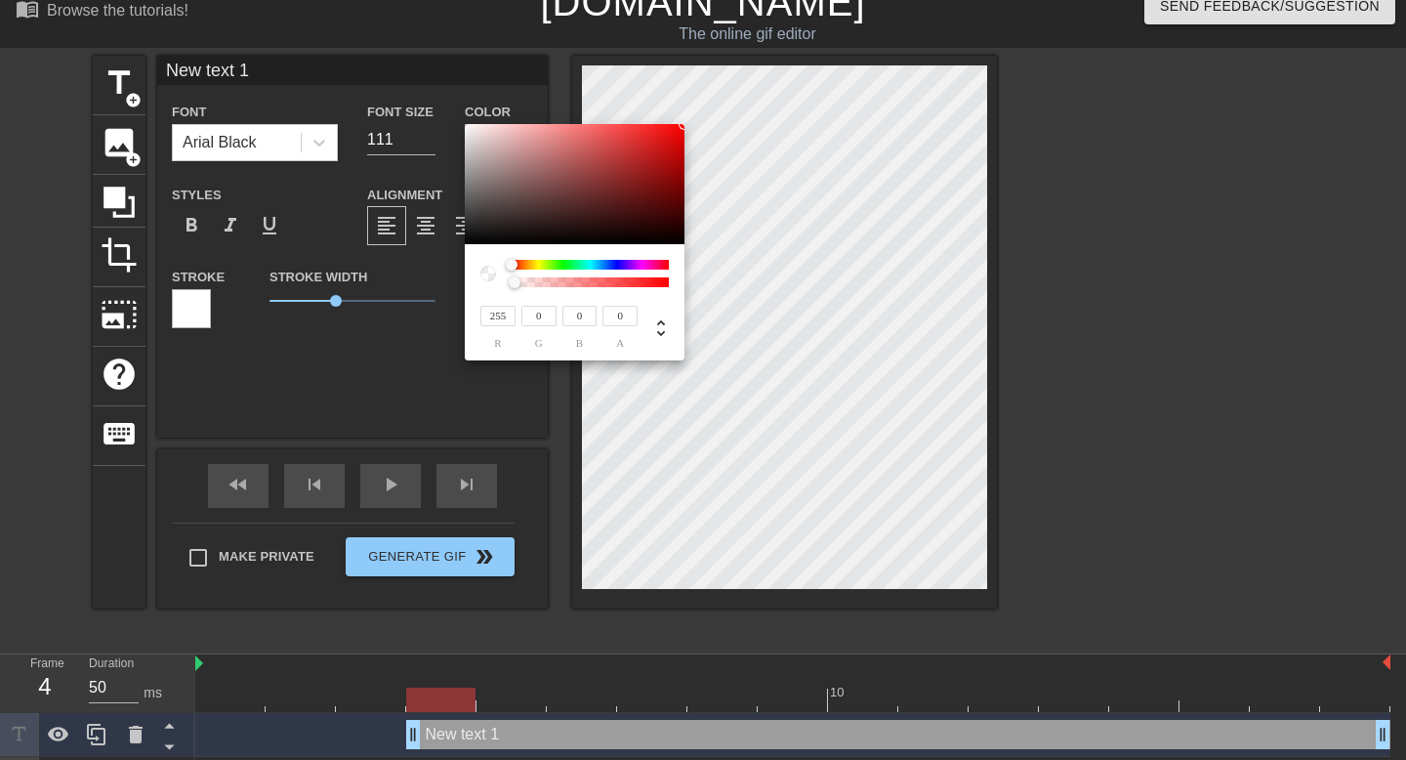
drag, startPoint x: 568, startPoint y: 204, endPoint x: 701, endPoint y: 108, distance: 163.7
click at [701, 108] on div "255 r 0 g 0 b 0 a" at bounding box center [703, 380] width 1406 height 760
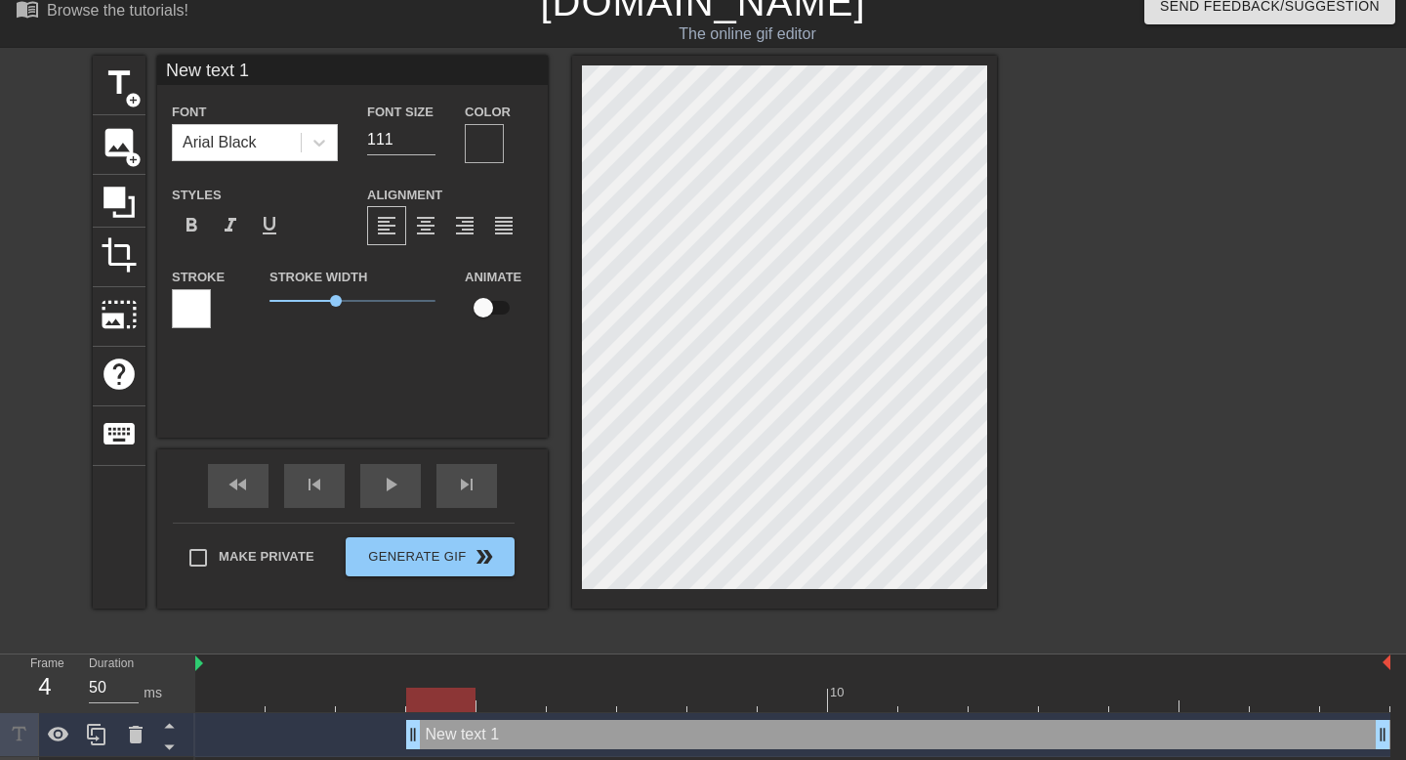
click at [187, 304] on div at bounding box center [191, 308] width 39 height 39
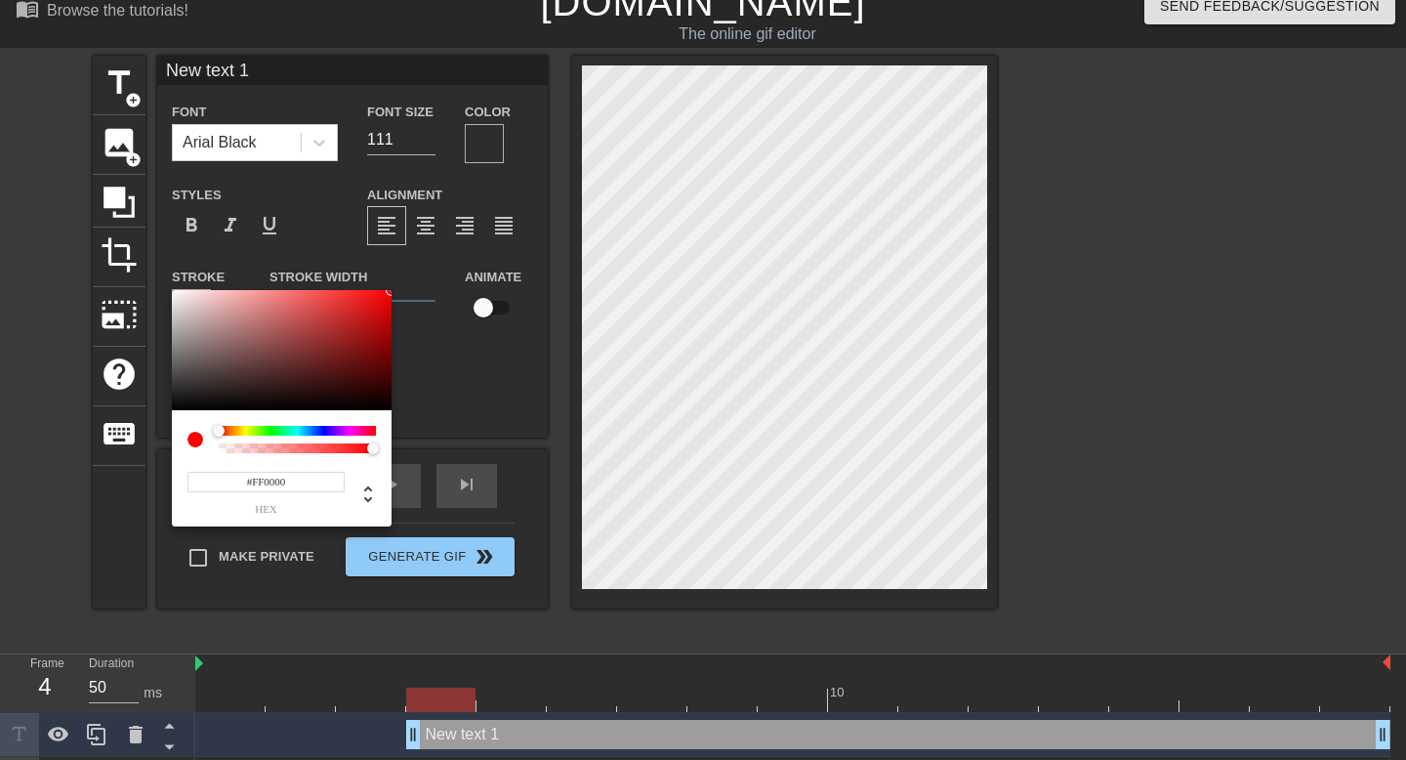
drag, startPoint x: 340, startPoint y: 314, endPoint x: 415, endPoint y: 277, distance: 83.8
click at [415, 277] on div "#FF0000 hex" at bounding box center [703, 380] width 1406 height 760
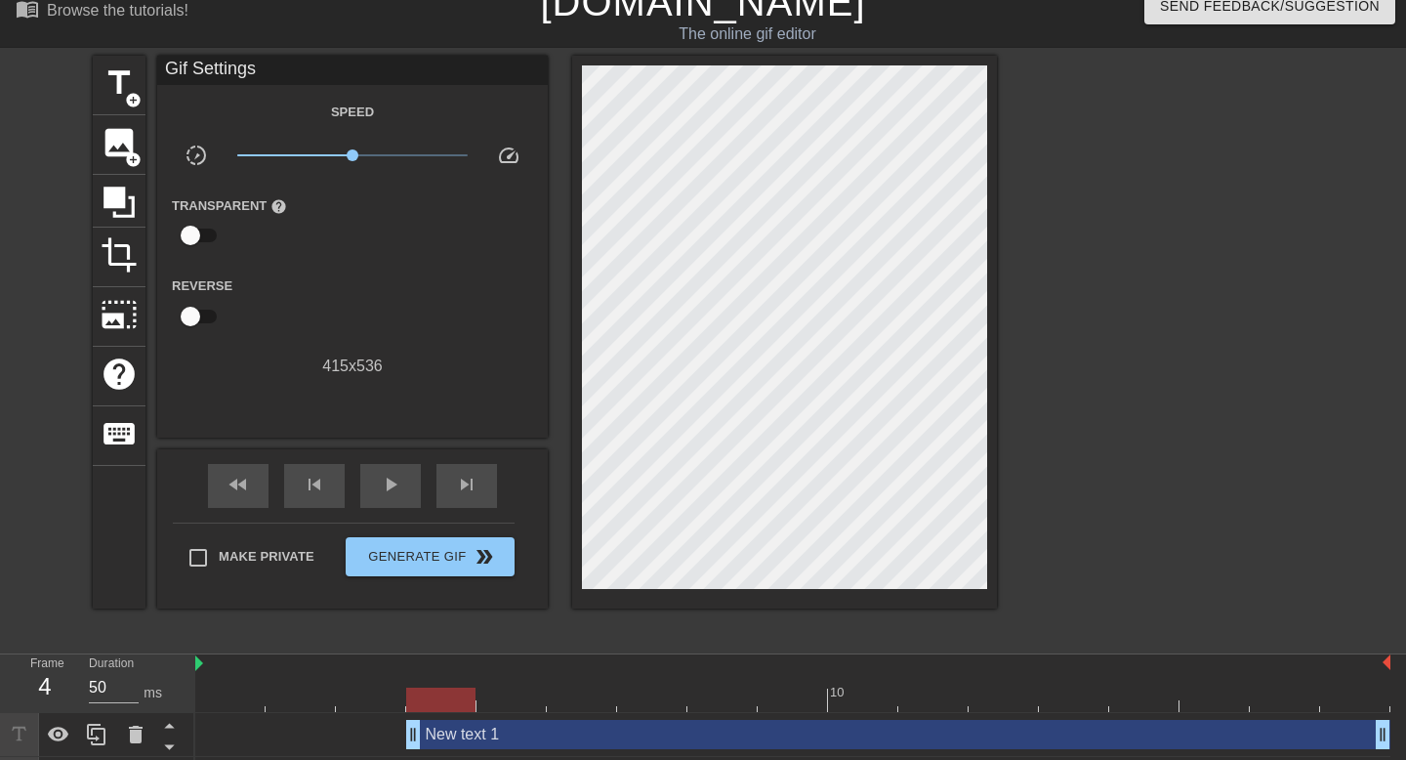
click at [259, 69] on div "Gif Settings" at bounding box center [352, 70] width 391 height 29
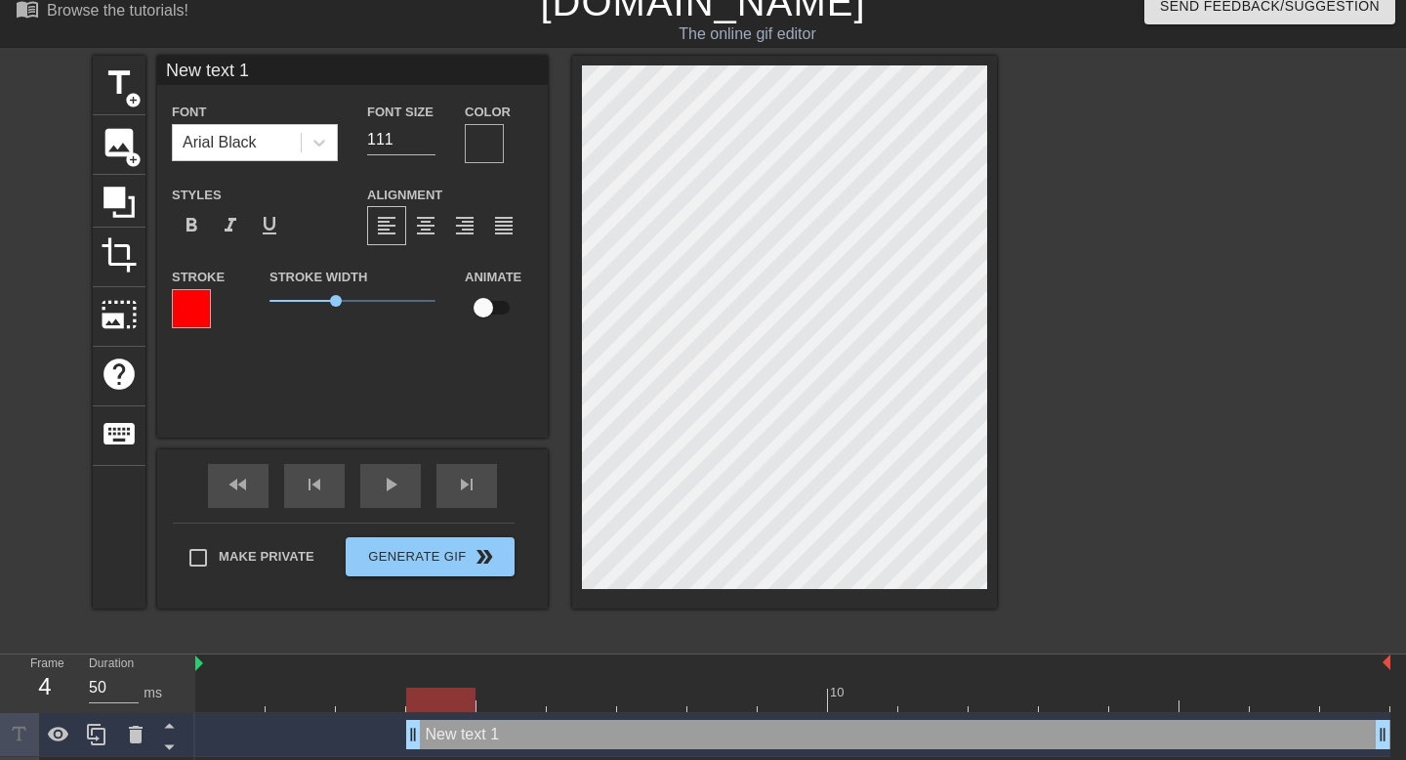
click at [287, 74] on input "New text 1" at bounding box center [352, 70] width 391 height 29
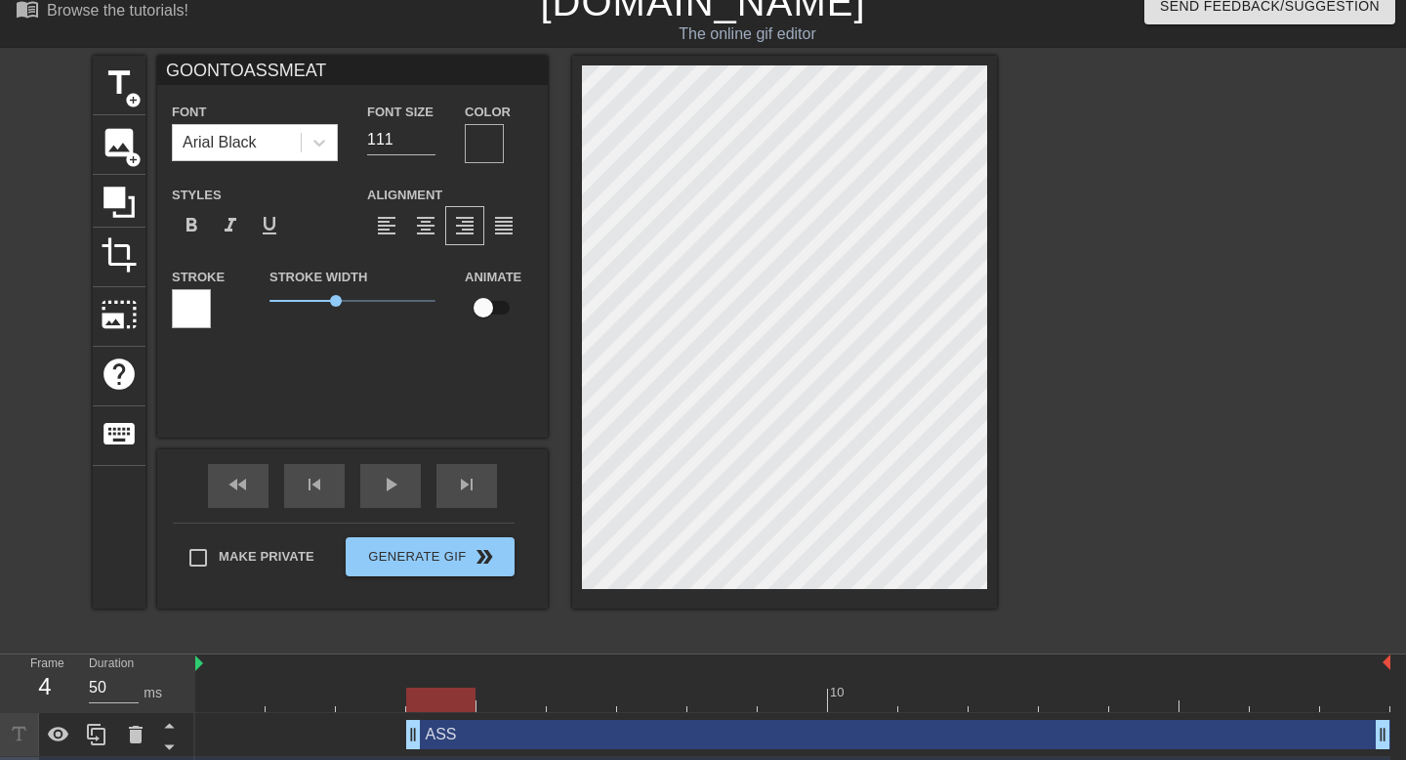
scroll to position [1, 1]
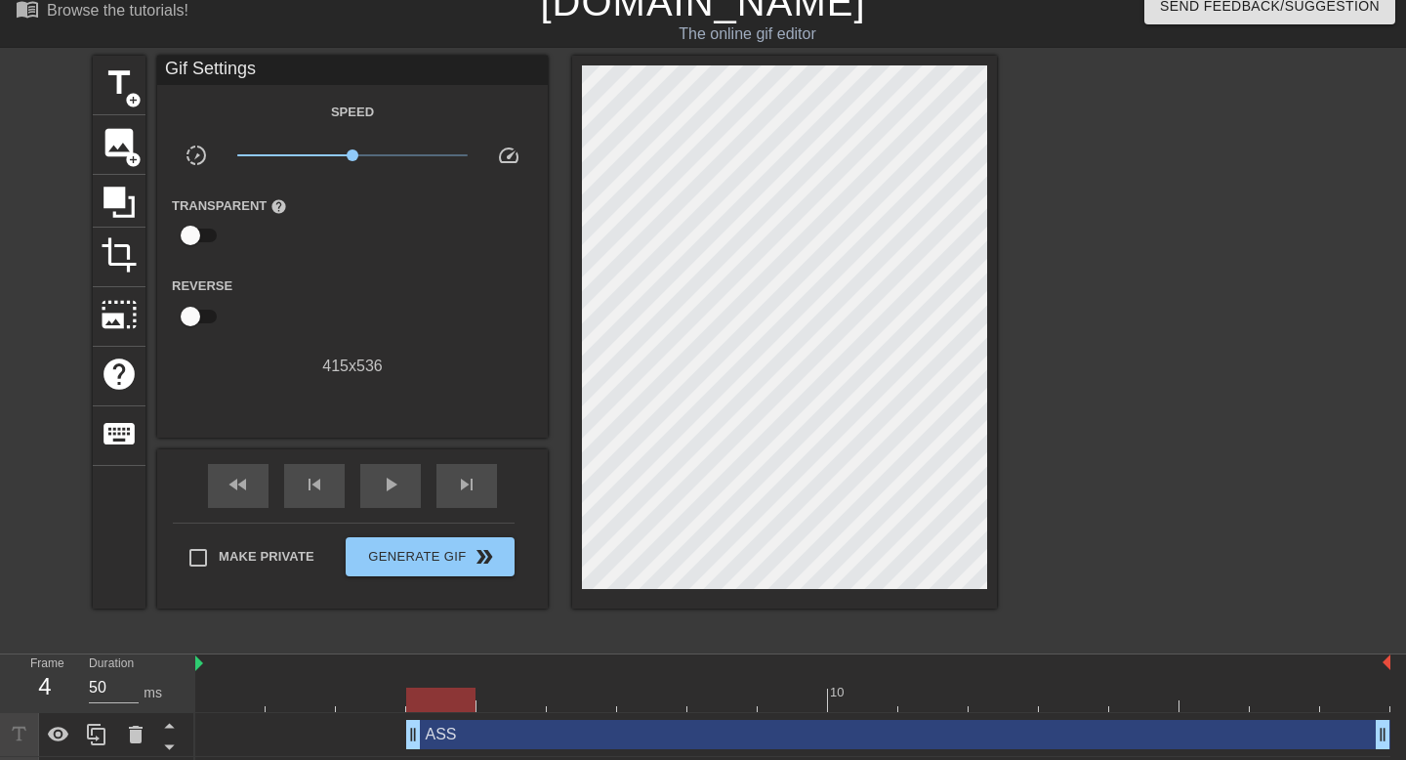
click at [1101, 131] on div at bounding box center [1166, 349] width 293 height 586
click at [568, 285] on div "title add_circle image add_circle crop photo_size_select_large help keyboard Gi…" at bounding box center [545, 332] width 904 height 553
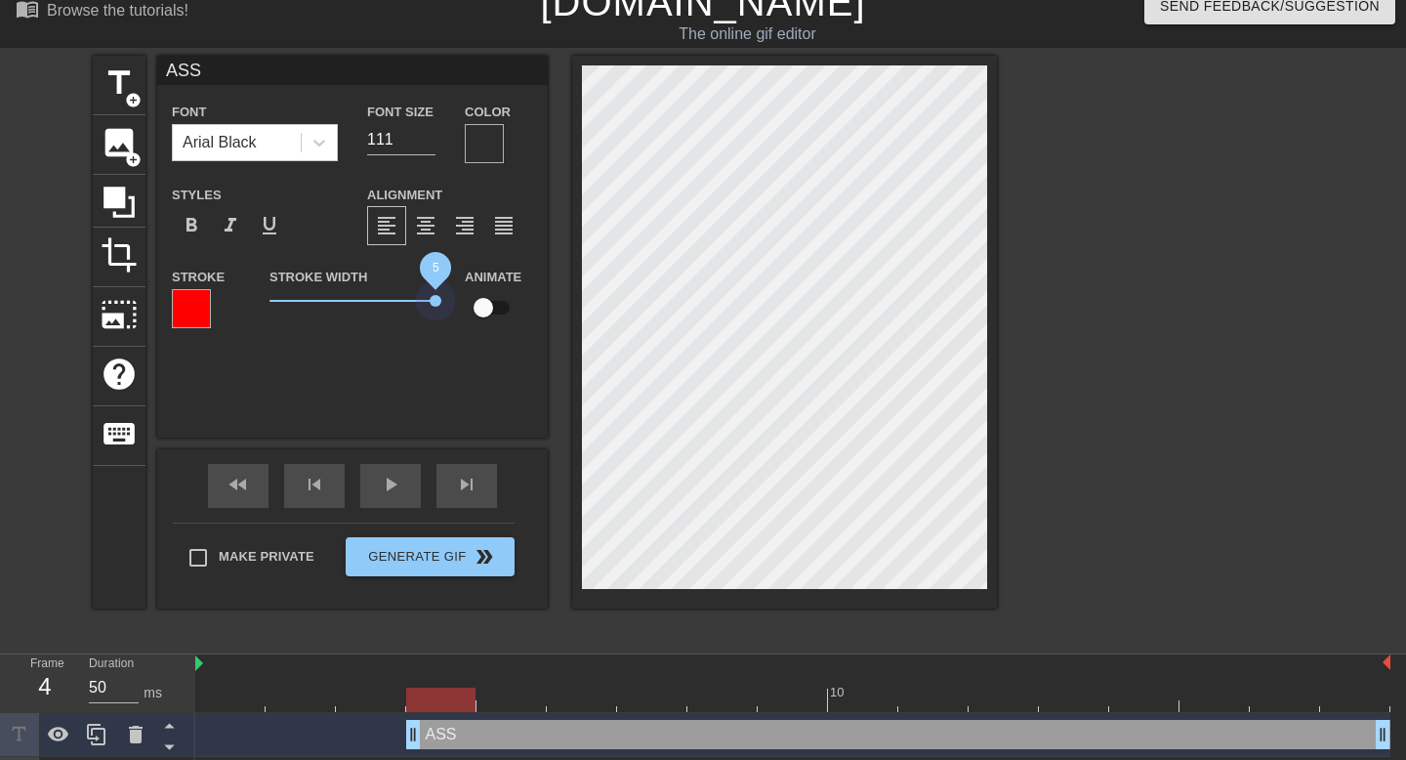
drag, startPoint x: 337, startPoint y: 296, endPoint x: 438, endPoint y: 294, distance: 101.6
click at [438, 294] on div "Stroke Width 5" at bounding box center [352, 305] width 195 height 81
click at [385, 489] on span "play_arrow" at bounding box center [390, 484] width 23 height 23
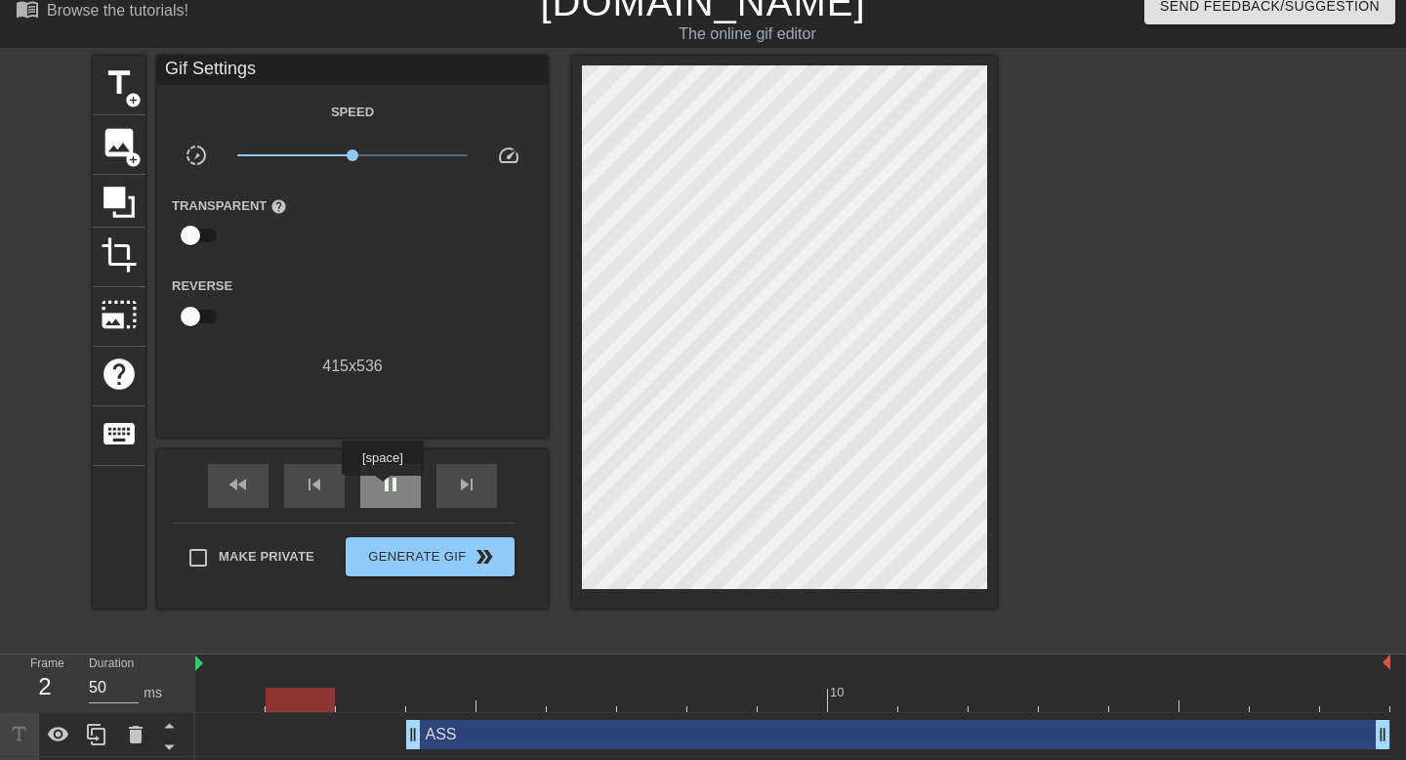
click at [385, 489] on span "pause" at bounding box center [390, 484] width 23 height 23
click at [112, 76] on span "title" at bounding box center [119, 82] width 37 height 37
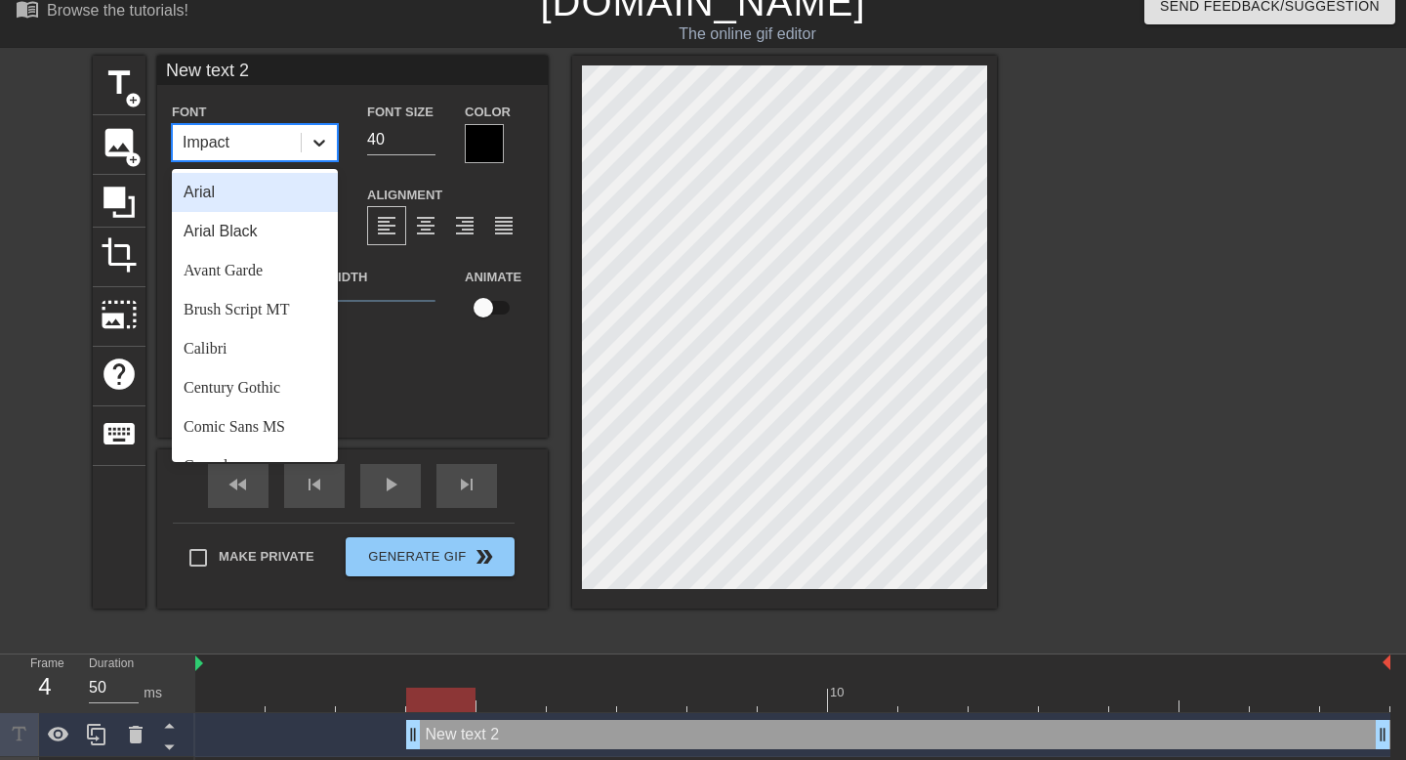
click at [312, 144] on icon at bounding box center [320, 143] width 20 height 20
click at [257, 234] on div "Arial Black" at bounding box center [255, 231] width 166 height 39
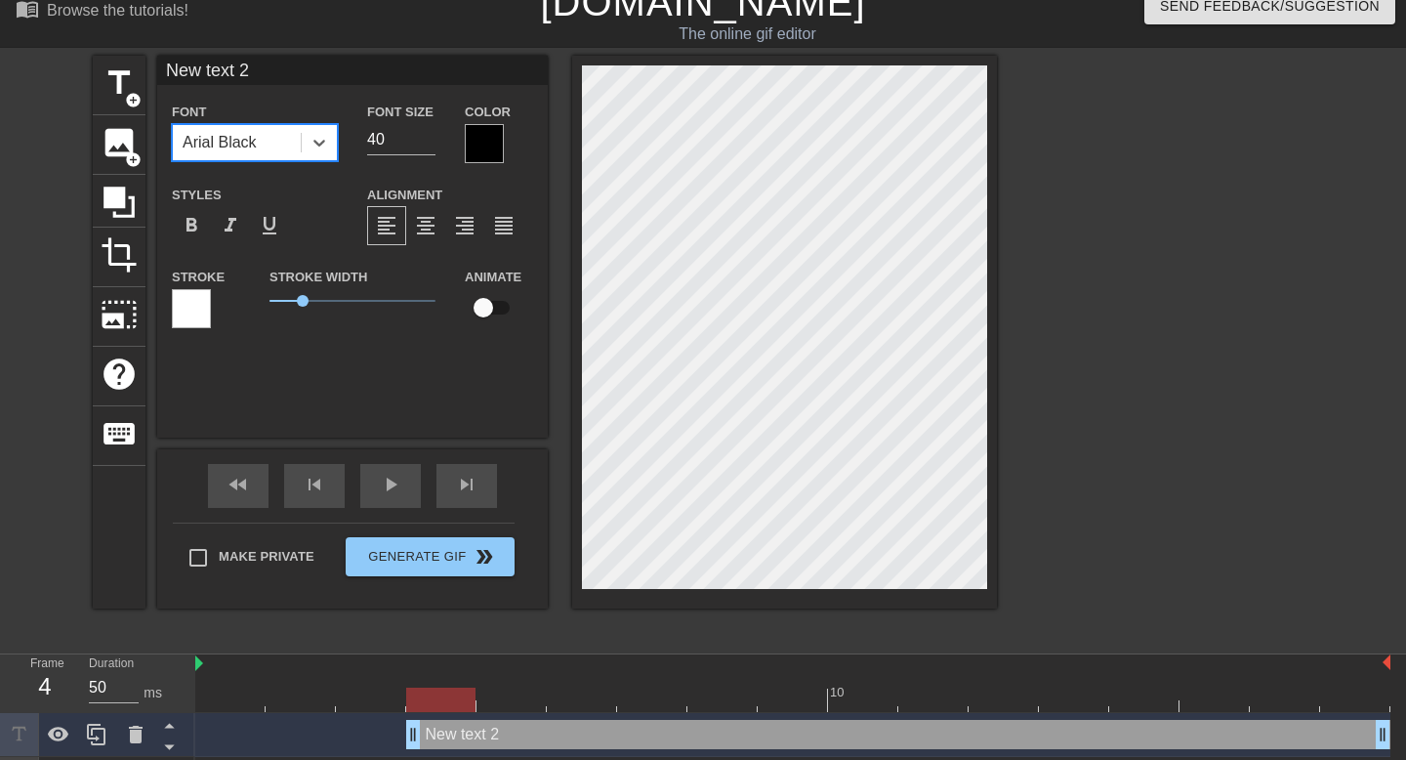
click at [476, 138] on div at bounding box center [484, 143] width 39 height 39
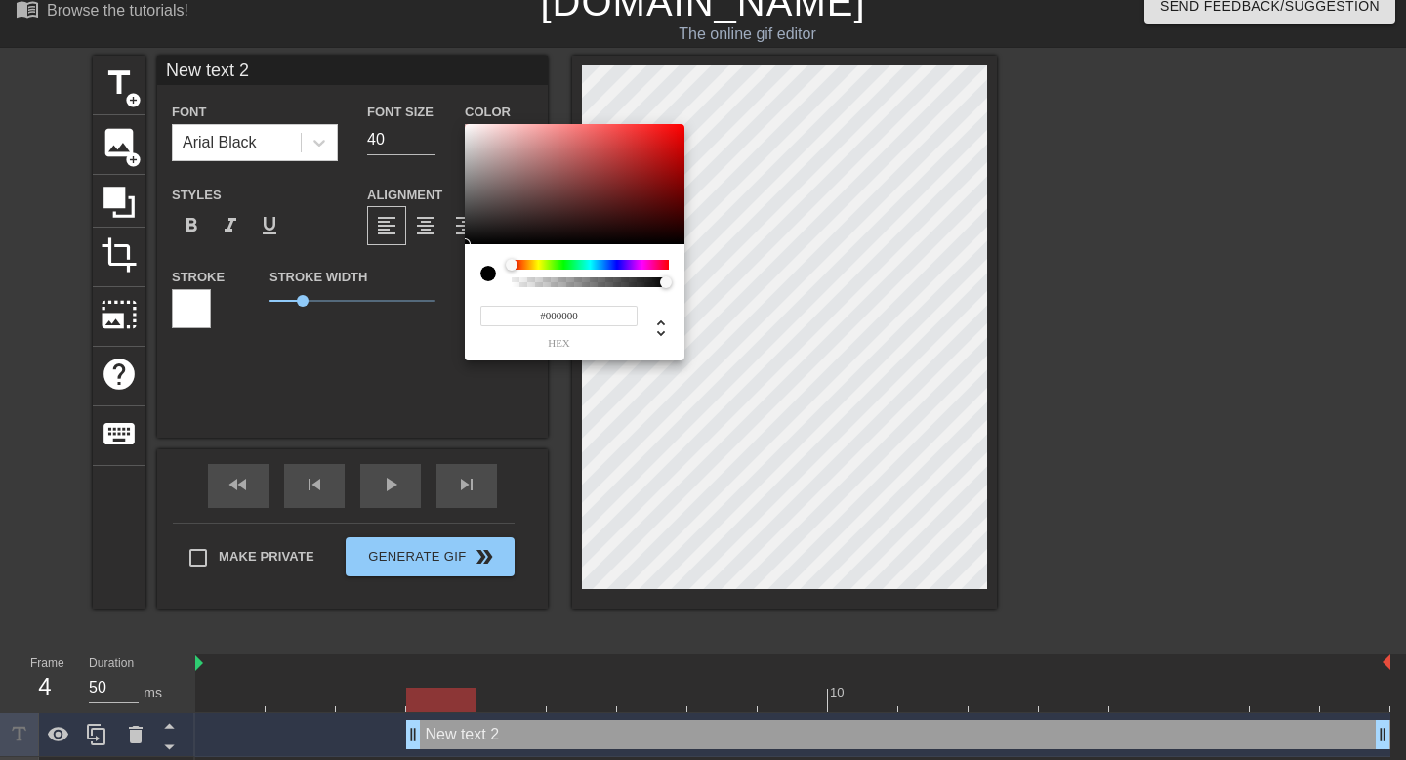
drag, startPoint x: 514, startPoint y: 276, endPoint x: 503, endPoint y: 279, distance: 11.1
click at [503, 279] on div at bounding box center [574, 273] width 188 height 27
drag, startPoint x: 539, startPoint y: 280, endPoint x: 503, endPoint y: 283, distance: 36.2
click at [503, 283] on div at bounding box center [574, 273] width 188 height 27
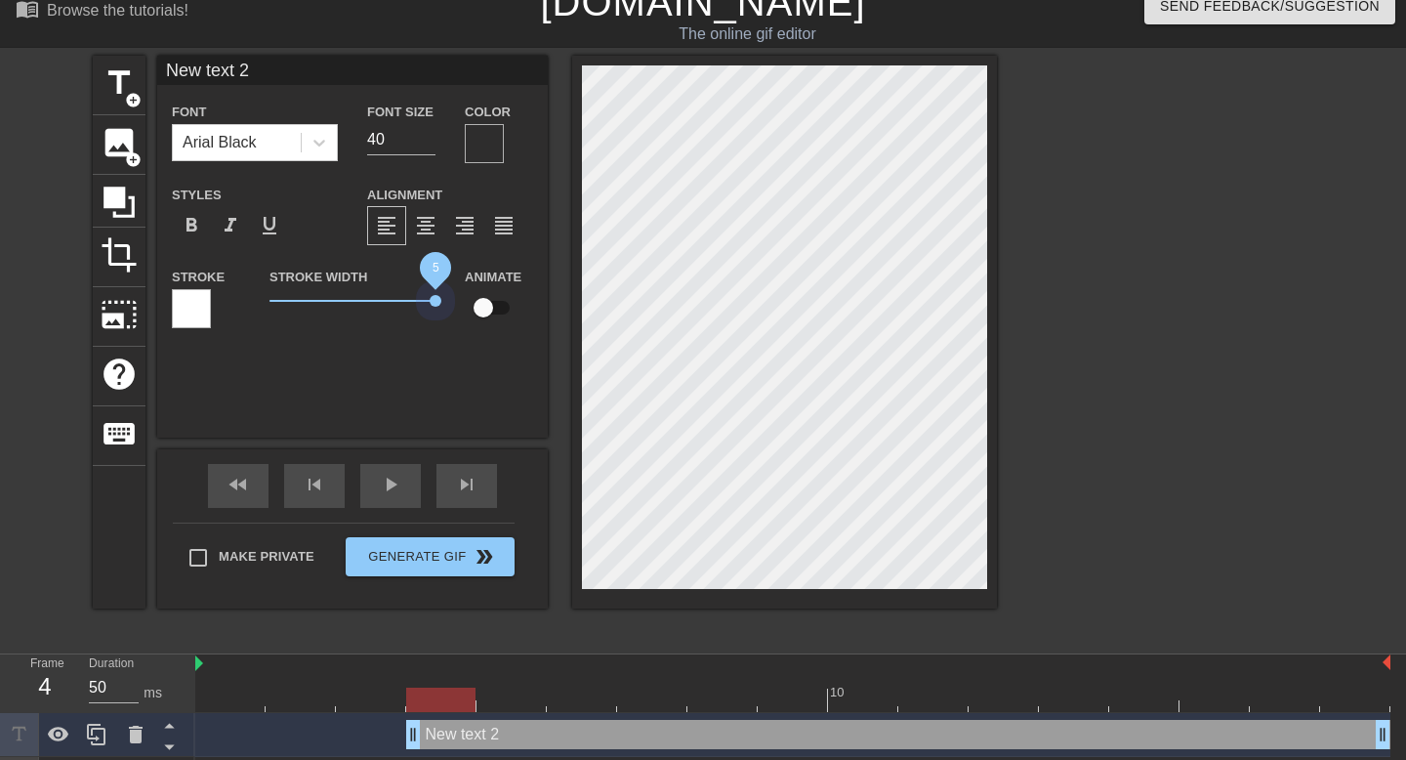
drag, startPoint x: 302, startPoint y: 297, endPoint x: 488, endPoint y: 311, distance: 187.1
click at [488, 311] on div "Stroke Stroke Width 5 Animate" at bounding box center [352, 305] width 391 height 81
click at [180, 298] on div at bounding box center [191, 308] width 39 height 39
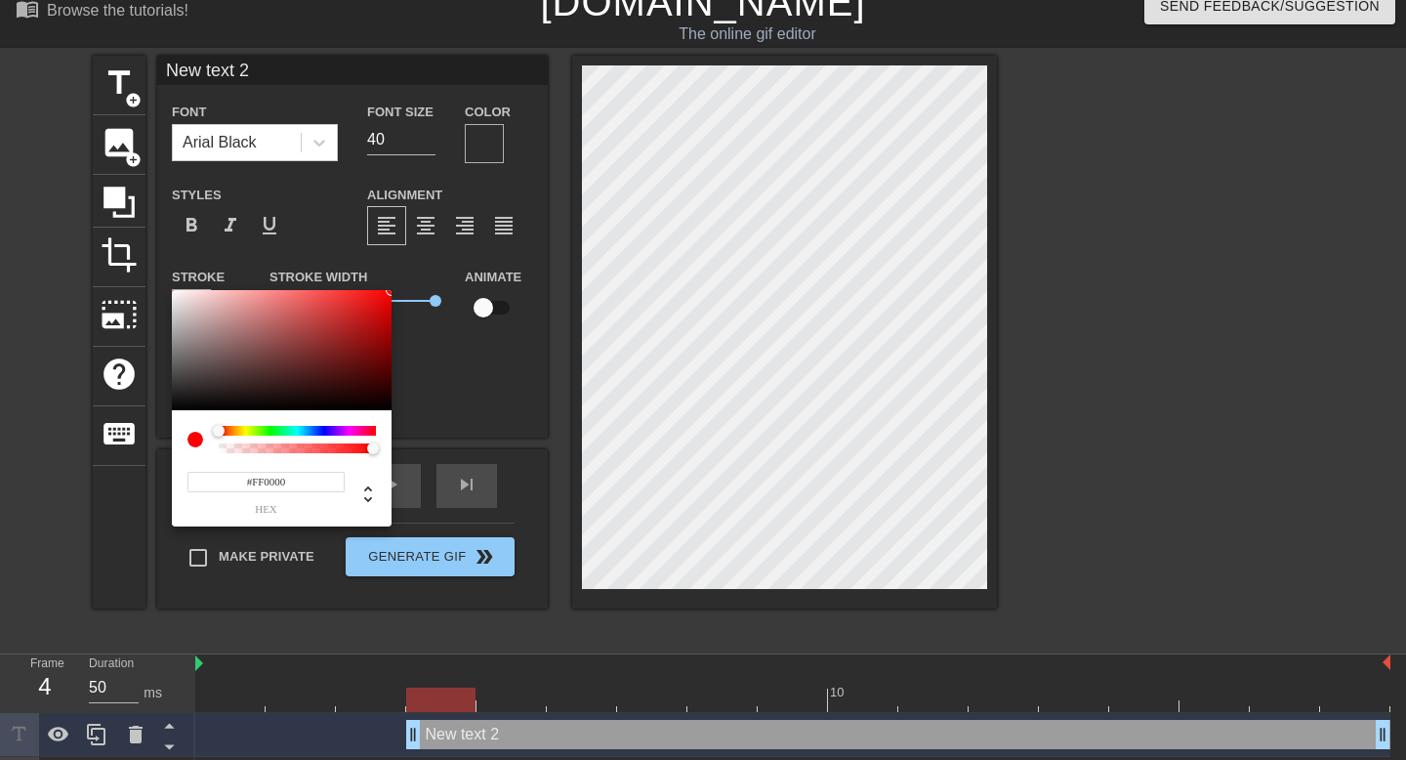
drag, startPoint x: 268, startPoint y: 319, endPoint x: 402, endPoint y: 269, distance: 143.6
click at [402, 269] on div "#FF0000 hex" at bounding box center [703, 380] width 1406 height 760
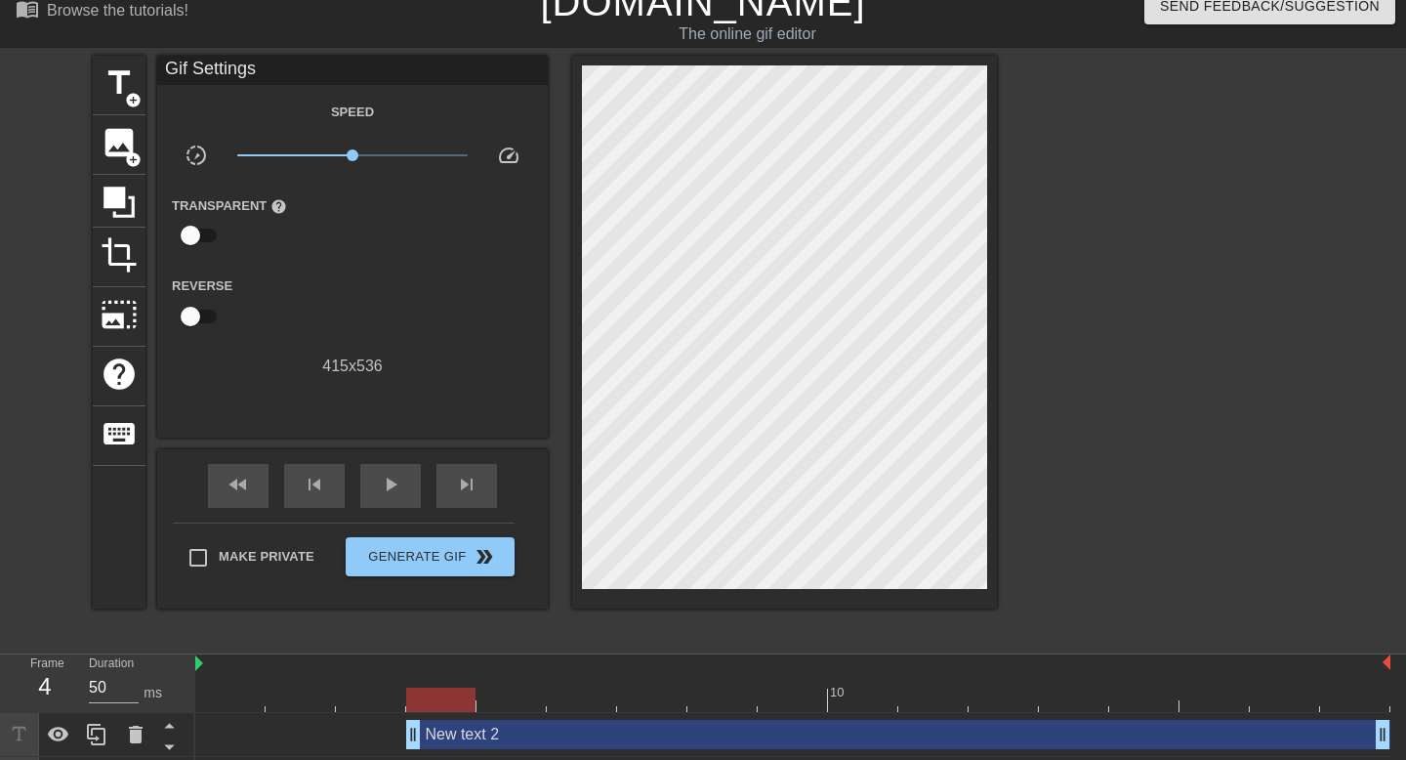
click at [261, 74] on div "Gif Settings" at bounding box center [352, 70] width 391 height 29
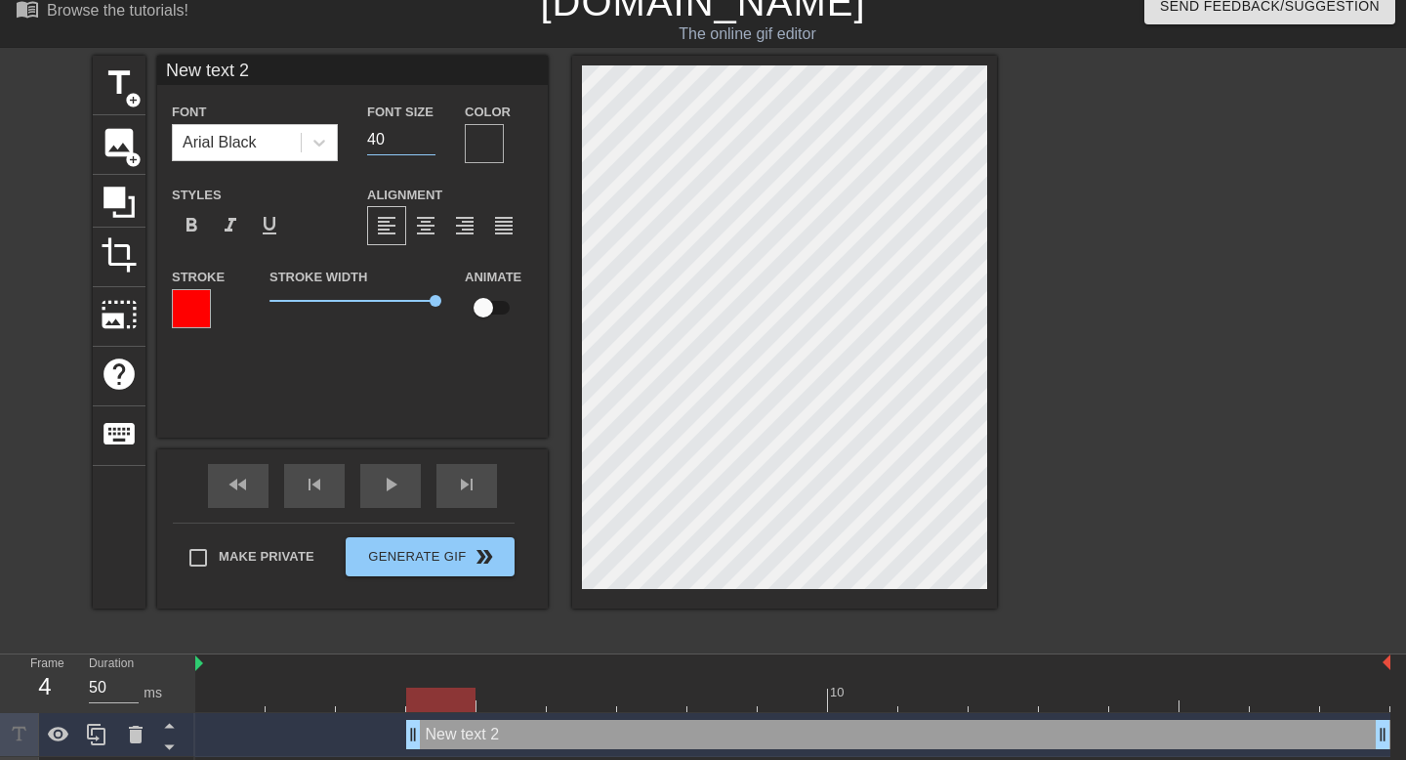
click at [390, 140] on input "40" at bounding box center [401, 139] width 68 height 31
click at [310, 75] on input "New text 2" at bounding box center [352, 70] width 391 height 29
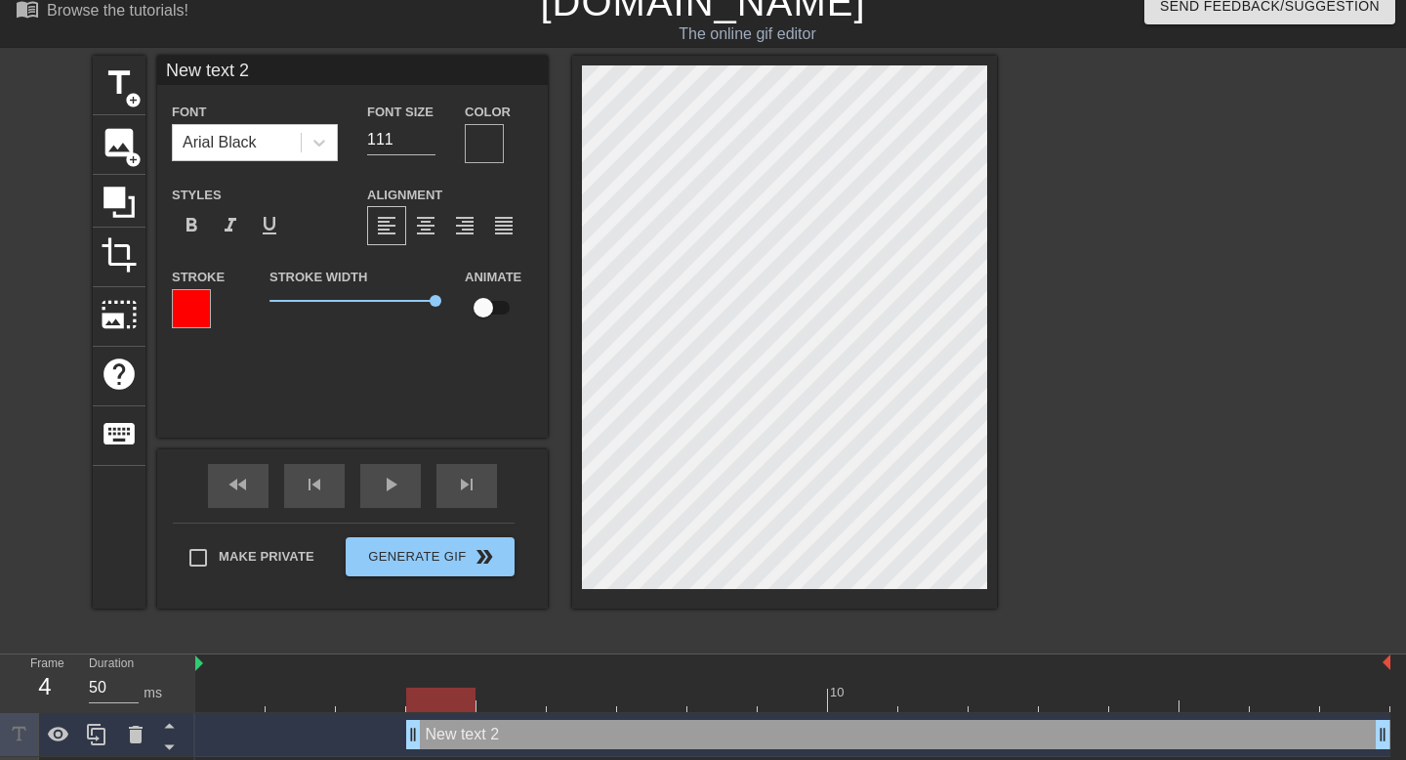
click at [310, 75] on input "New text 2" at bounding box center [352, 70] width 391 height 29
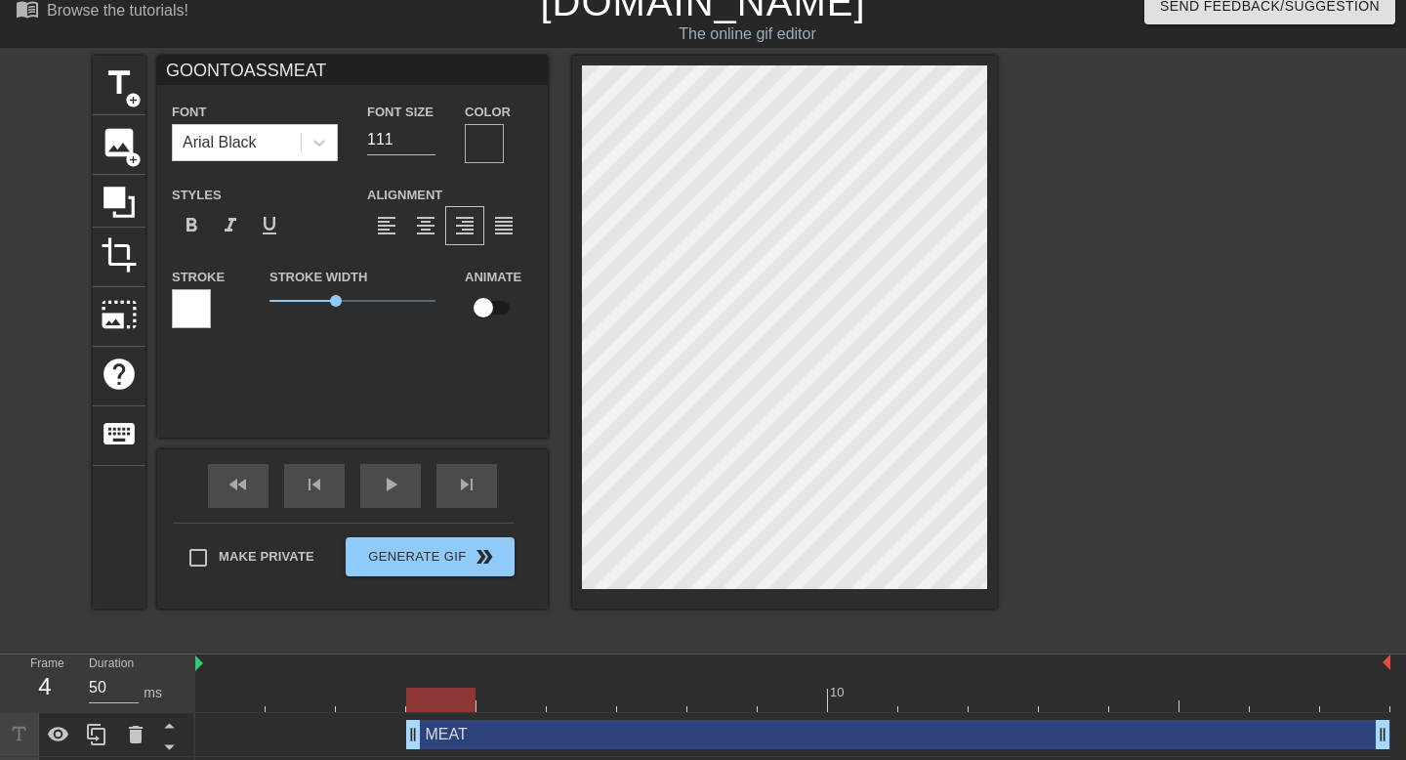
scroll to position [0, 3]
click at [217, 66] on input "GOONTOASSMEAT" at bounding box center [352, 70] width 391 height 29
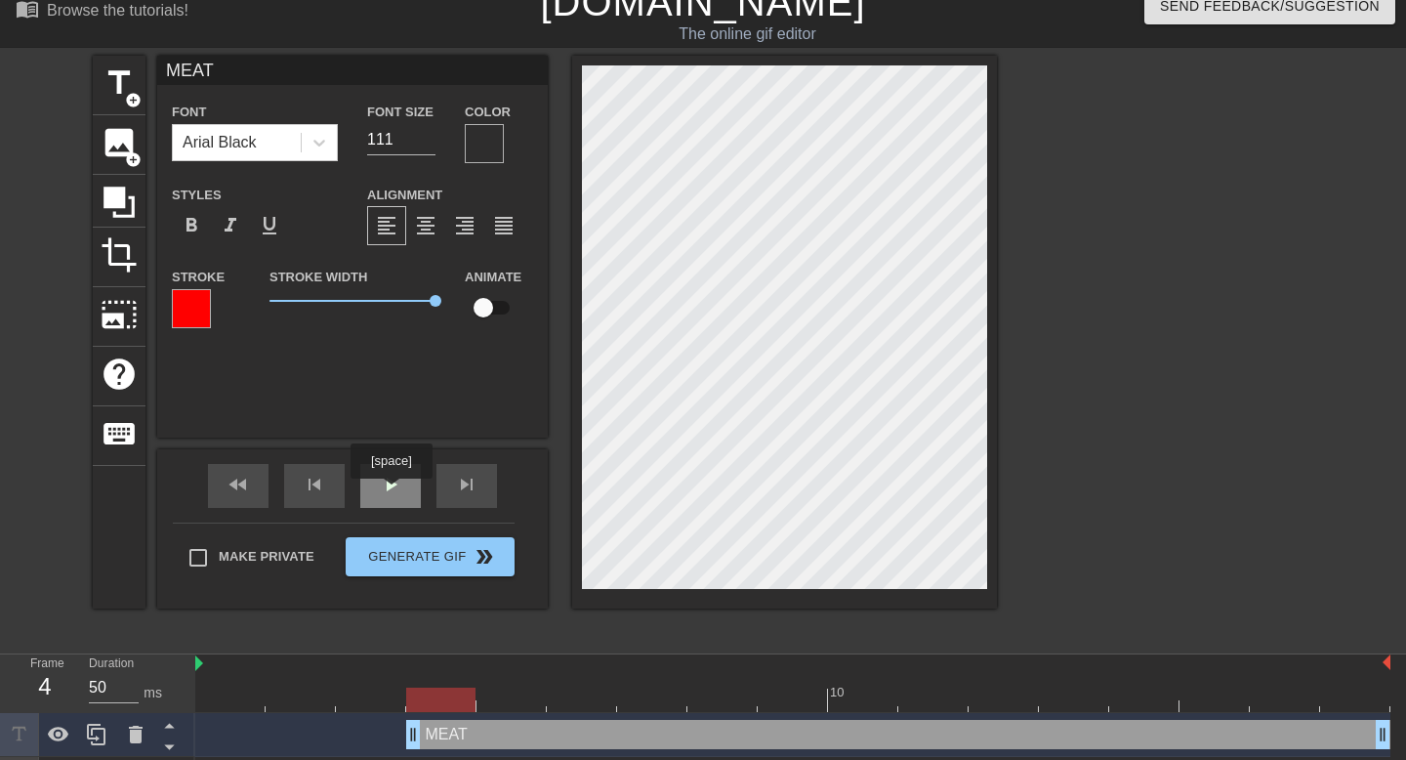
click at [393, 492] on span "play_arrow" at bounding box center [390, 484] width 23 height 23
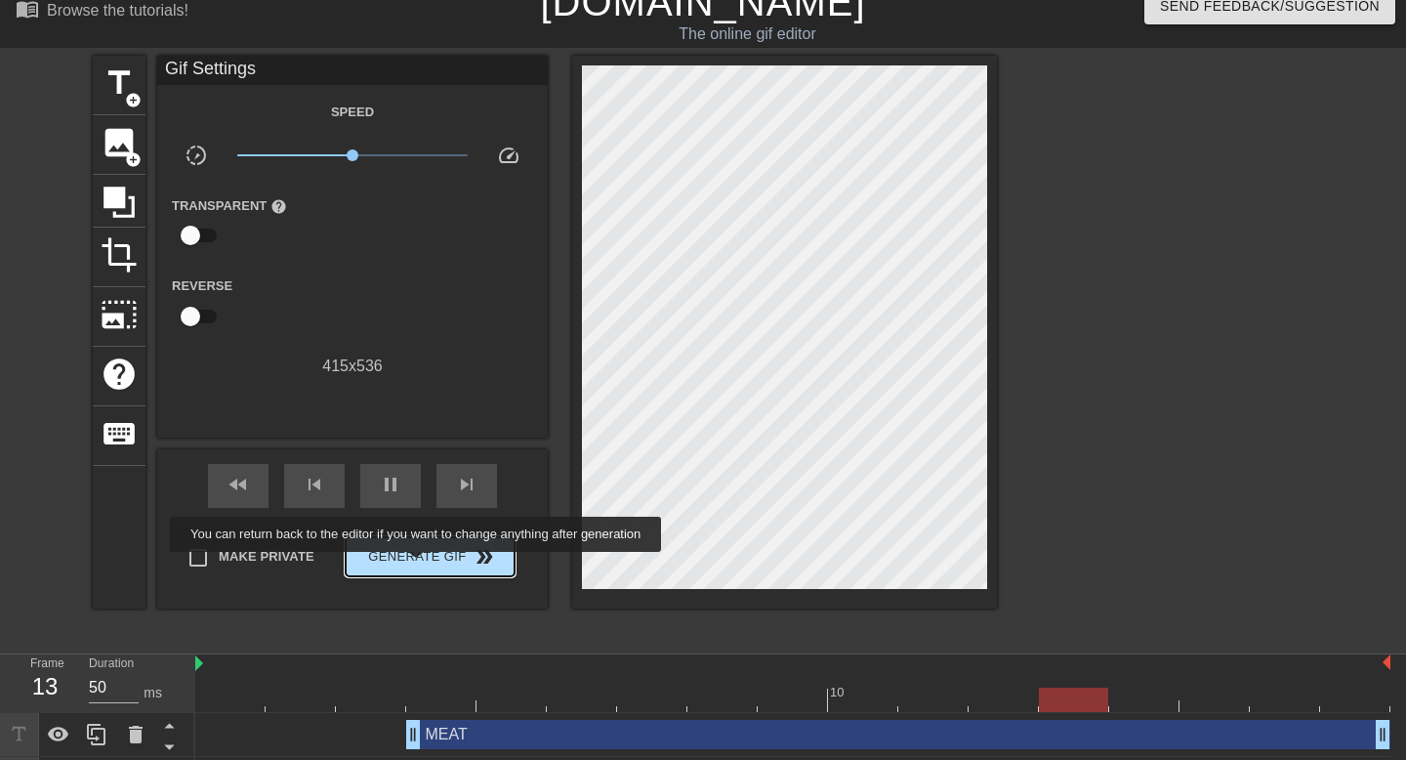
click at [429, 565] on span "Generate Gif double_arrow" at bounding box center [429, 556] width 153 height 23
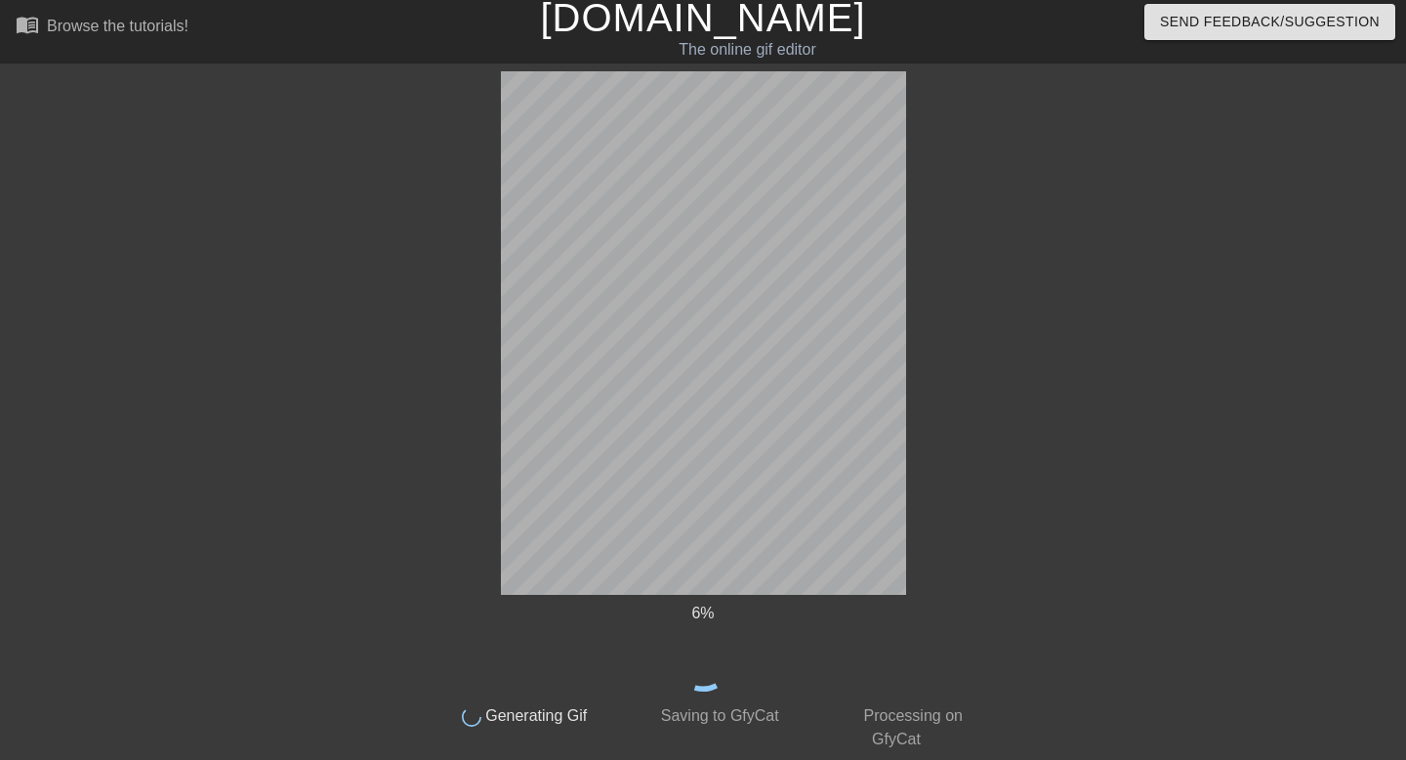
scroll to position [0, 0]
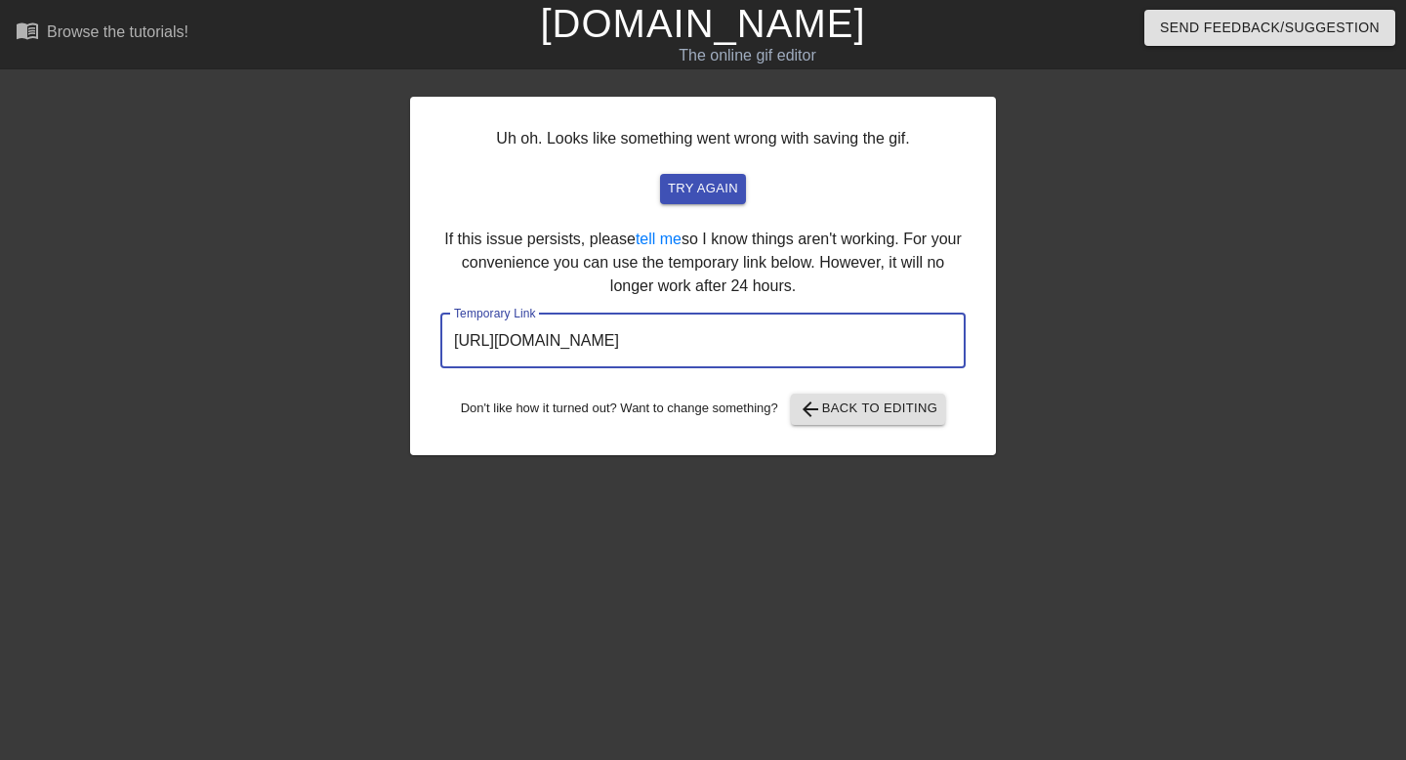
click at [758, 348] on input "[URL][DOMAIN_NAME]" at bounding box center [702, 340] width 525 height 55
